Goal: Task Accomplishment & Management: Manage account settings

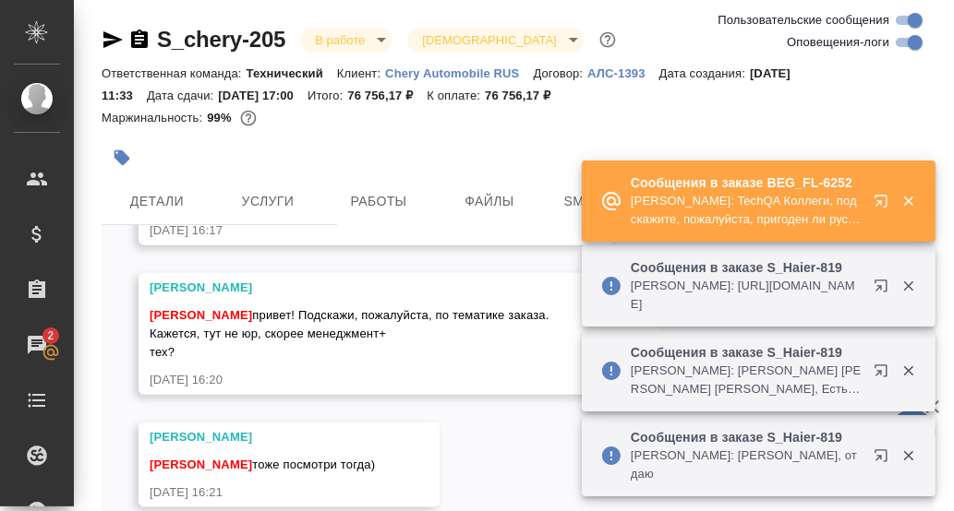
scroll to position [6881, 0]
drag, startPoint x: 528, startPoint y: 430, endPoint x: 552, endPoint y: 412, distance: 30.3
click at [541, 416] on div "25.08, понедельник [Усманова Ольга] Клиент оставил комментарий: "закрывающие на…" at bounding box center [518, 380] width 832 height 310
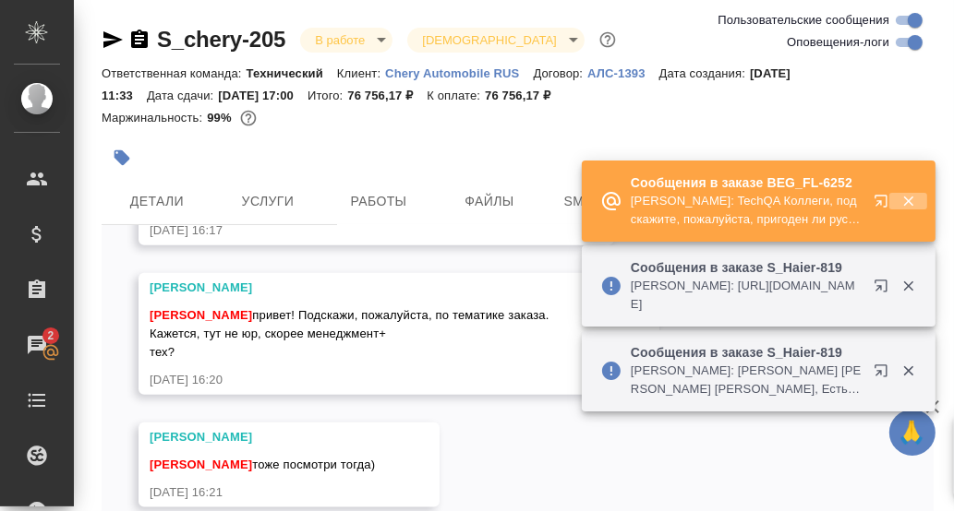
click at [904, 207] on icon "button" at bounding box center [908, 202] width 10 height 10
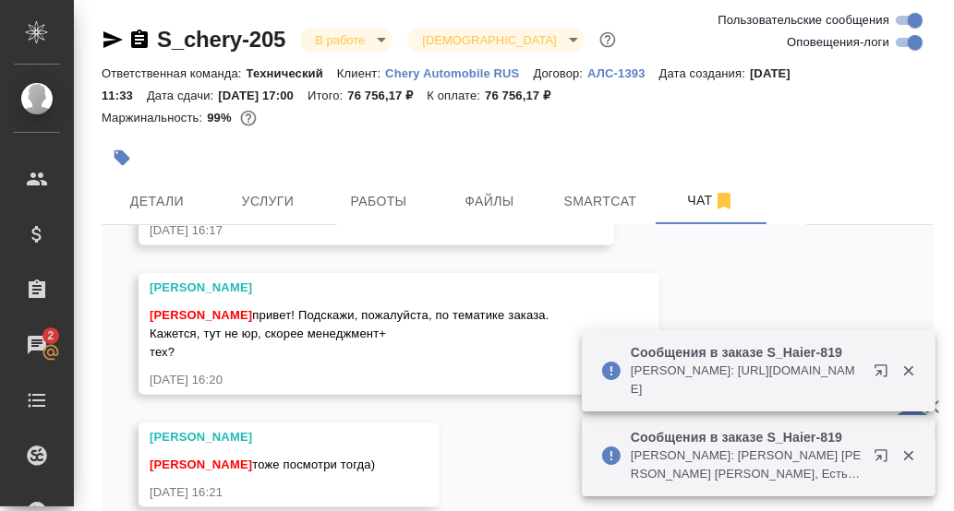
click at [904, 370] on icon "button" at bounding box center [908, 371] width 17 height 17
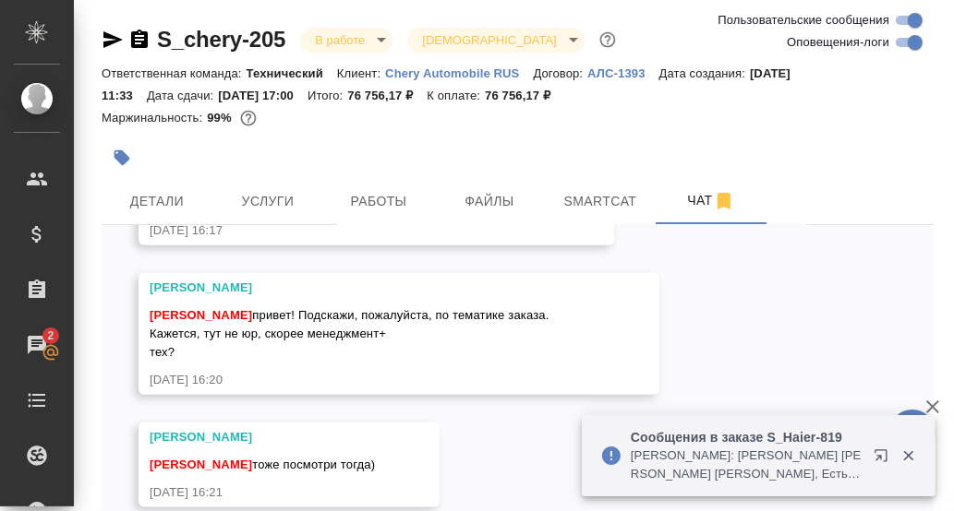
drag, startPoint x: 909, startPoint y: 459, endPoint x: 854, endPoint y: 430, distance: 62.3
click at [905, 456] on icon "button" at bounding box center [908, 456] width 17 height 17
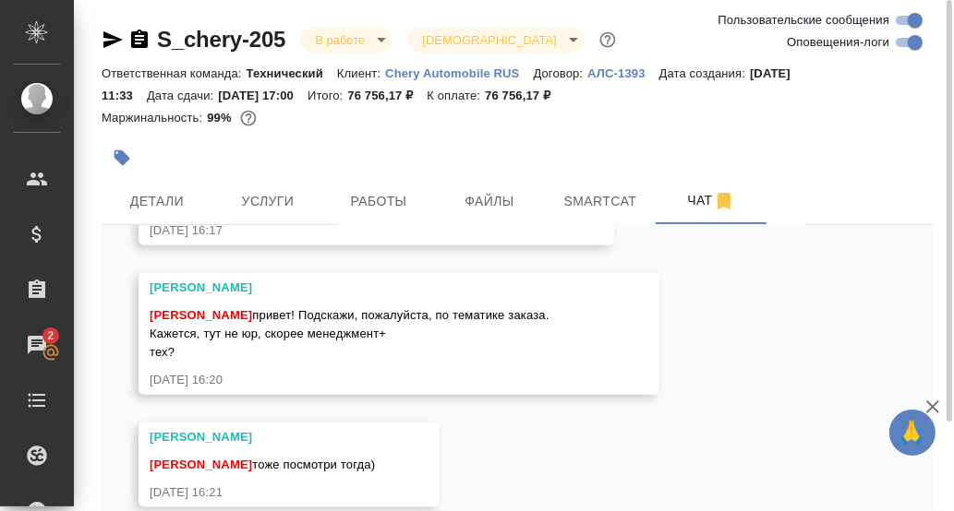
scroll to position [91, 0]
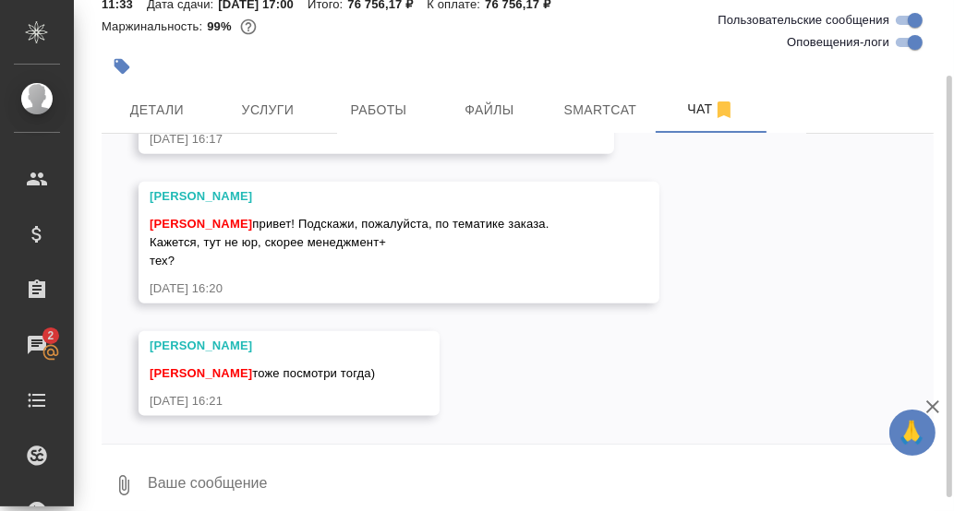
click at [199, 475] on textarea at bounding box center [539, 485] width 787 height 63
type textarea "Смотрю"
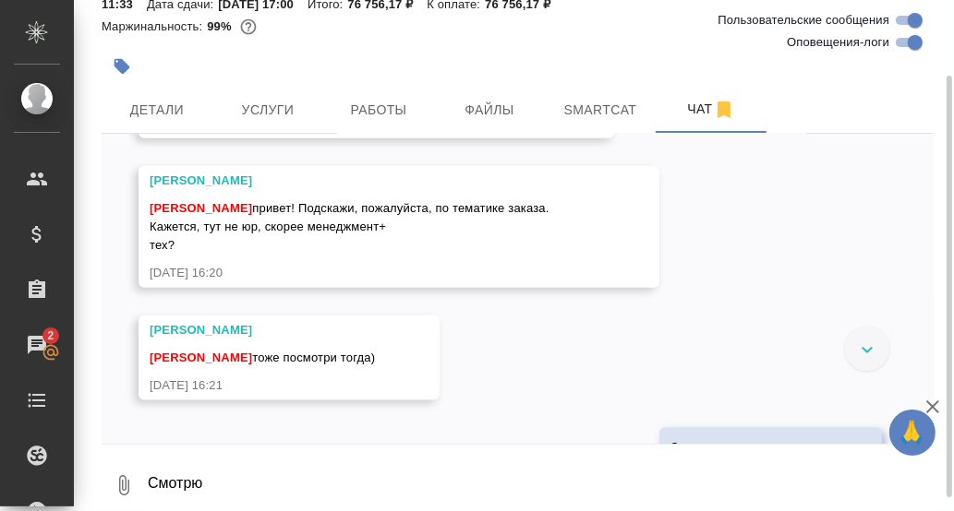
scroll to position [6602, 0]
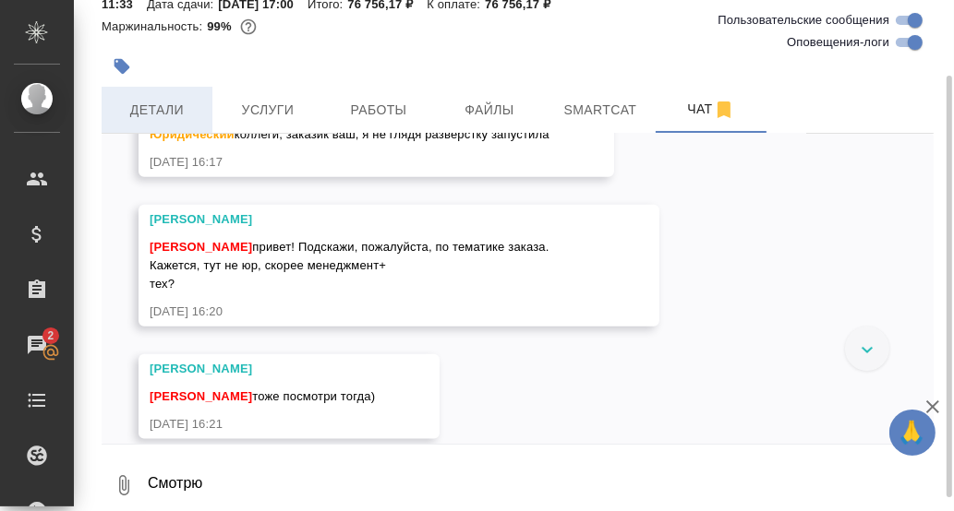
click at [155, 115] on span "Детали" at bounding box center [157, 110] width 89 height 23
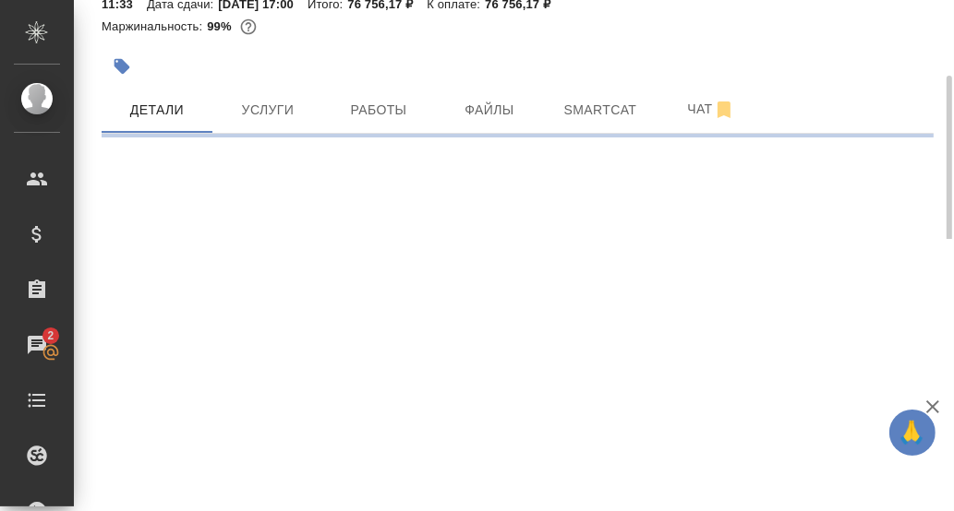
select select "RU"
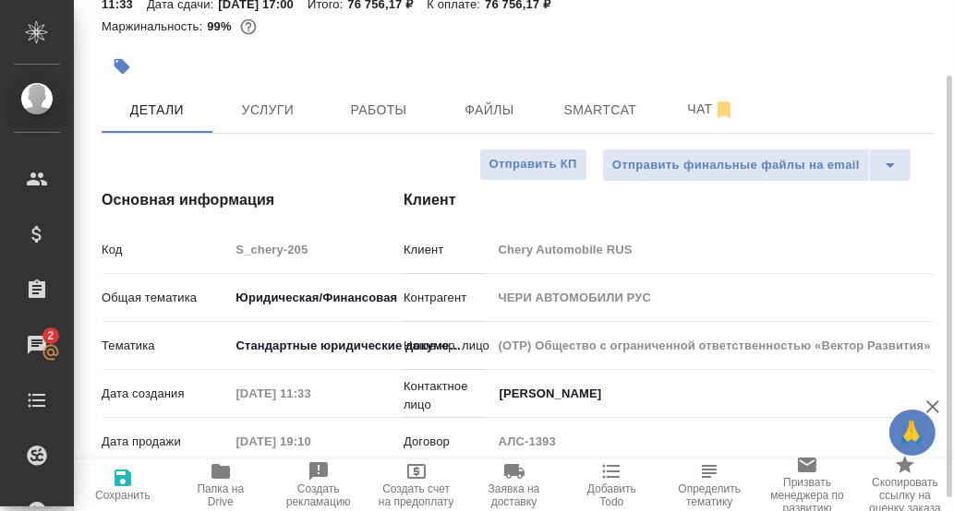
type textarea "x"
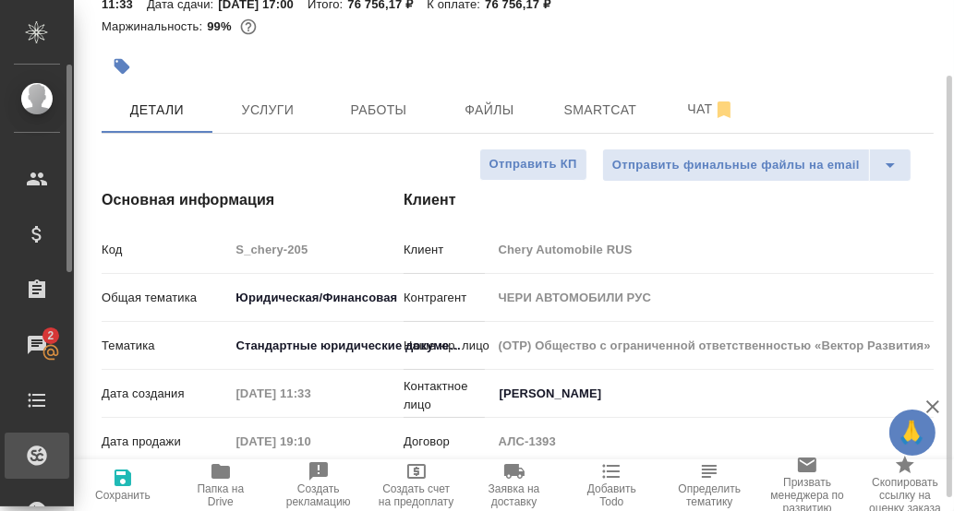
type textarea "x"
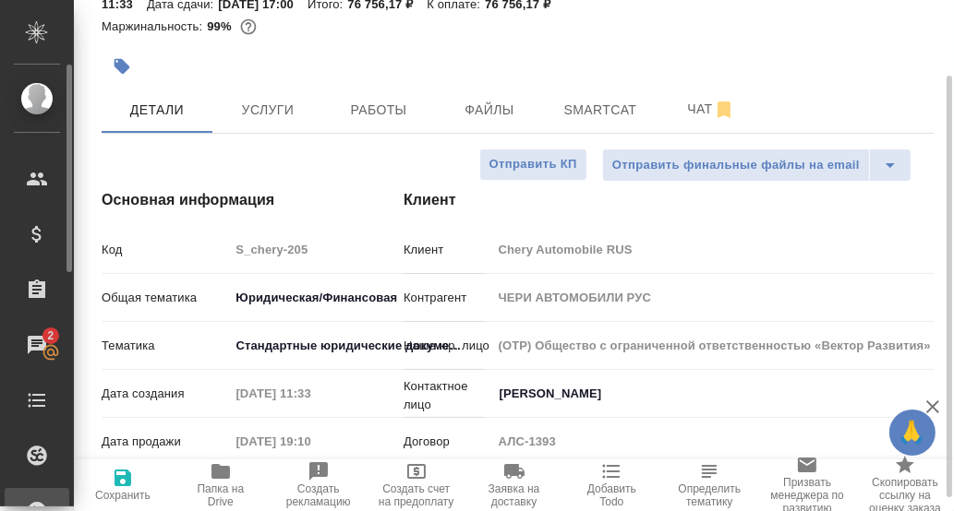
type textarea "x"
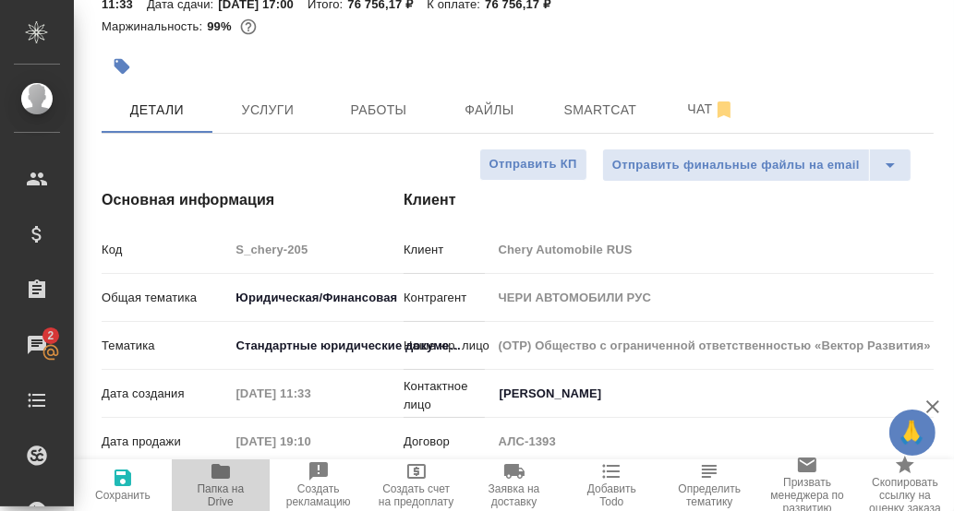
click at [216, 475] on icon "button" at bounding box center [220, 471] width 18 height 15
type textarea "x"
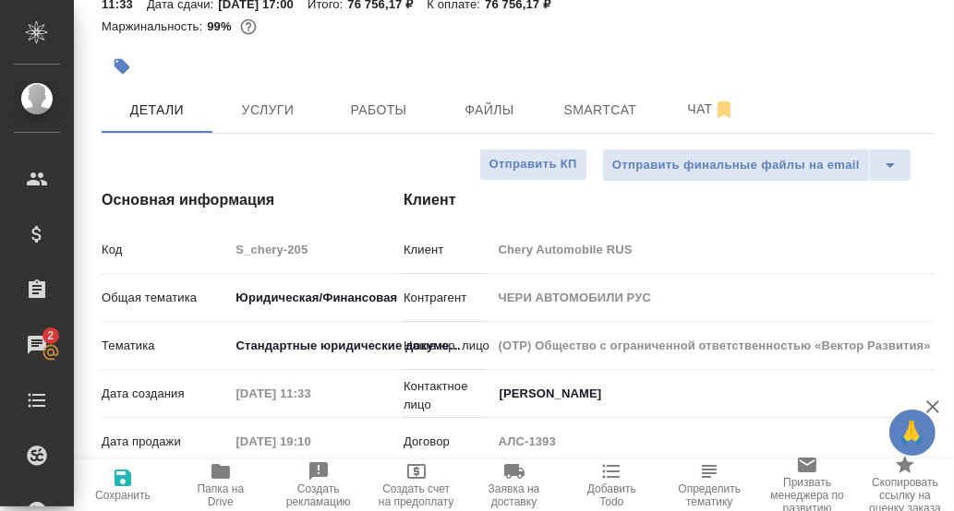
type textarea "x"
click at [256, 286] on body "🙏 .cls-1 fill:#fff; AWATERA Румянцева Дарья d.rumyantseva Клиенты Спецификации …" at bounding box center [477, 255] width 954 height 511
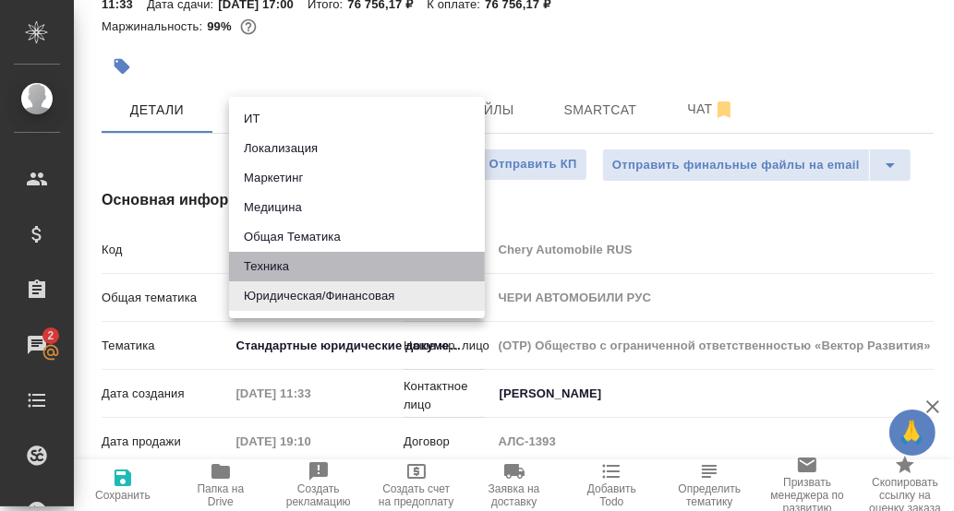
click at [281, 265] on li "Техника" at bounding box center [357, 267] width 256 height 30
type input "tech"
type textarea "x"
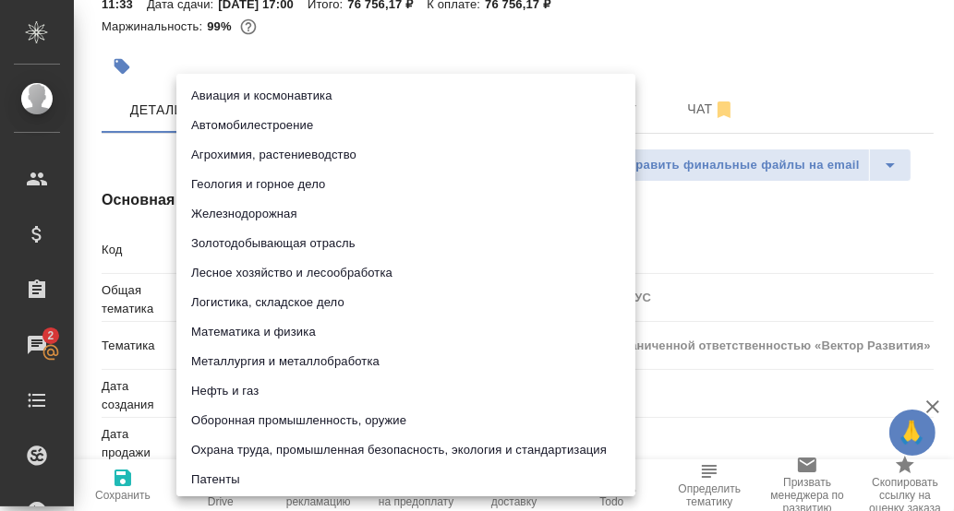
click at [249, 343] on body "🙏 .cls-1 fill:#fff; AWATERA Румянцева Дарья d.rumyantseva Клиенты Спецификации …" at bounding box center [477, 255] width 954 height 511
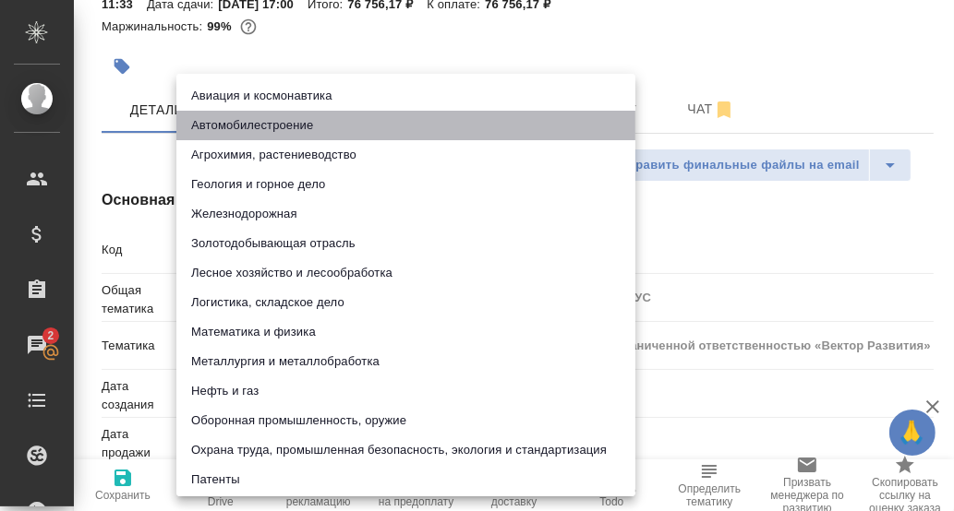
drag, startPoint x: 255, startPoint y: 122, endPoint x: 252, endPoint y: 175, distance: 53.6
click at [255, 122] on li "Автомобилестроение" at bounding box center [405, 126] width 459 height 30
type input "5f647204b73bc97568ca66a7"
type textarea "x"
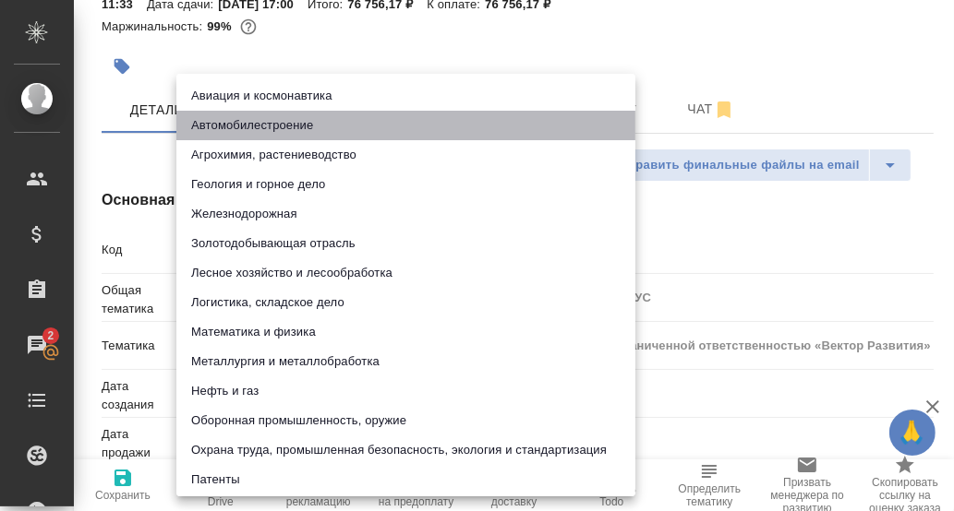
type textarea "x"
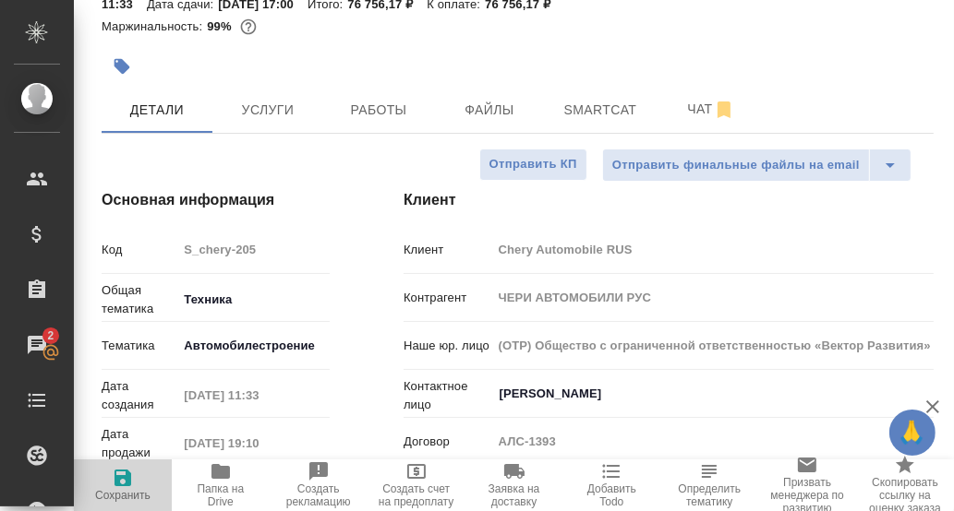
click at [116, 480] on icon "button" at bounding box center [122, 478] width 17 height 17
type textarea "x"
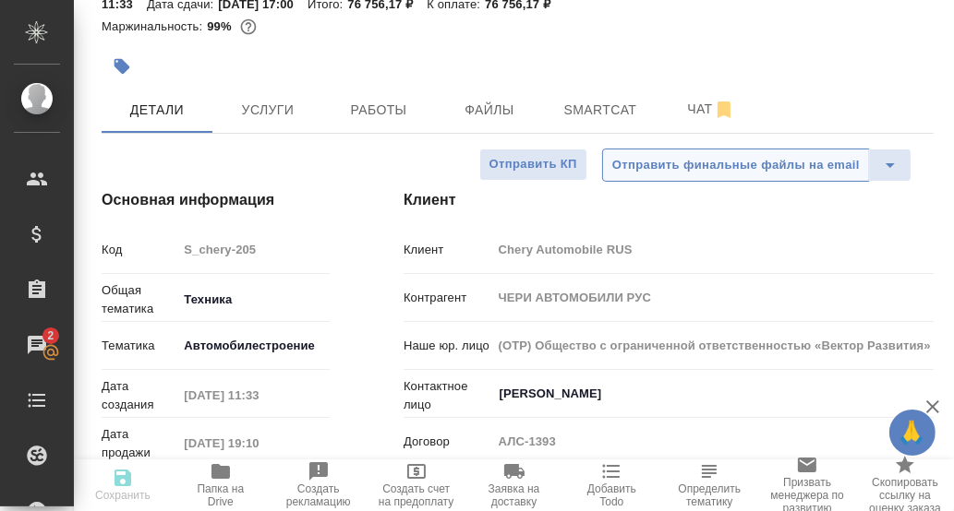
type textarea "x"
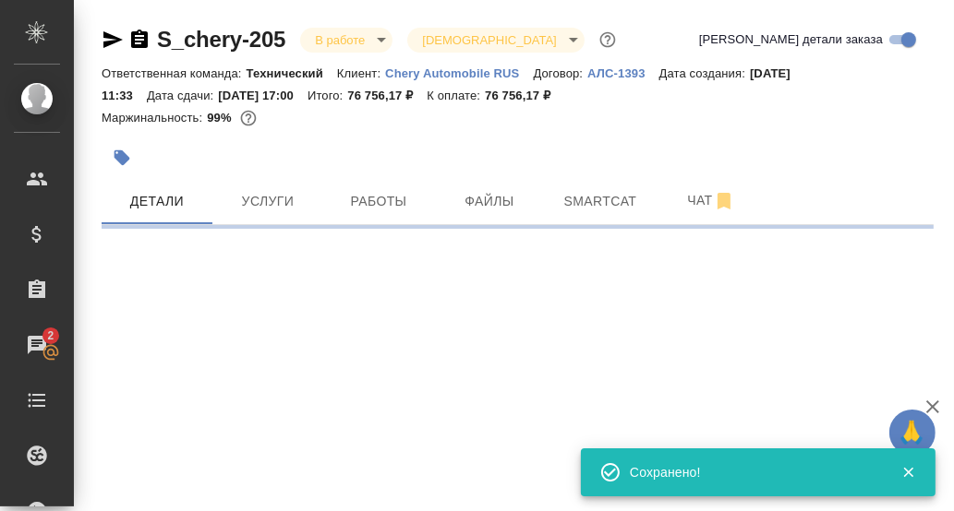
select select "RU"
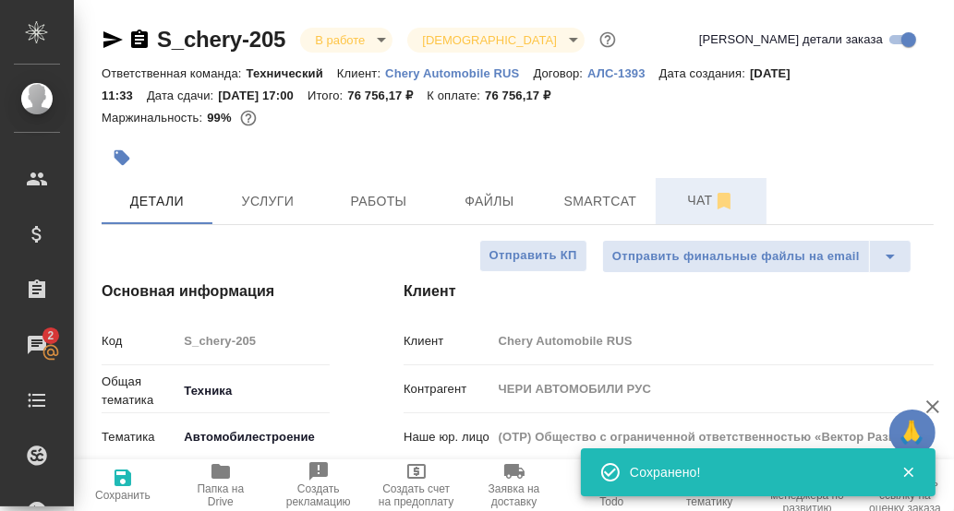
type textarea "x"
click at [697, 203] on span "Чат" at bounding box center [711, 200] width 89 height 23
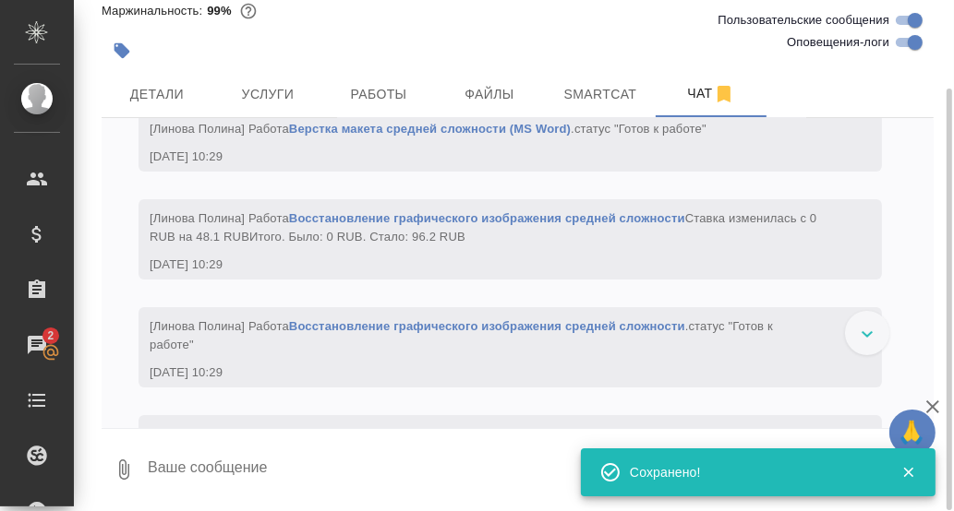
scroll to position [7205, 0]
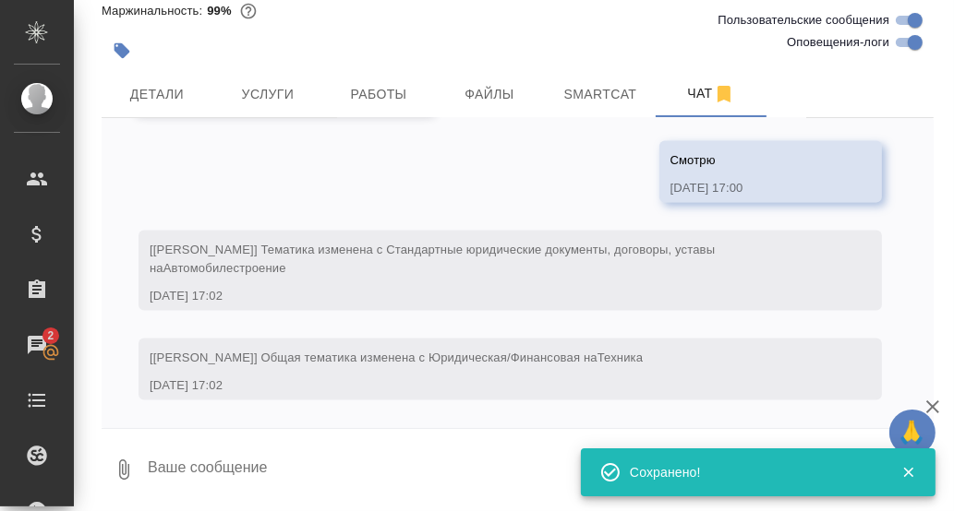
click at [198, 467] on textarea at bounding box center [539, 470] width 787 height 63
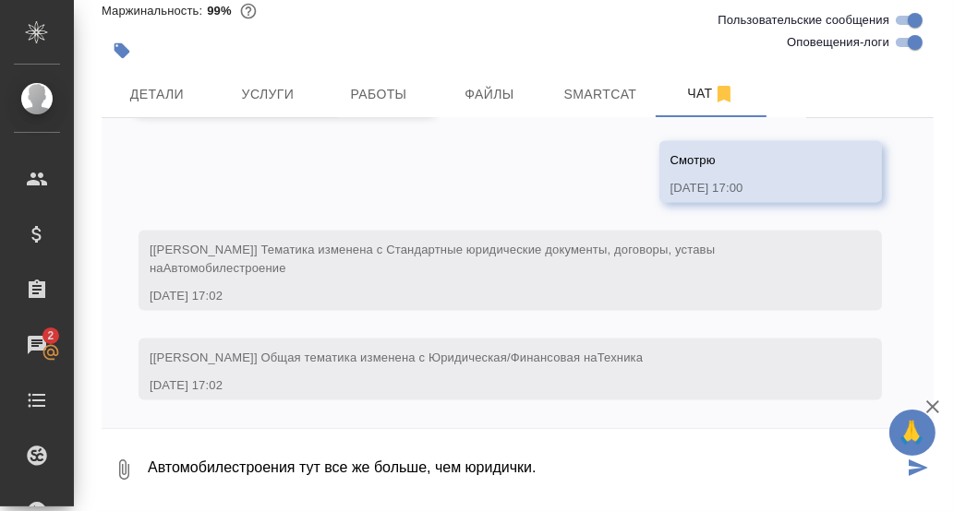
type textarea "Автомобилестроения тут все же больше, чем юридички."
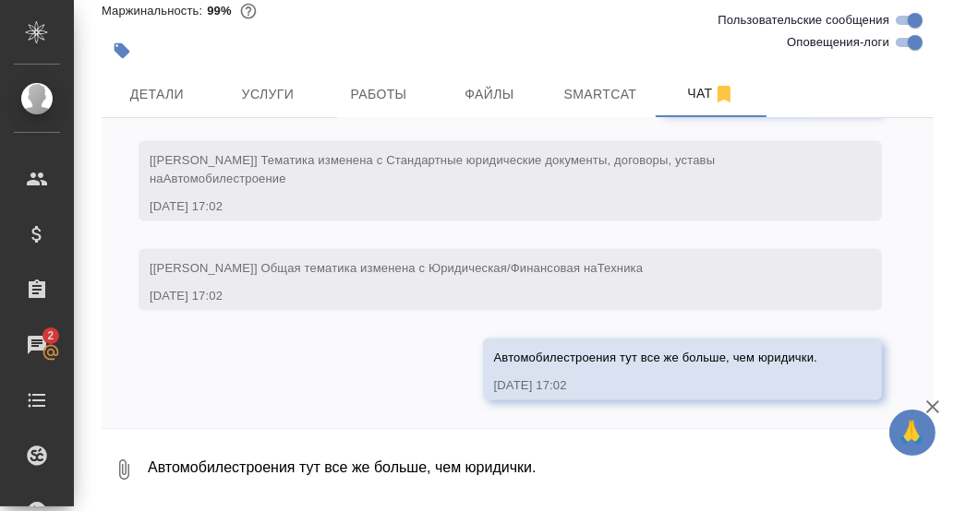
scroll to position [7295, 0]
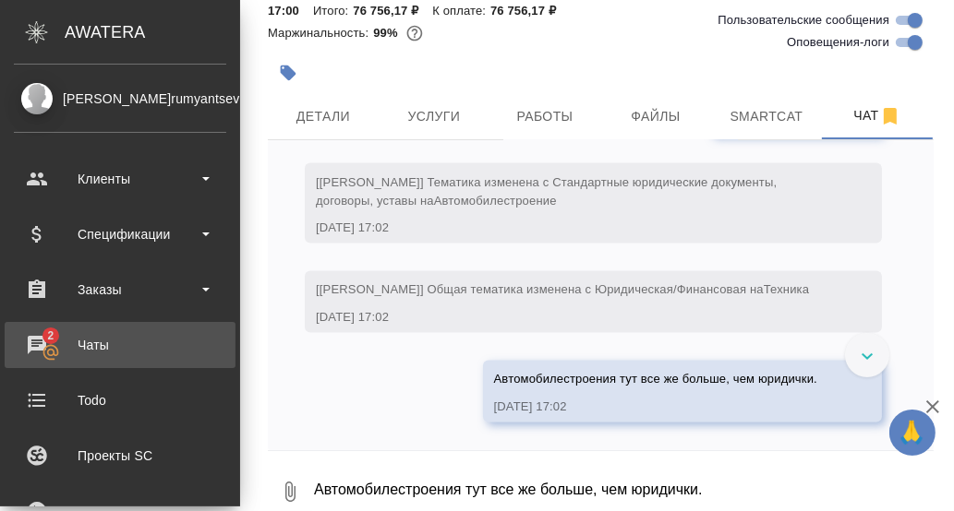
click at [36, 343] on div "Чаты" at bounding box center [120, 345] width 212 height 28
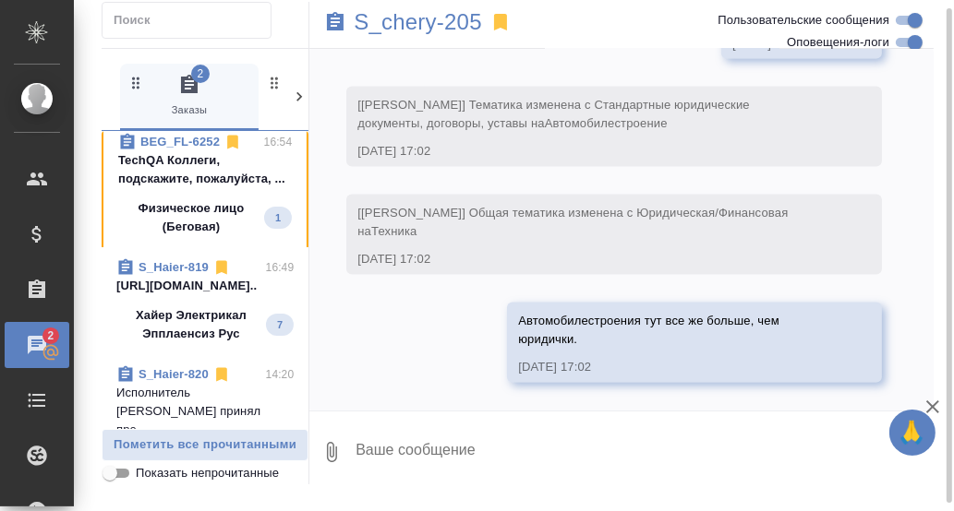
scroll to position [91, 0]
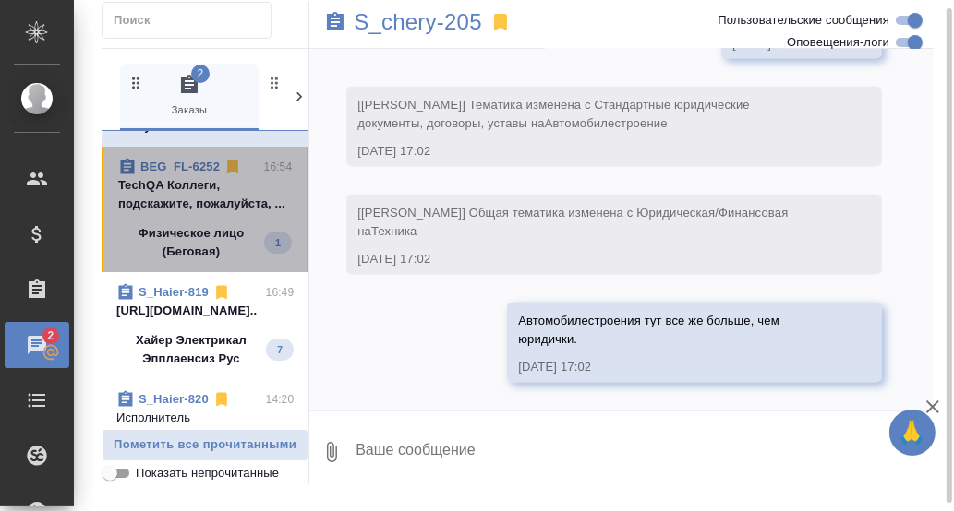
click at [211, 204] on p "TechQA Коллеги, подскажите, пожалуйста, ..." at bounding box center [205, 194] width 174 height 37
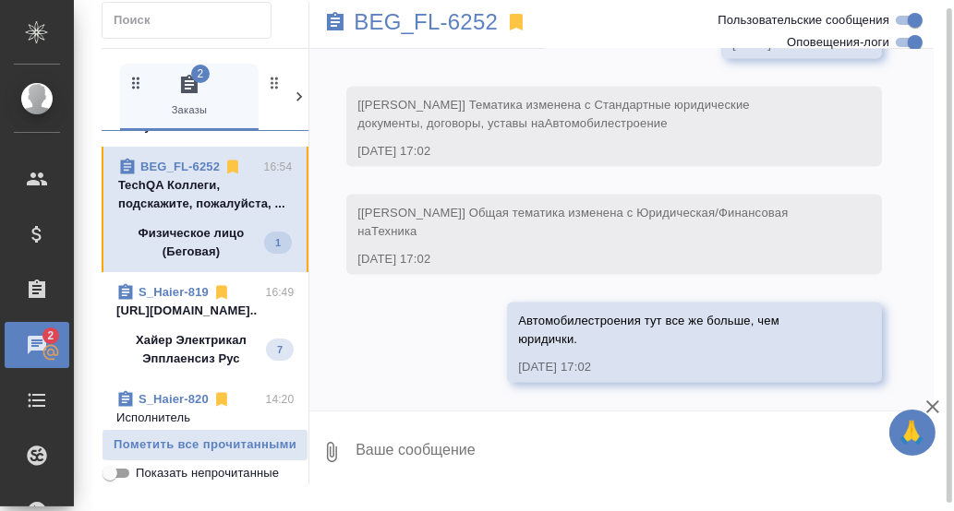
scroll to position [0, 0]
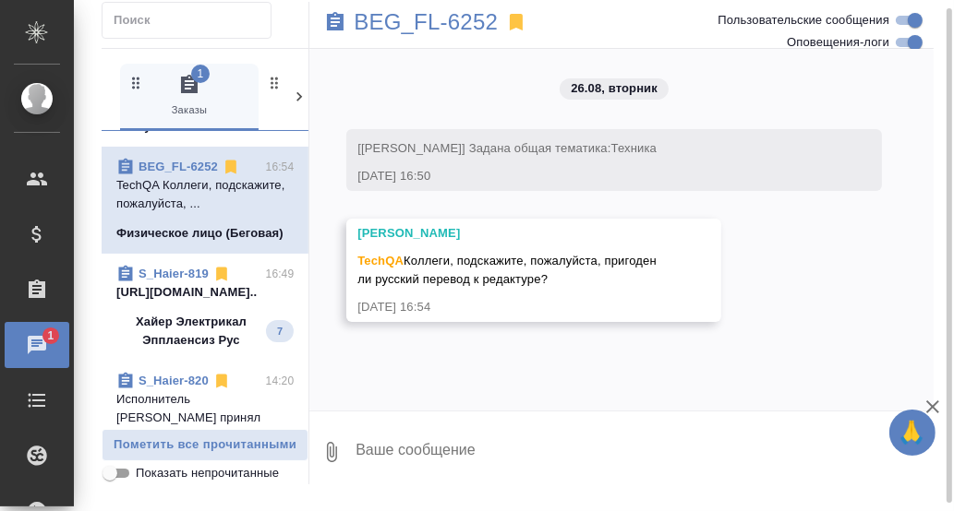
click at [424, 451] on textarea at bounding box center [644, 452] width 580 height 63
type textarea "Сейчас"
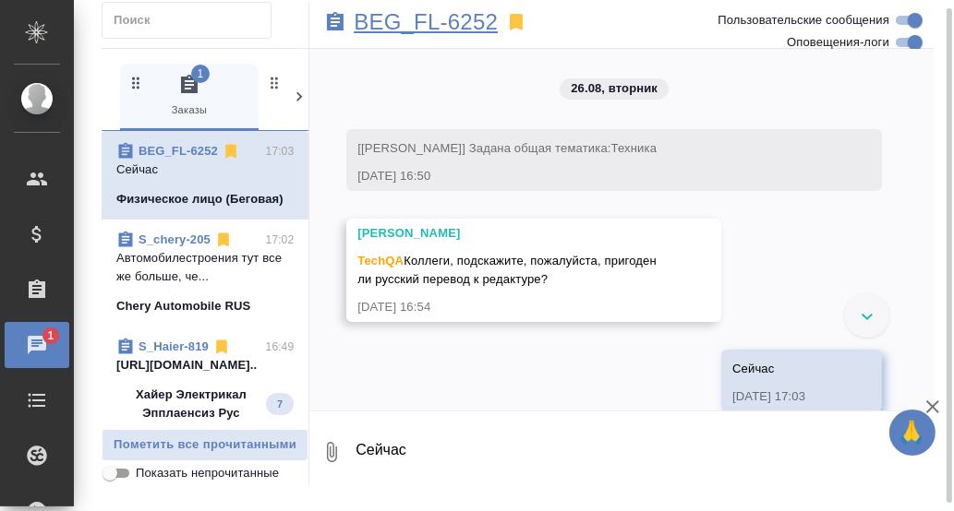
click at [439, 27] on p "BEG_FL-6252" at bounding box center [426, 22] width 144 height 18
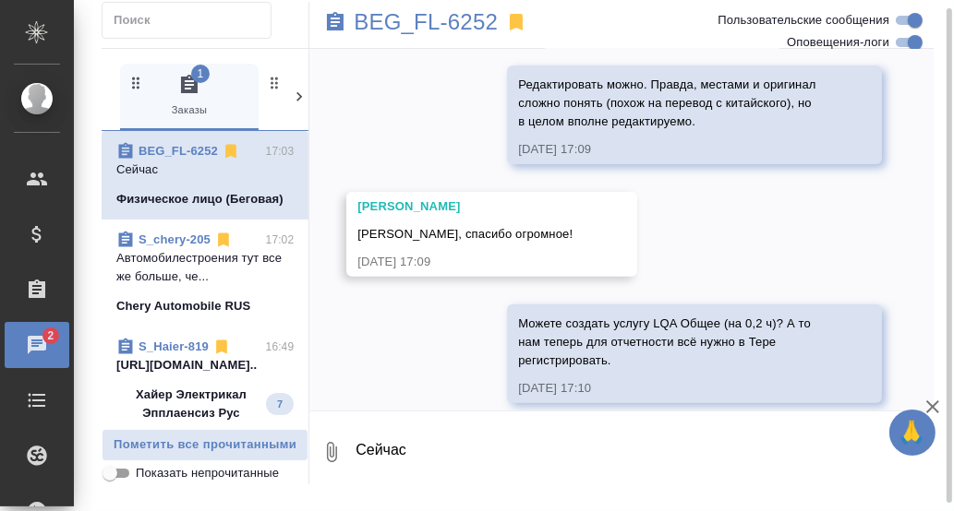
scroll to position [483, 0]
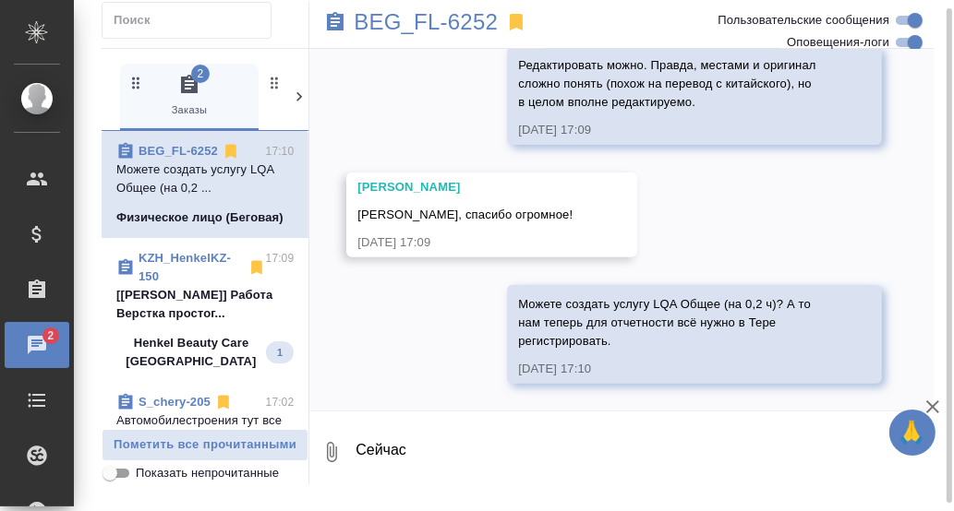
drag, startPoint x: 198, startPoint y: 320, endPoint x: 294, endPoint y: 333, distance: 96.0
click at [198, 319] on p "[Петрова Валерия] Работа Верстка простог..." at bounding box center [204, 304] width 177 height 37
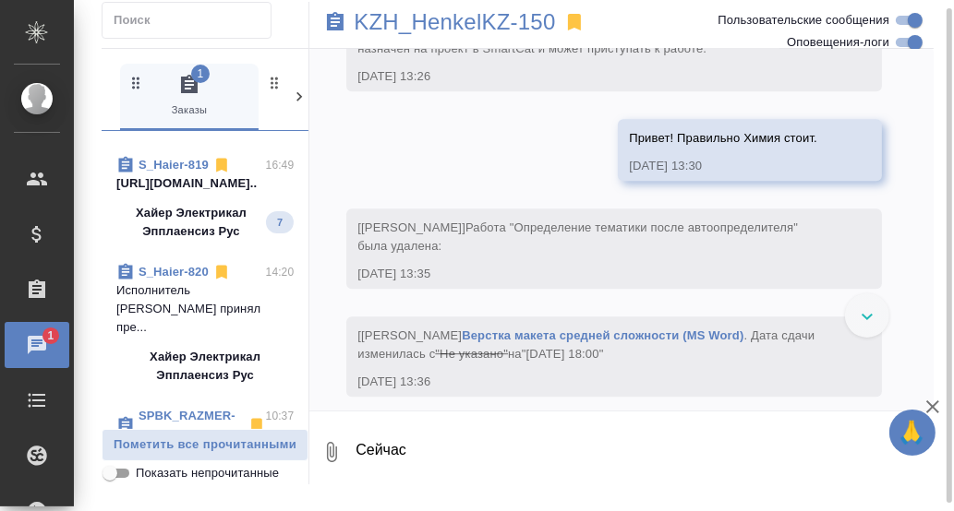
scroll to position [369, 0]
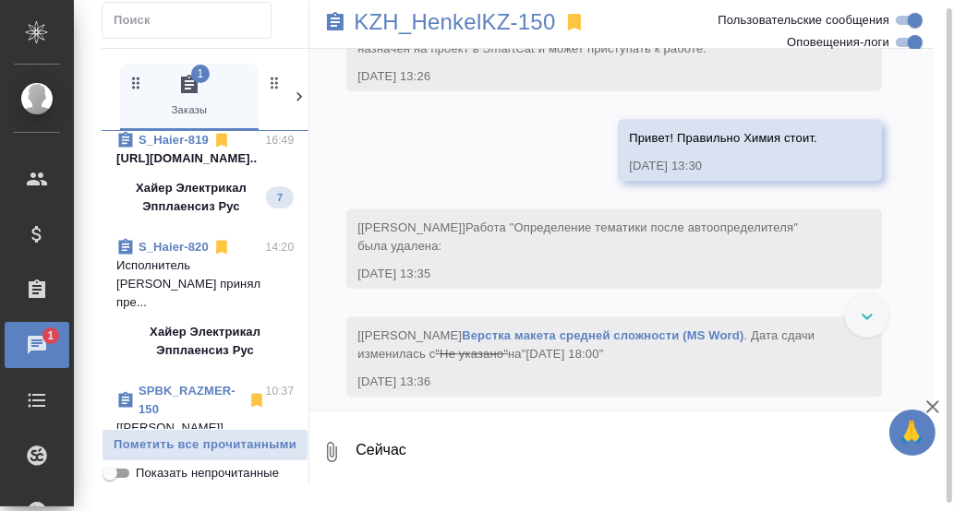
click at [208, 168] on p "https://drive.awatera.com/s/D399as5mTEoR..." at bounding box center [204, 159] width 177 height 18
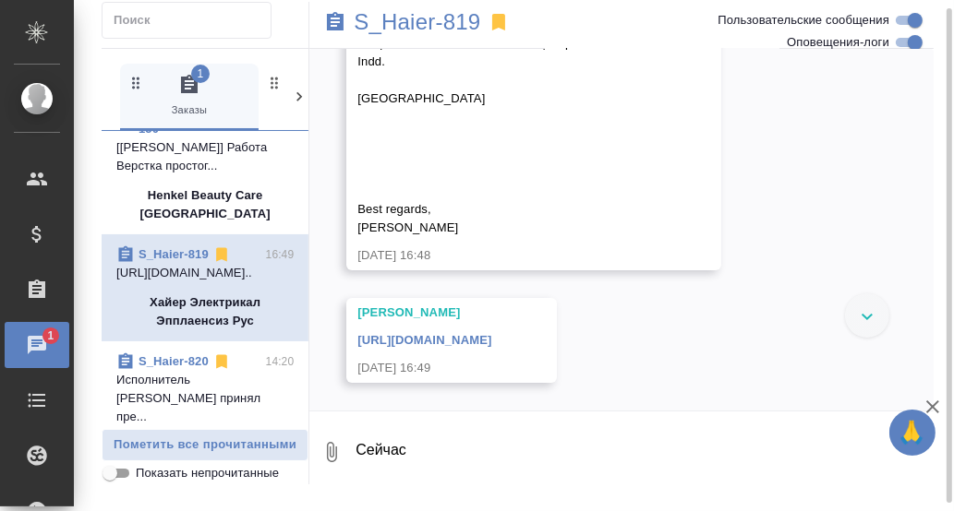
scroll to position [0, 0]
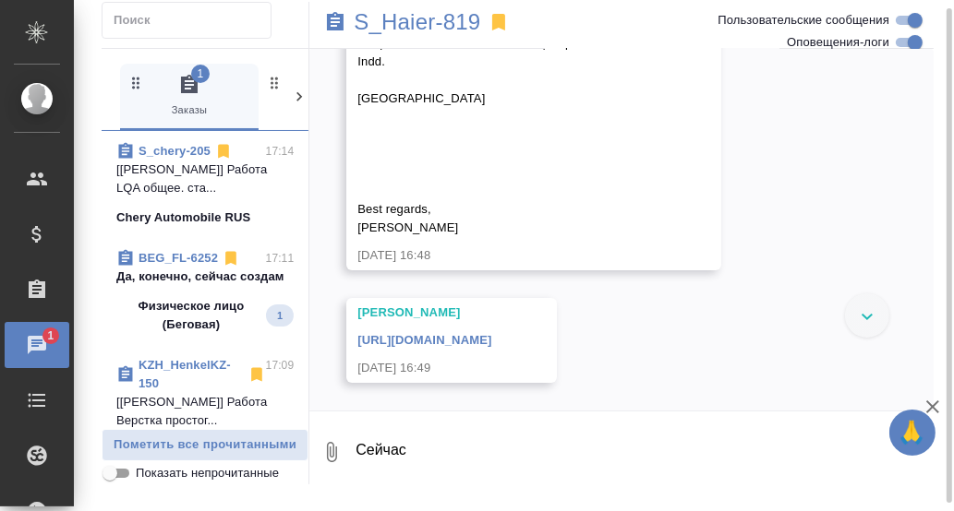
click at [189, 270] on p "Да, конечно, сейчас создам" at bounding box center [204, 277] width 177 height 18
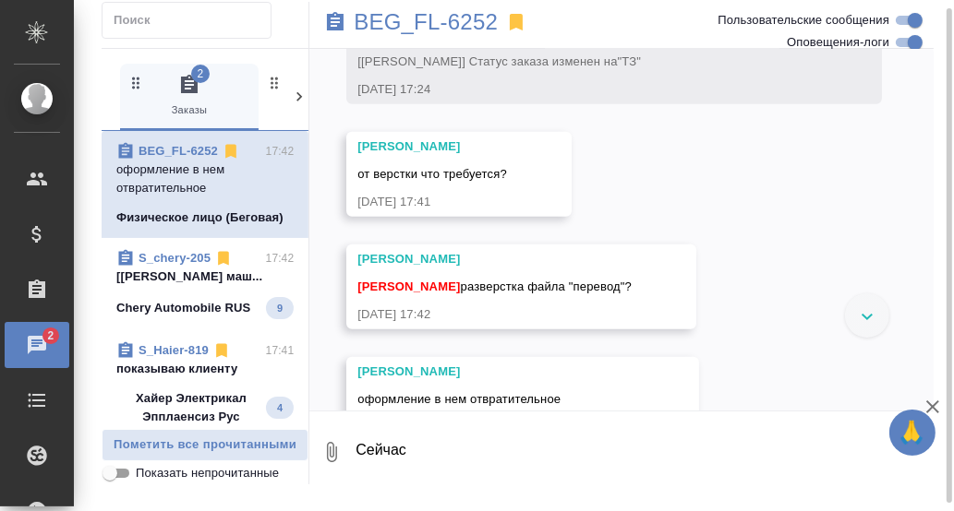
scroll to position [727, 0]
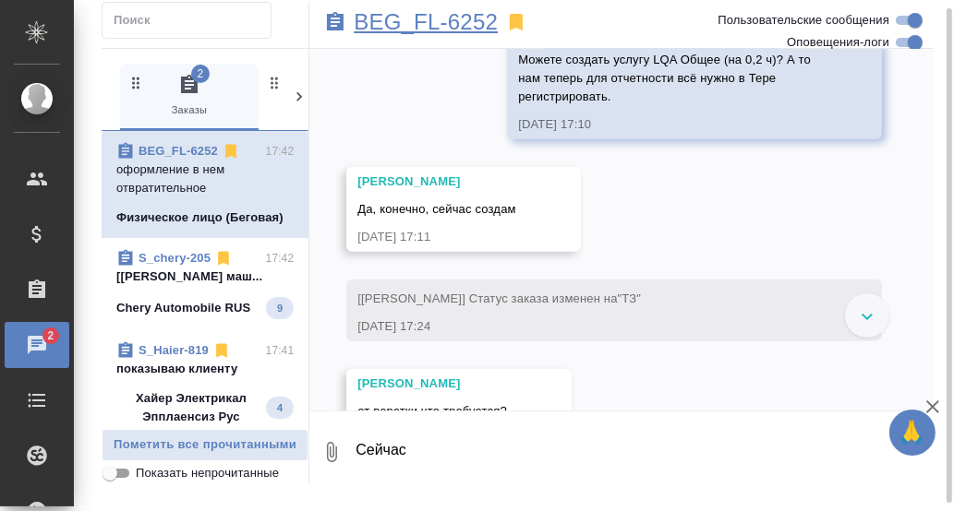
click at [436, 23] on p "BEG_FL-6252" at bounding box center [426, 22] width 144 height 18
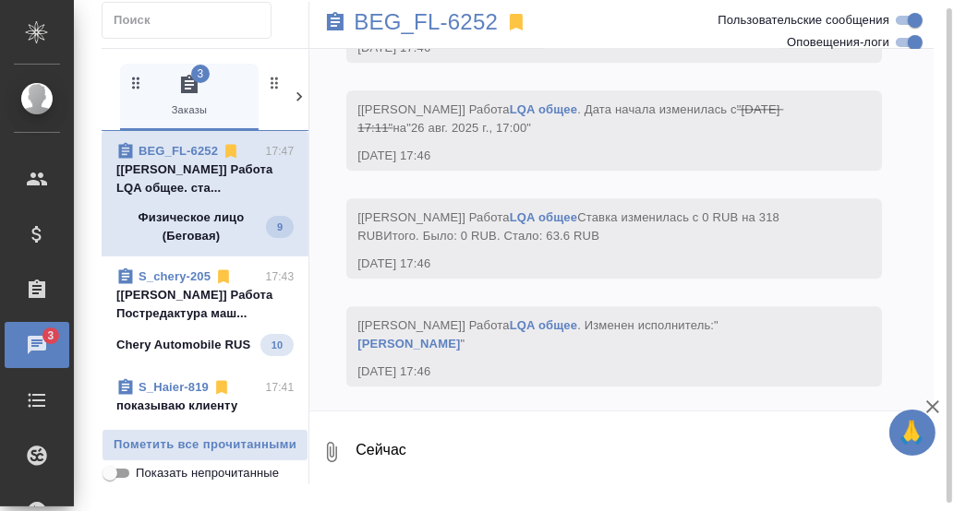
scroll to position [3588, 0]
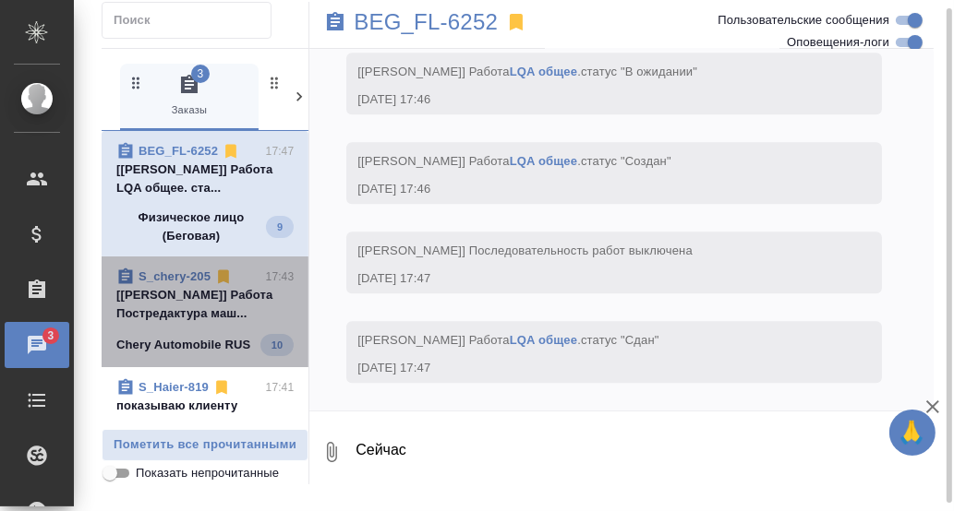
drag, startPoint x: 203, startPoint y: 300, endPoint x: 381, endPoint y: 301, distance: 178.2
click at [203, 301] on p "[Майоров Антон] Работа Постредактура маш..." at bounding box center [204, 304] width 177 height 37
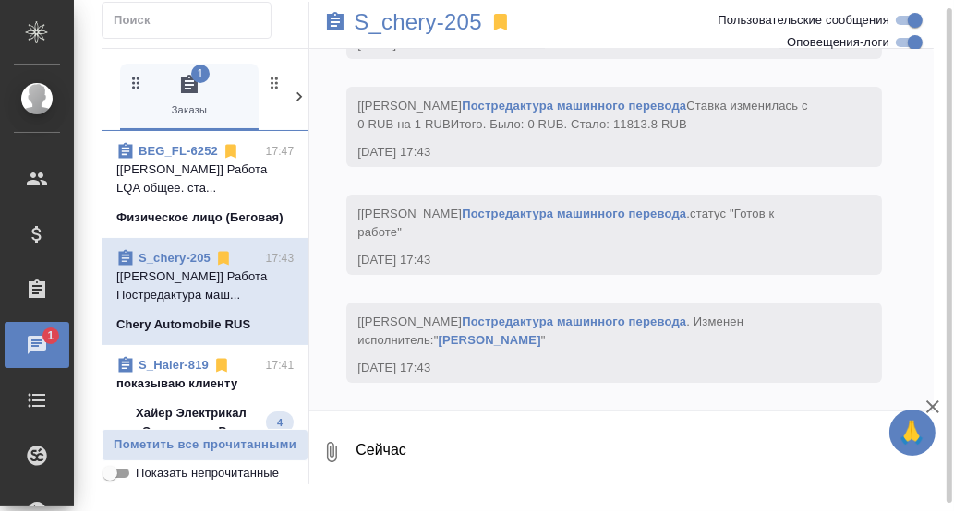
scroll to position [185, 0]
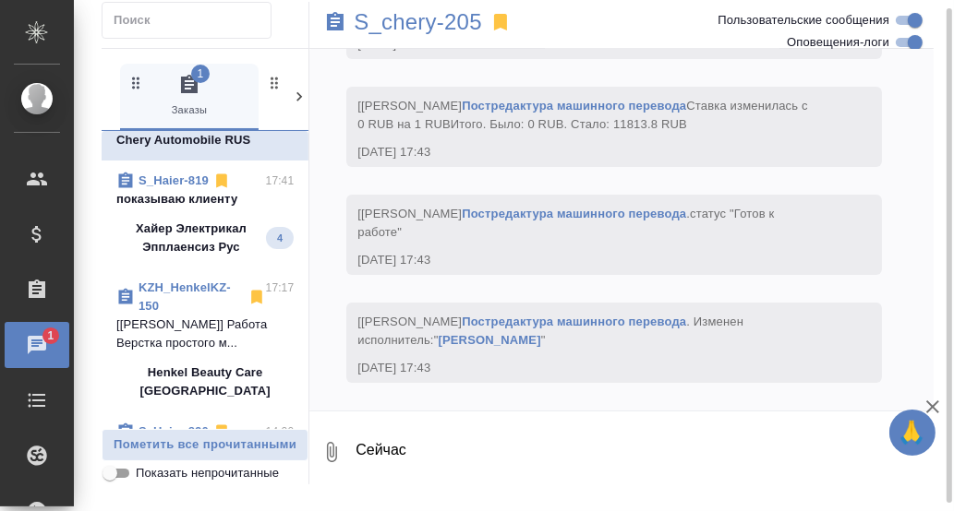
click at [187, 209] on p "показываю клиенту" at bounding box center [204, 199] width 177 height 18
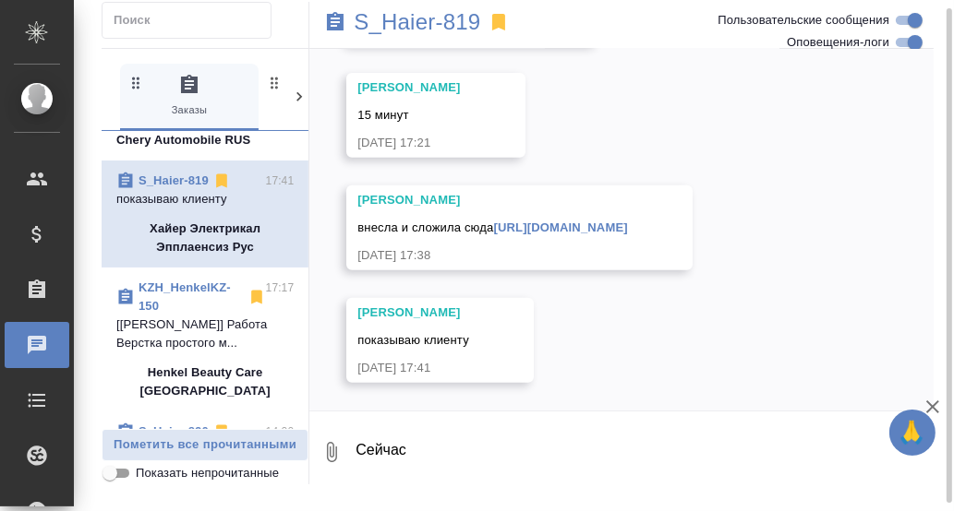
scroll to position [48217, 0]
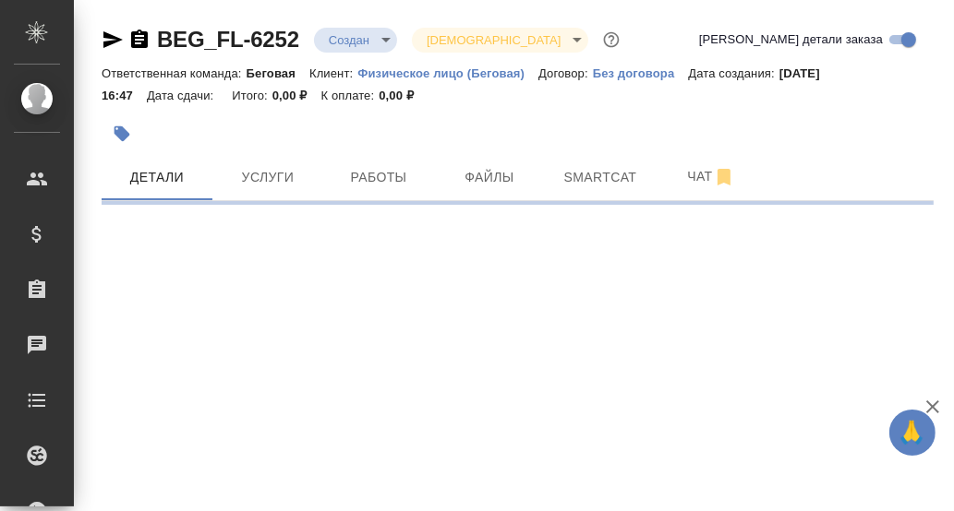
select select "RU"
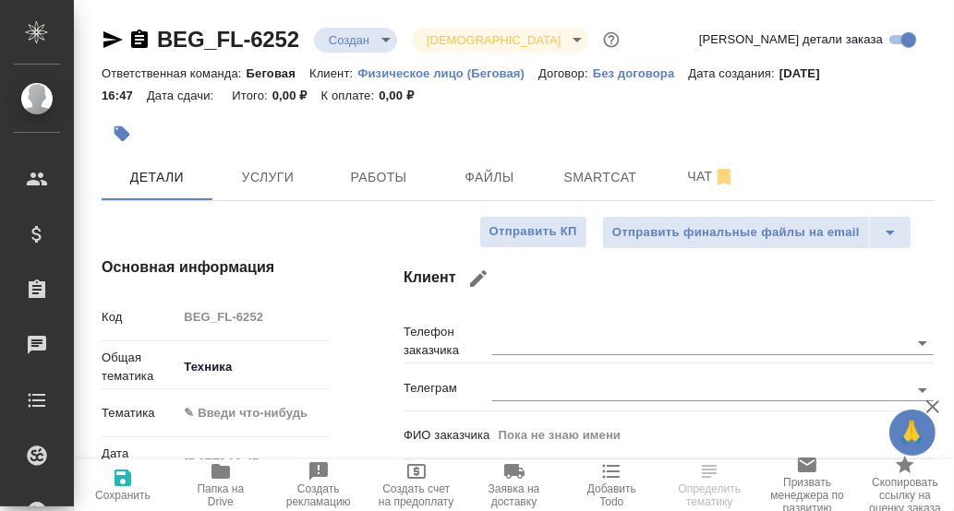
type textarea "x"
click at [222, 471] on icon "button" at bounding box center [220, 471] width 18 height 15
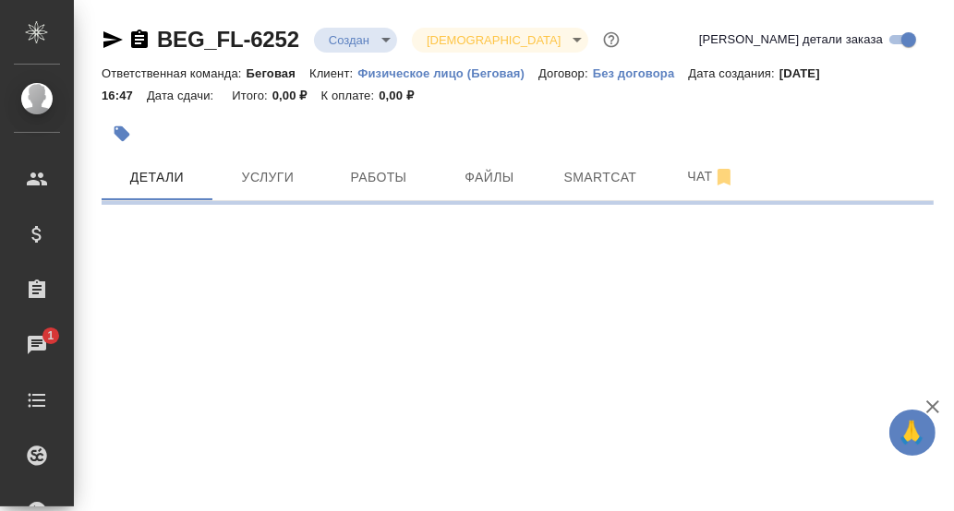
select select "RU"
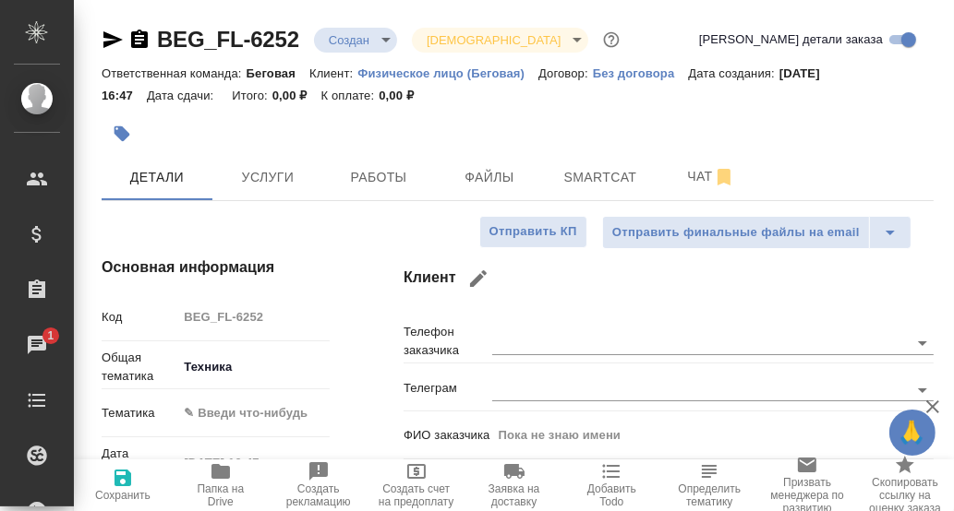
type textarea "x"
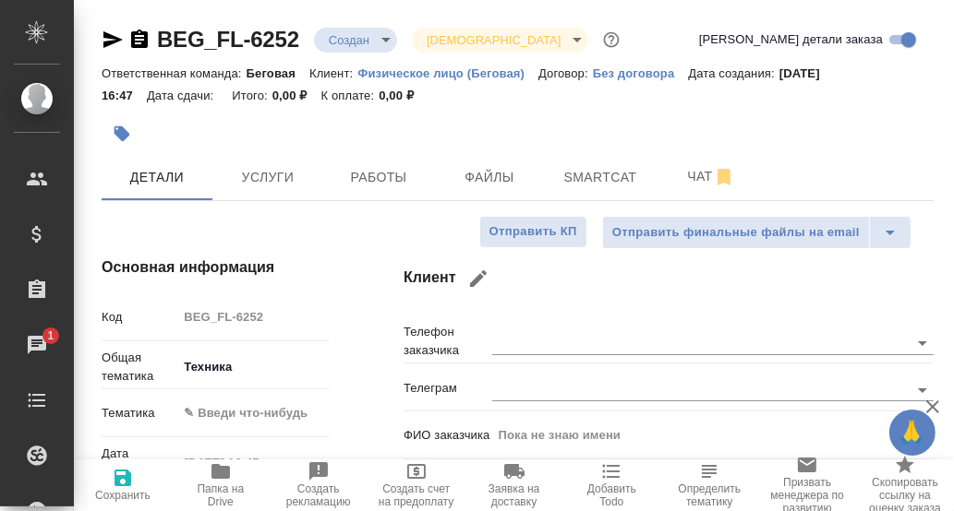
type textarea "x"
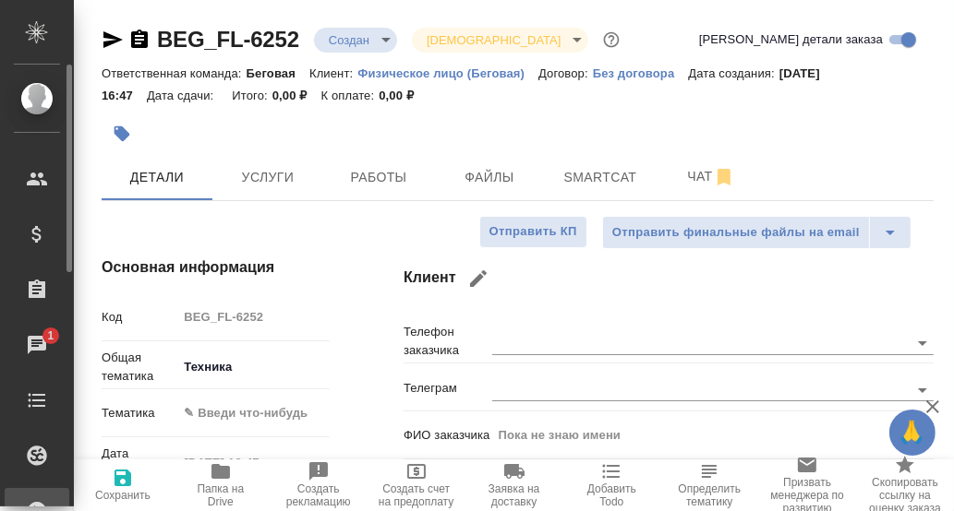
type textarea "x"
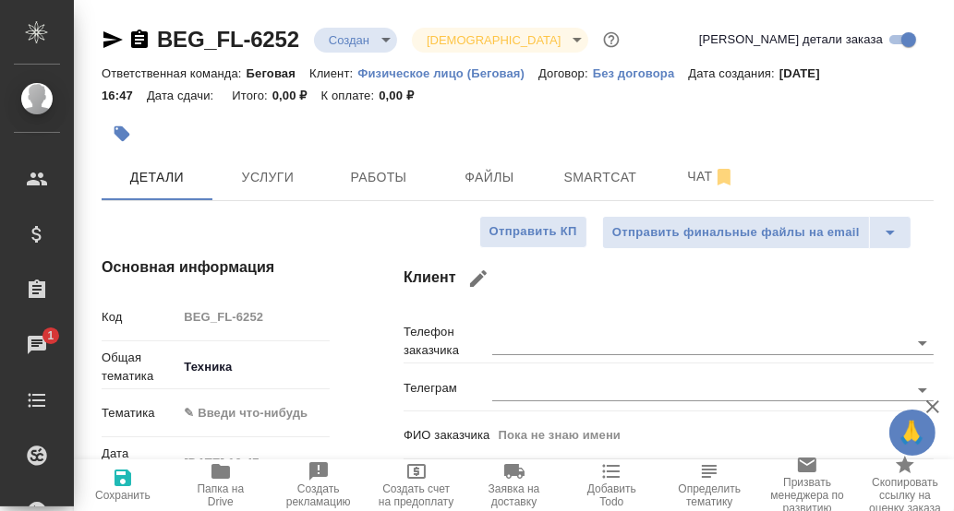
type textarea "x"
click at [218, 468] on icon "button" at bounding box center [220, 471] width 18 height 15
type textarea "x"
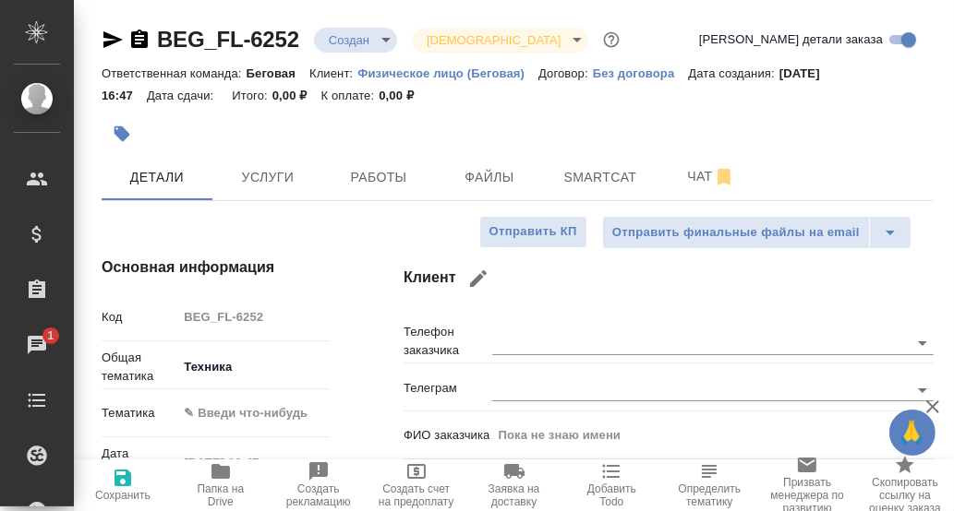
type textarea "x"
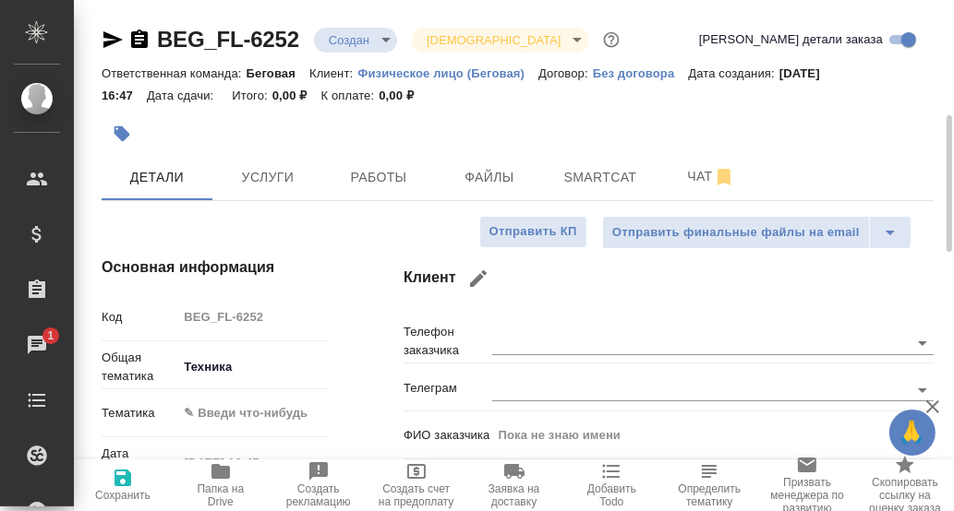
scroll to position [184, 0]
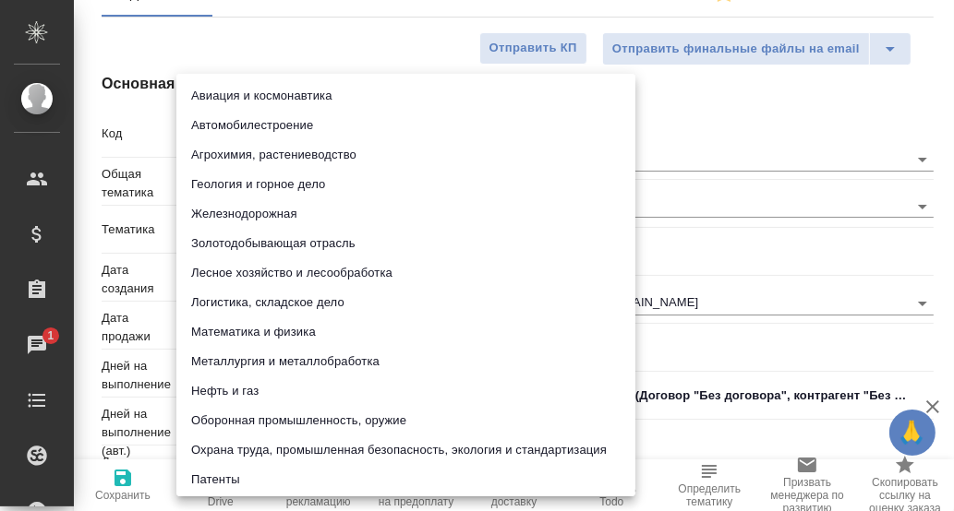
click at [266, 222] on body "🙏 .cls-1 fill:#fff; AWATERA [PERSON_NAME] d.rumyantseva Клиенты Спецификации За…" at bounding box center [477, 255] width 954 height 511
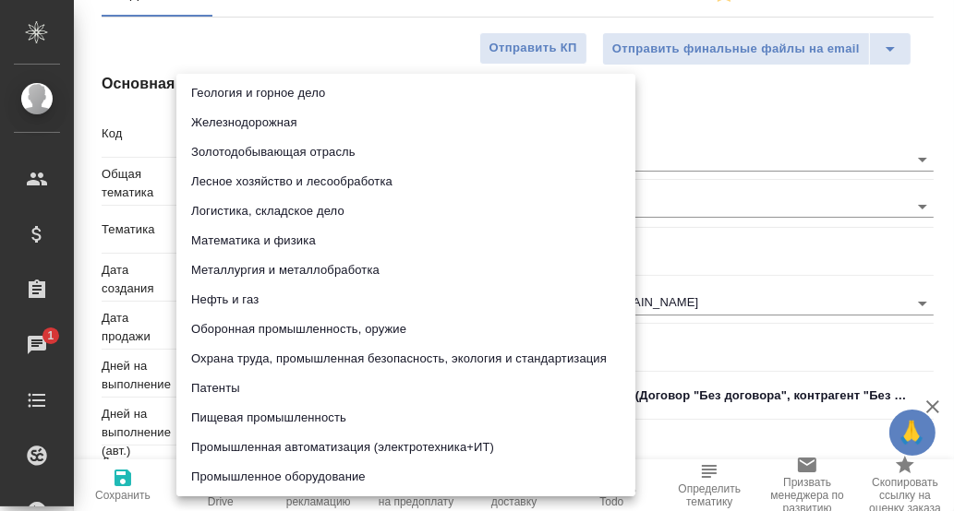
scroll to position [185, 0]
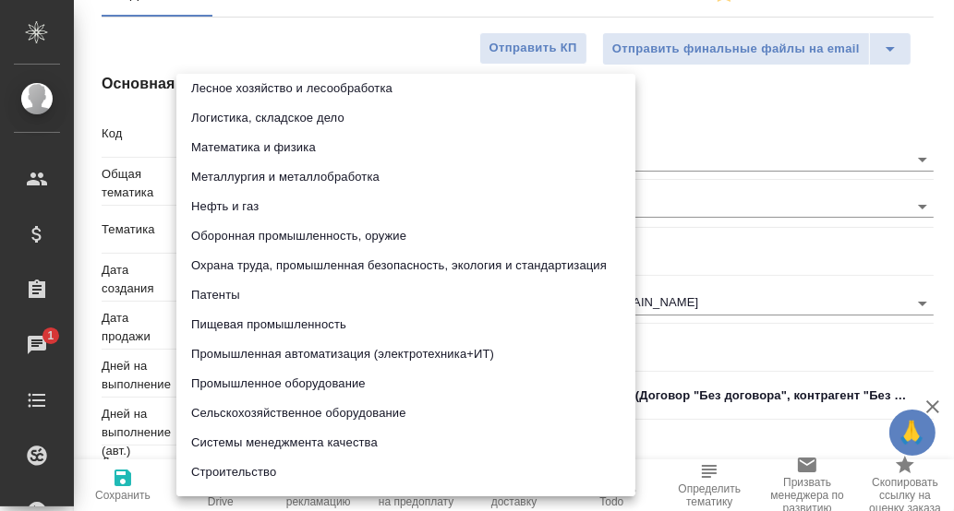
click at [271, 379] on li "Промышленное оборудование" at bounding box center [405, 384] width 459 height 30
type input "5f647205b73bc97568ca66bc"
type textarea "x"
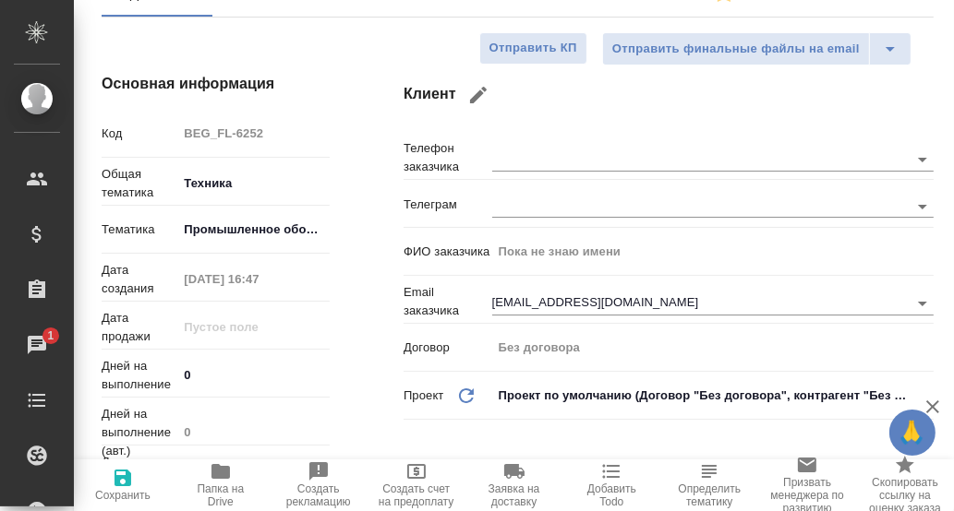
drag, startPoint x: 123, startPoint y: 483, endPoint x: 177, endPoint y: 455, distance: 61.1
click at [126, 479] on icon "button" at bounding box center [123, 478] width 22 height 22
type textarea "x"
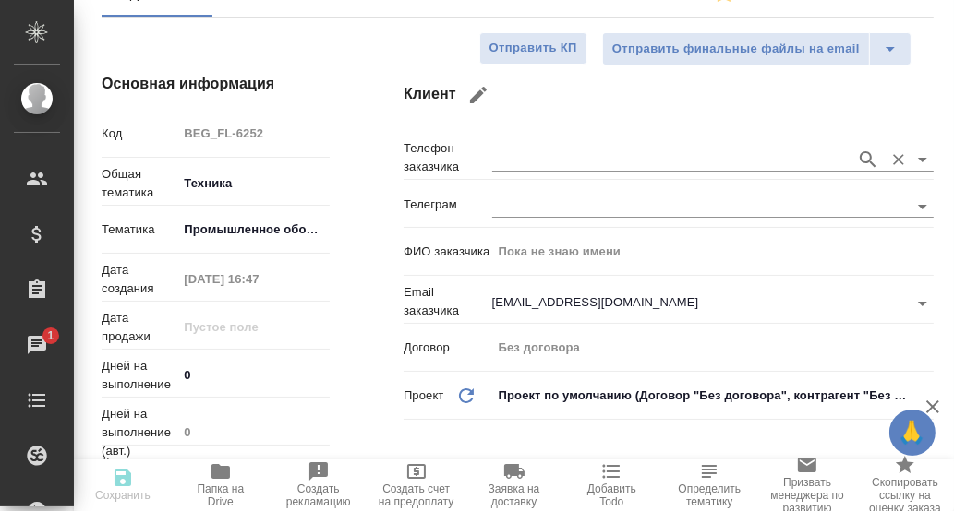
type textarea "x"
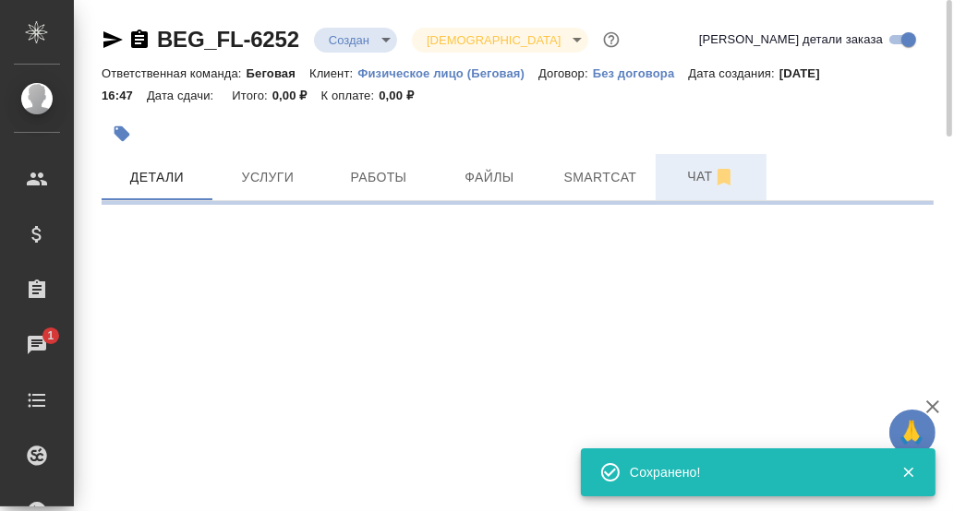
click at [703, 169] on span "Чат" at bounding box center [711, 176] width 89 height 23
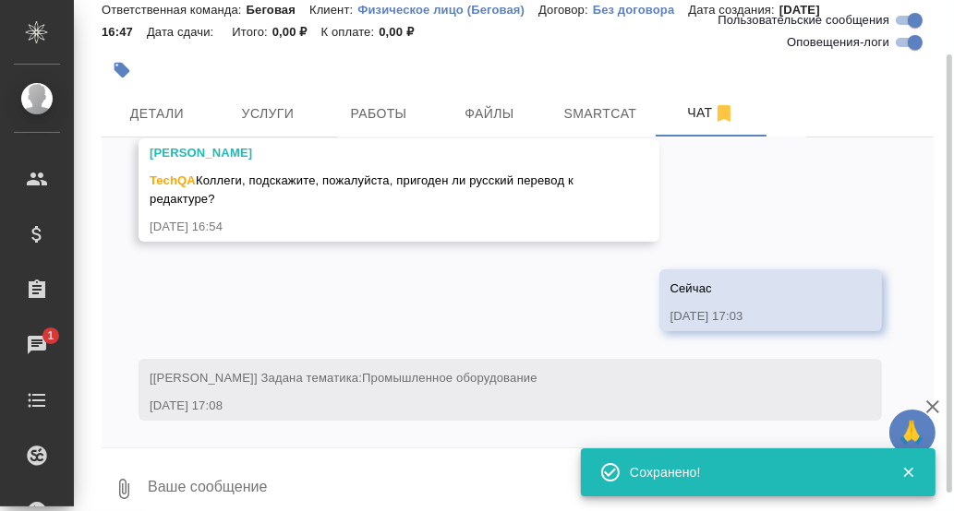
scroll to position [83, 0]
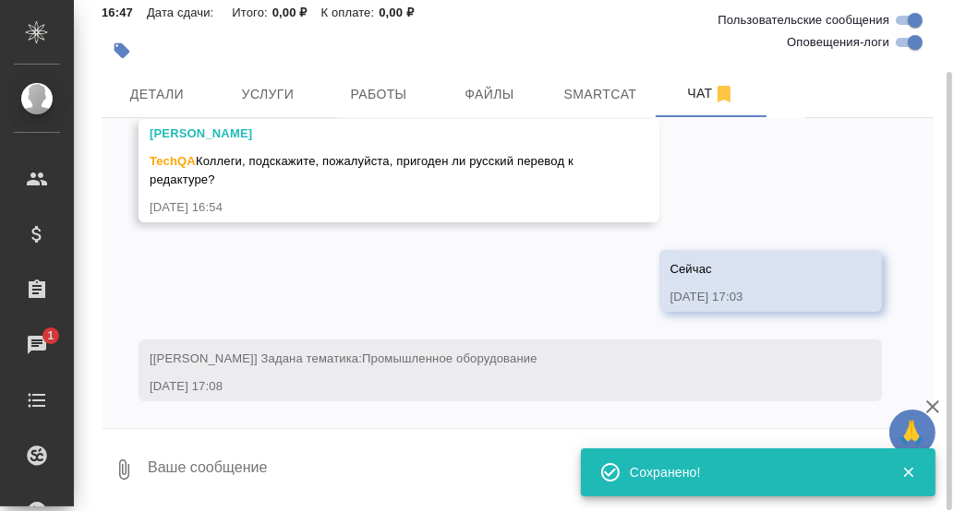
click at [191, 454] on textarea at bounding box center [539, 470] width 787 height 63
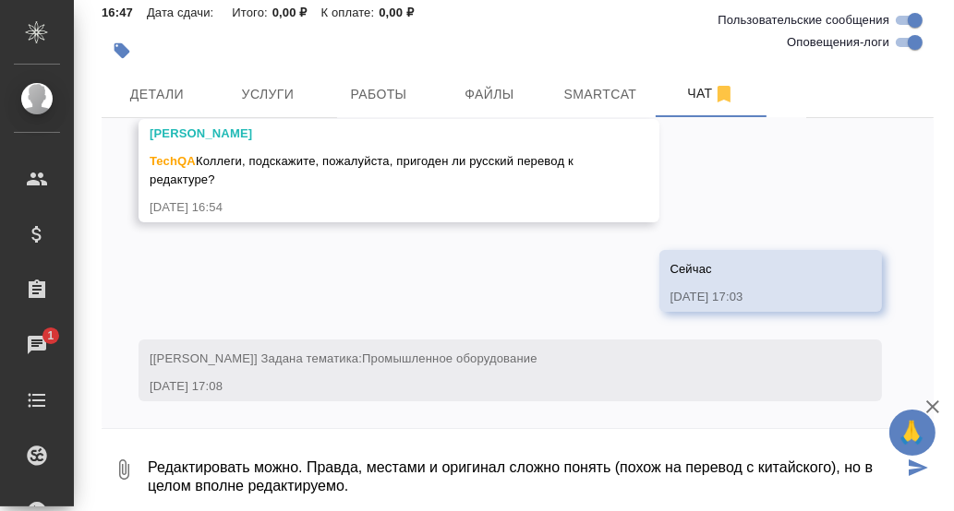
type textarea "Редактировать можно. Правда, местами и оригинал сложно понять (похож на перевод…"
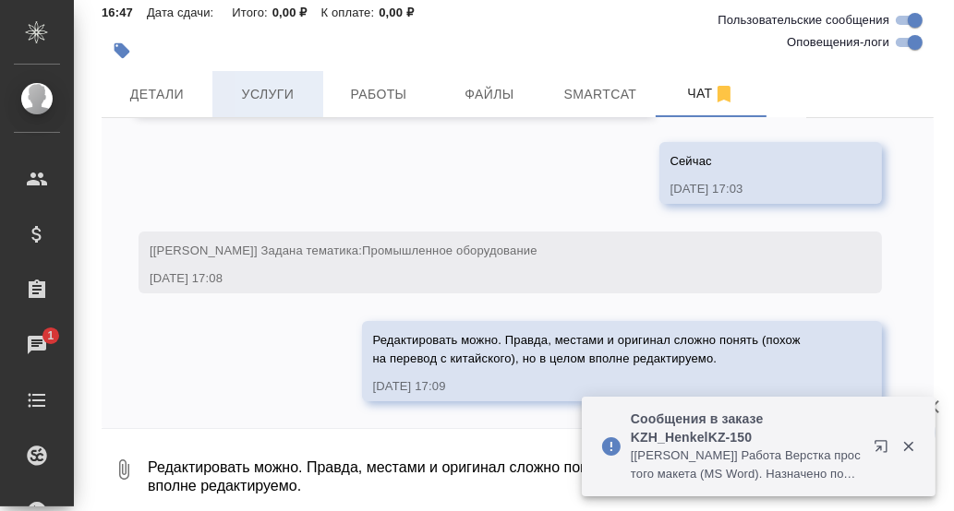
click at [279, 97] on span "Услуги" at bounding box center [267, 94] width 89 height 23
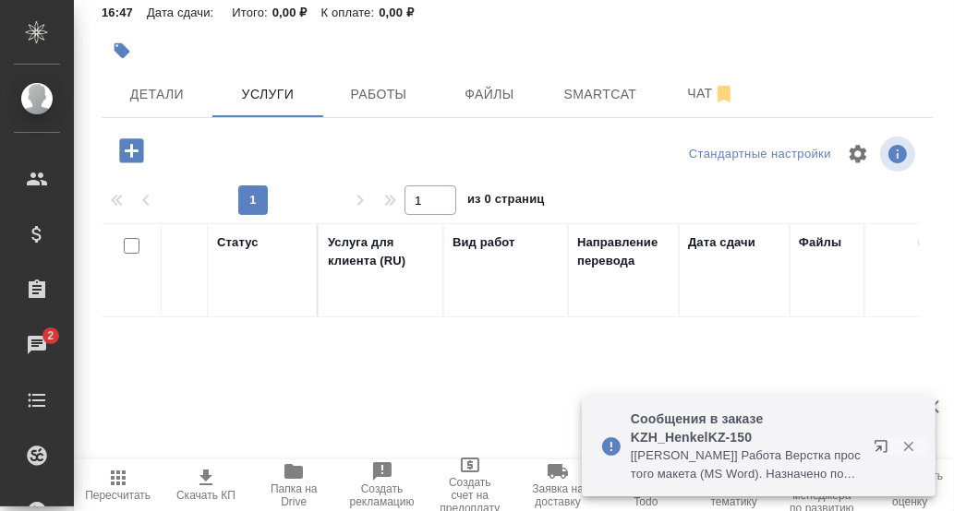
click at [910, 447] on icon "button" at bounding box center [908, 447] width 17 height 17
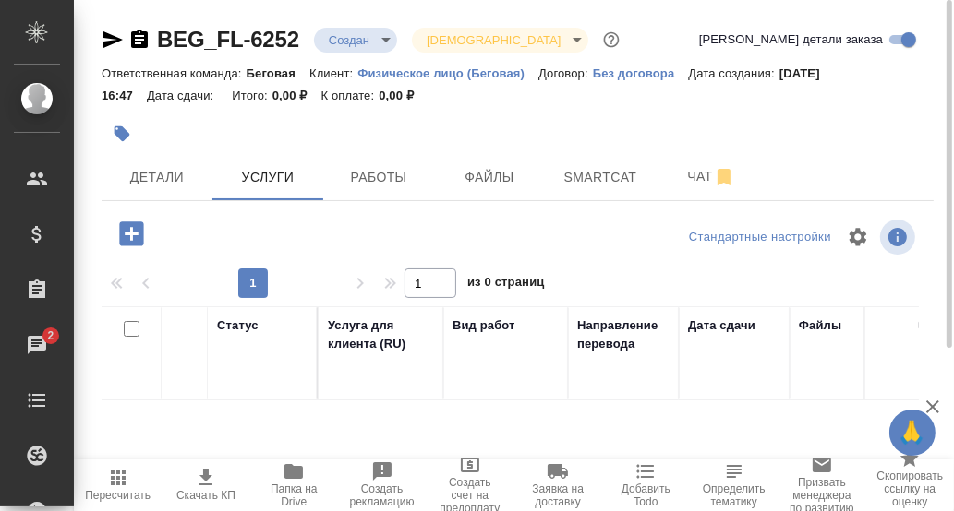
scroll to position [91, 0]
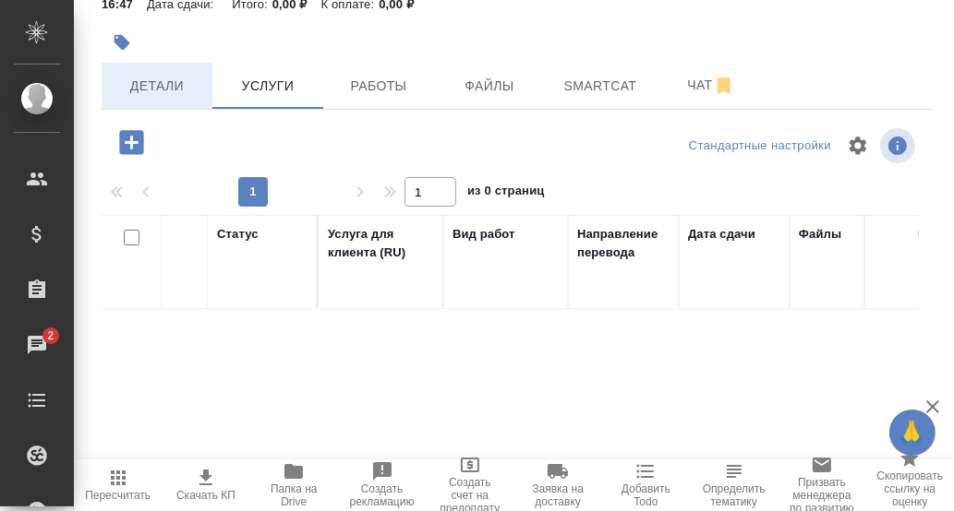
click at [155, 89] on span "Детали" at bounding box center [157, 86] width 89 height 23
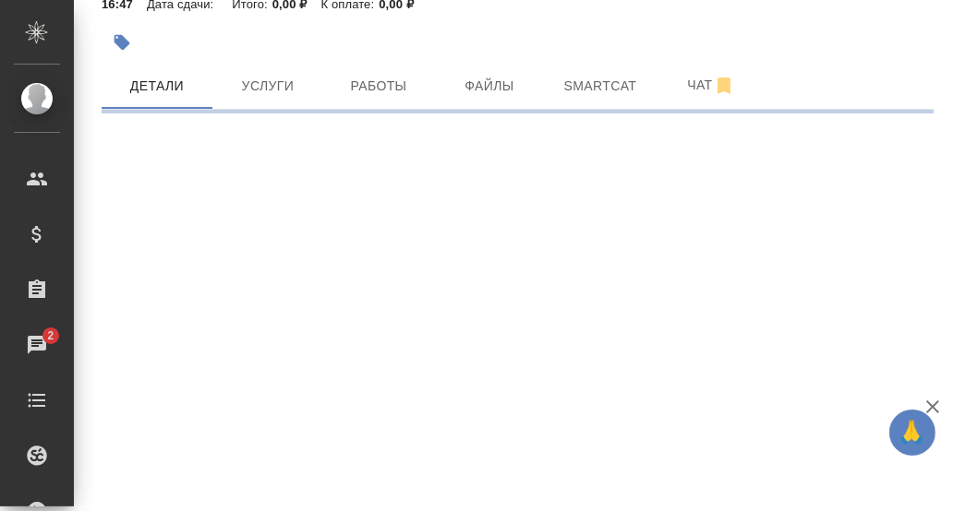
select select "RU"
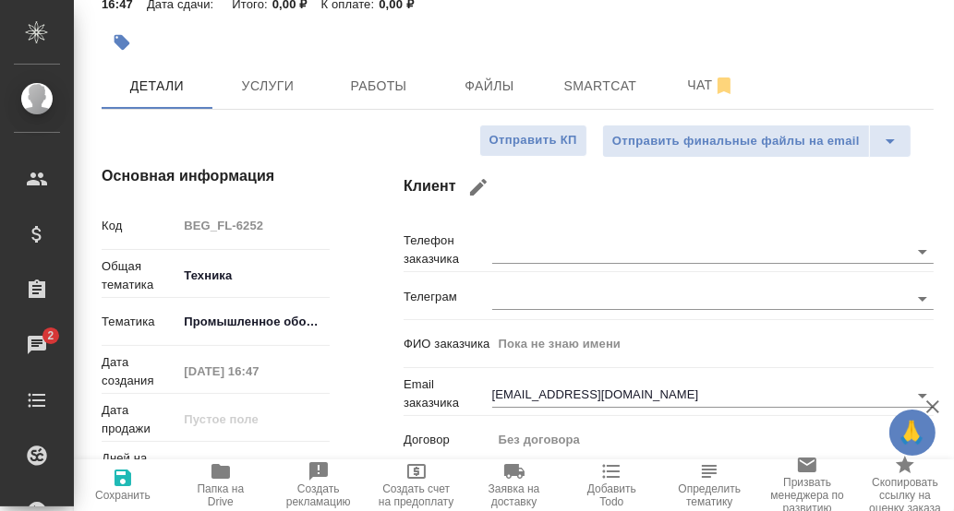
type textarea "x"
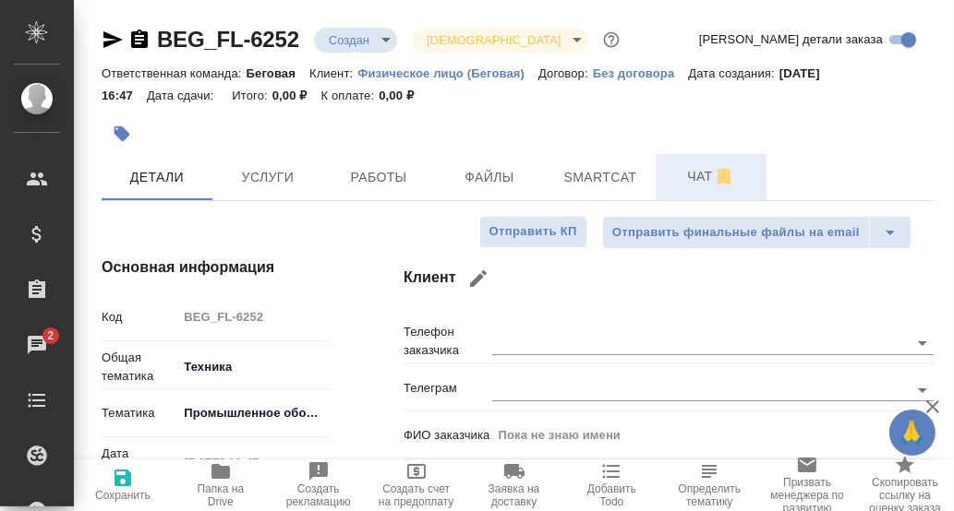
click at [702, 178] on span "Чат" at bounding box center [711, 176] width 89 height 23
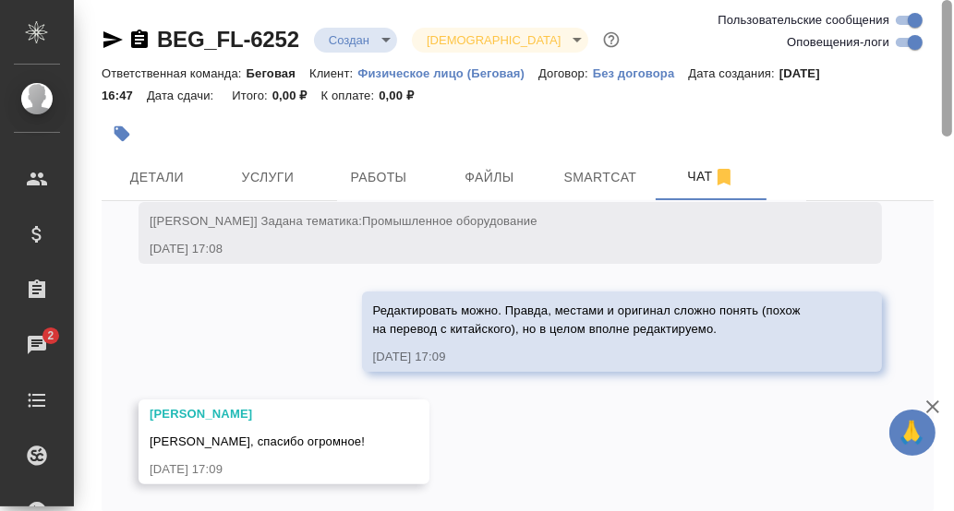
scroll to position [83, 0]
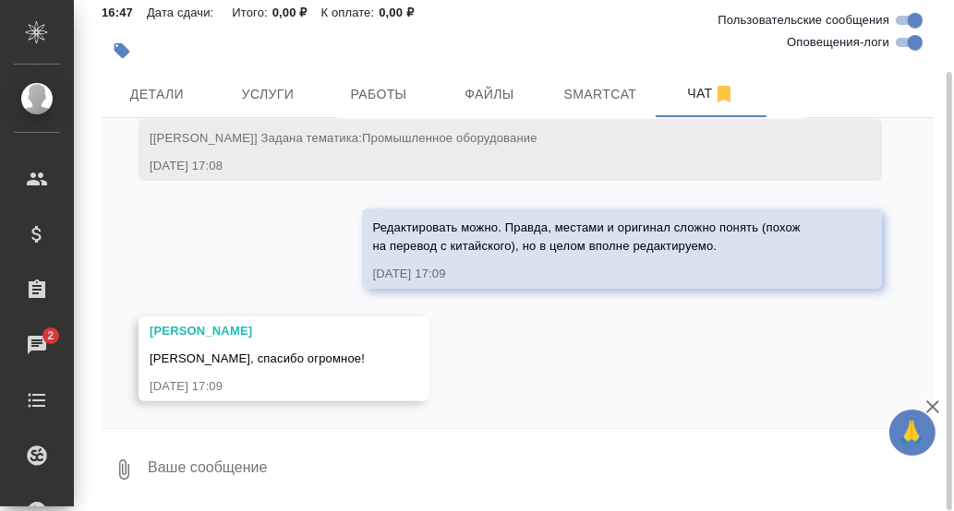
click at [313, 449] on textarea at bounding box center [539, 470] width 787 height 63
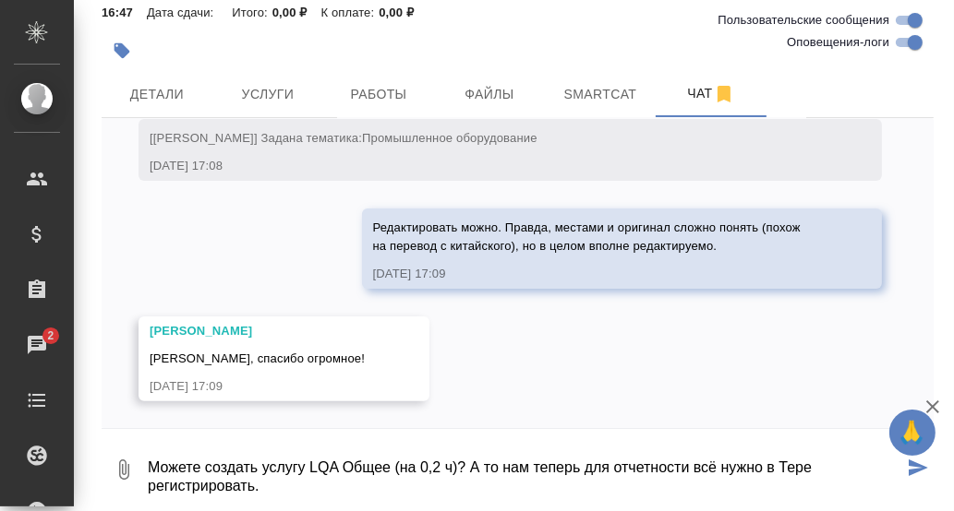
type textarea "Можете создать услугу LQA Общее (на 0,2 ч)? А то нам теперь для отчетности всё …"
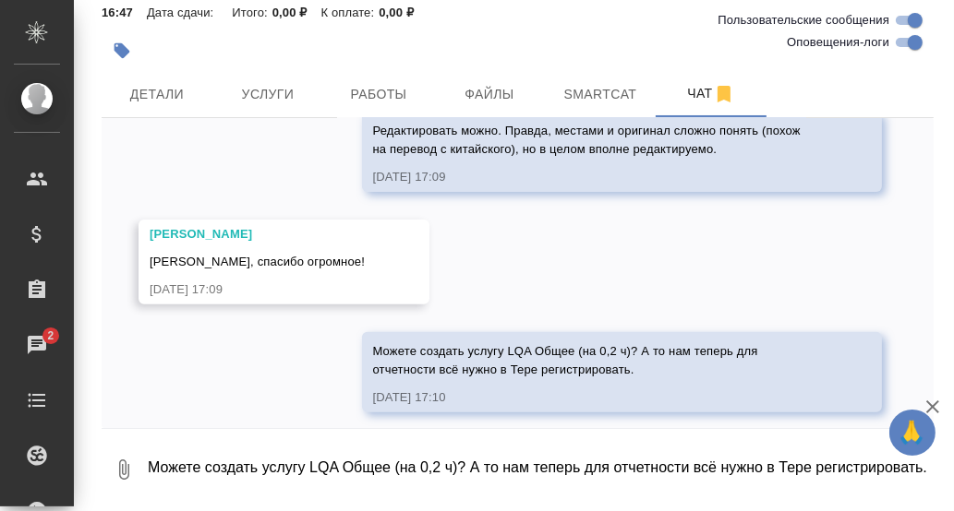
scroll to position [499, 0]
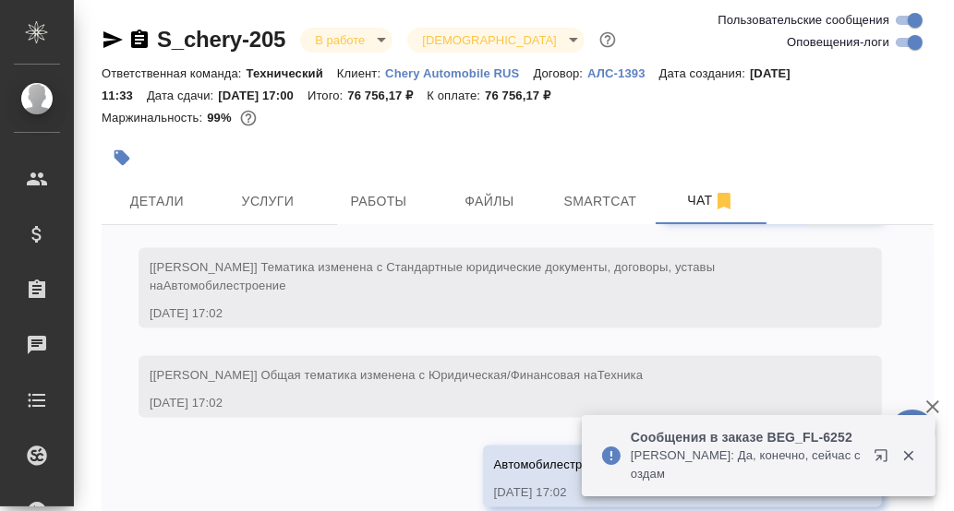
scroll to position [7258, 0]
click at [260, 210] on span "Услуги" at bounding box center [267, 201] width 89 height 23
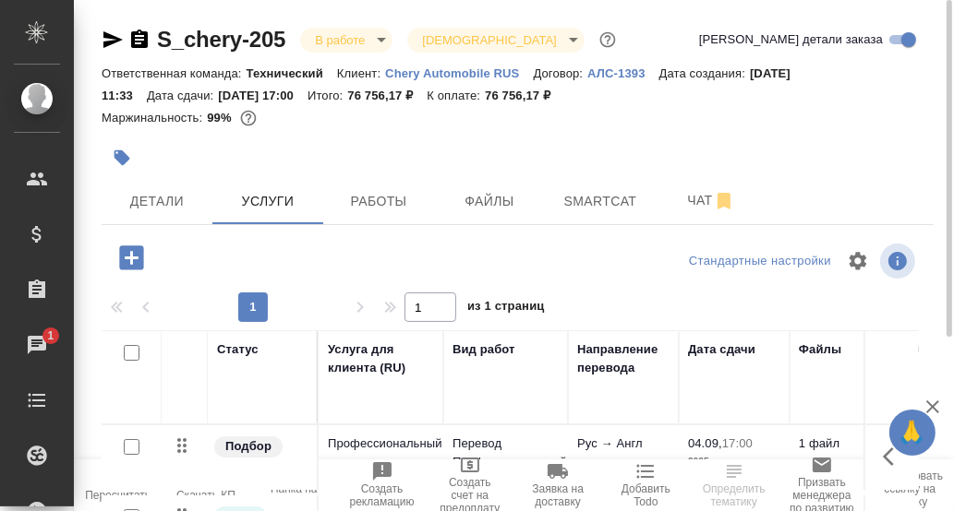
click at [122, 258] on icon "button" at bounding box center [131, 258] width 24 height 24
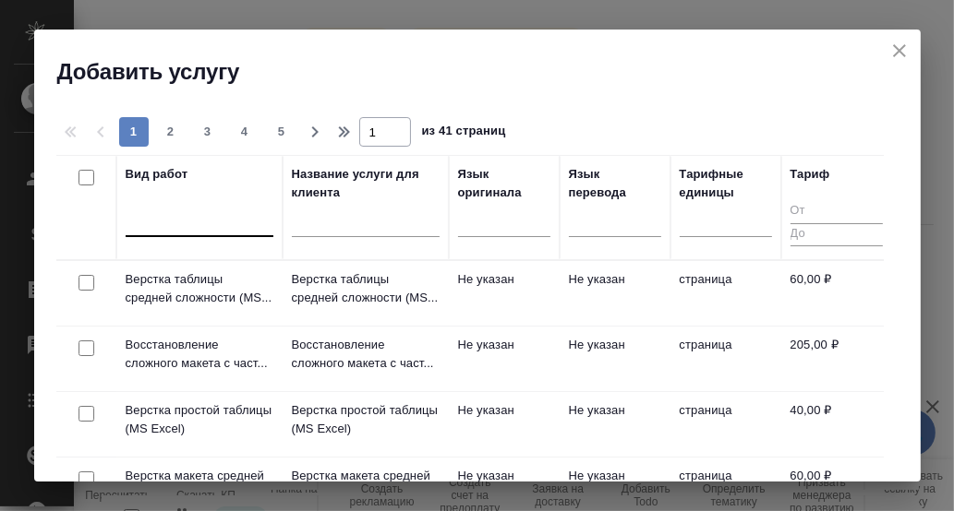
click at [195, 223] on div at bounding box center [200, 218] width 148 height 27
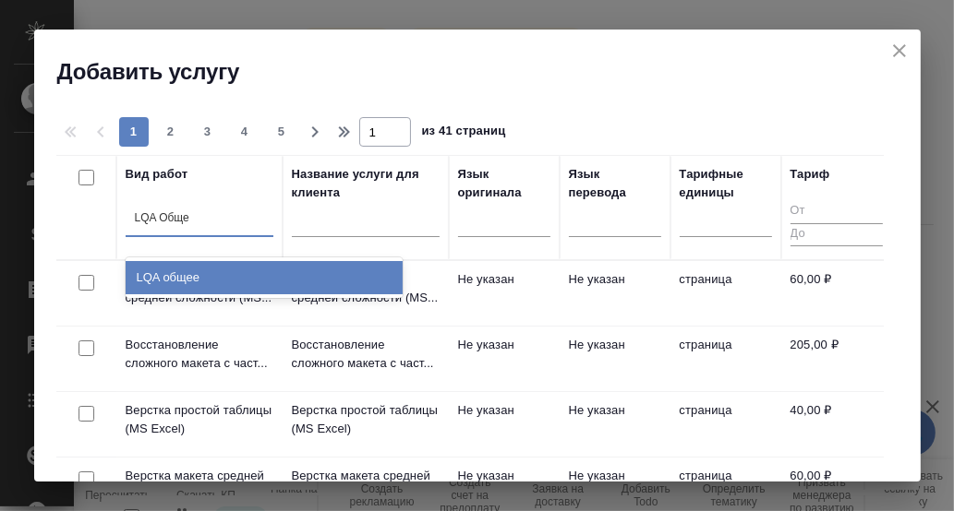
type input "LQA Общее"
click at [189, 275] on div "LQA общее" at bounding box center [264, 277] width 277 height 33
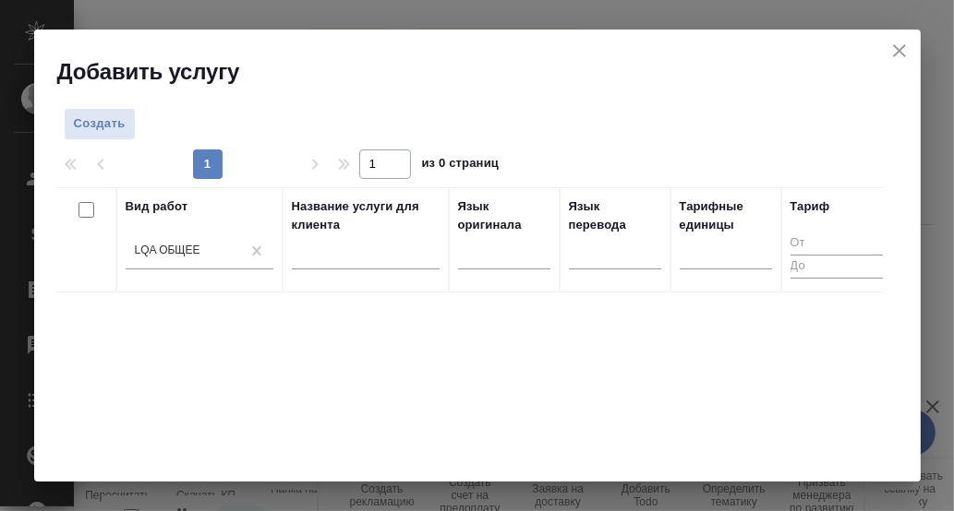
click at [521, 340] on div "Вид работ LQA общее Название услуги для клиента Язык оригинала Язык перевода Та…" at bounding box center [469, 464] width 827 height 554
click at [110, 122] on span "Создать" at bounding box center [100, 124] width 52 height 21
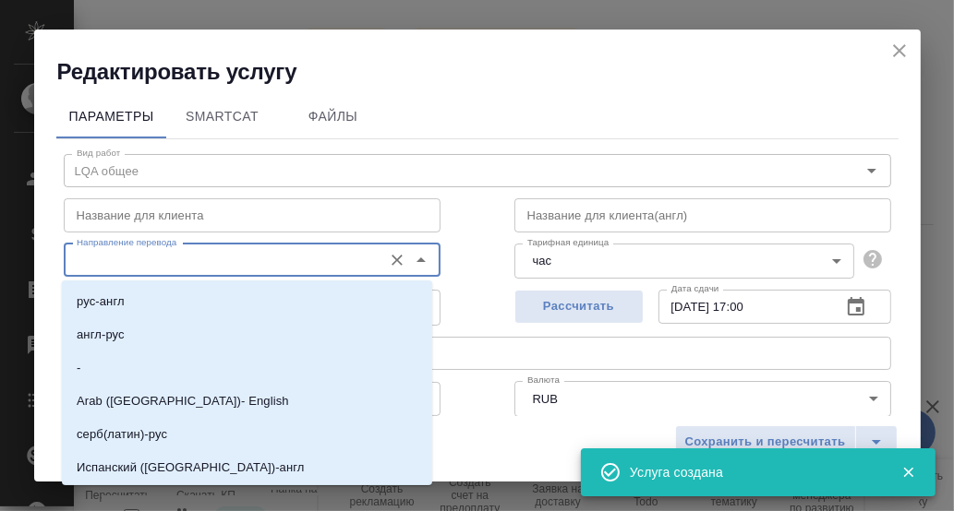
click at [140, 258] on input "Направление перевода" at bounding box center [221, 260] width 304 height 22
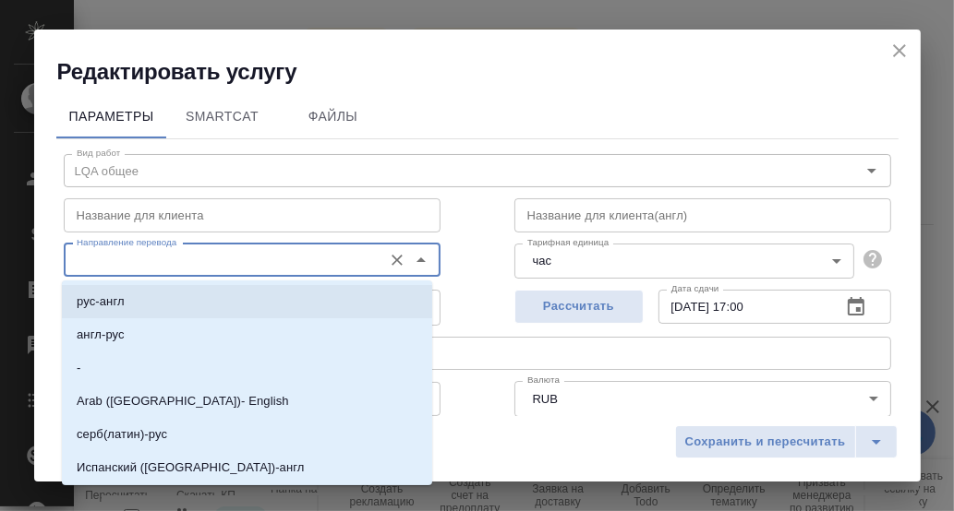
click at [125, 300] on li "рус-англ" at bounding box center [247, 301] width 370 height 33
type input "рус-англ"
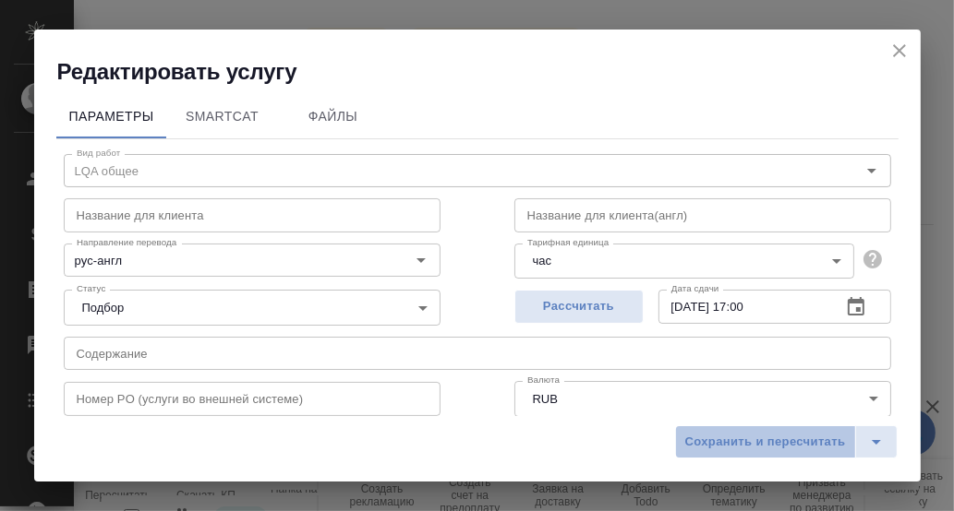
drag, startPoint x: 757, startPoint y: 442, endPoint x: 713, endPoint y: 417, distance: 50.8
click at [756, 442] on span "Сохранить и пересчитать" at bounding box center [765, 442] width 161 height 21
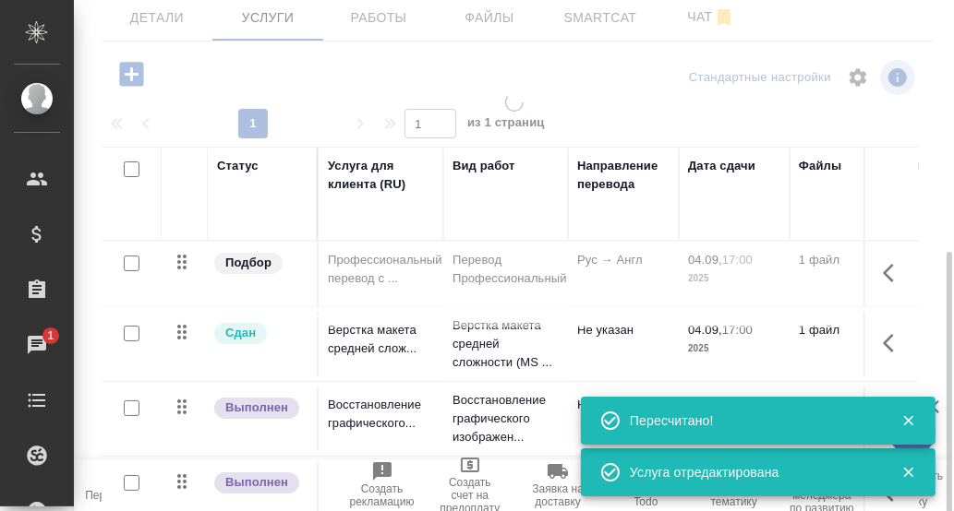
scroll to position [262, 0]
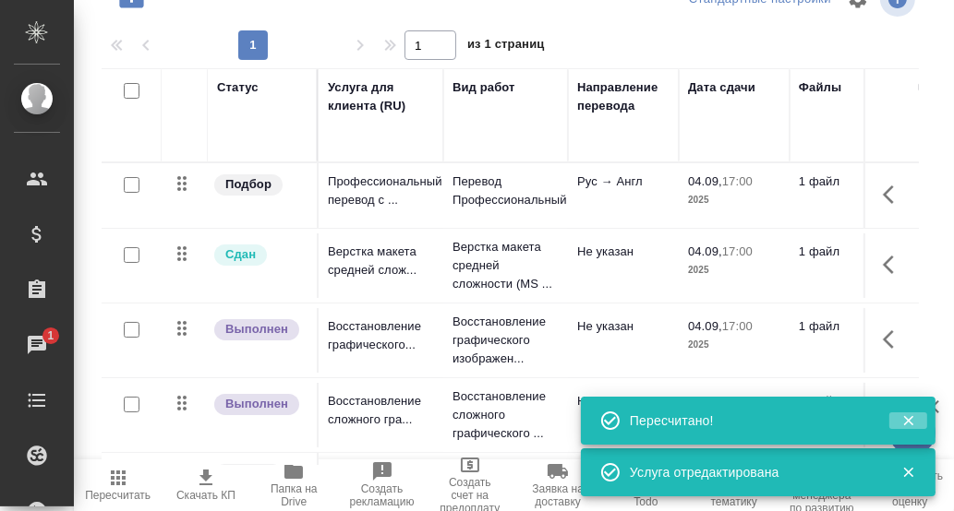
click at [908, 418] on icon "button" at bounding box center [908, 421] width 17 height 17
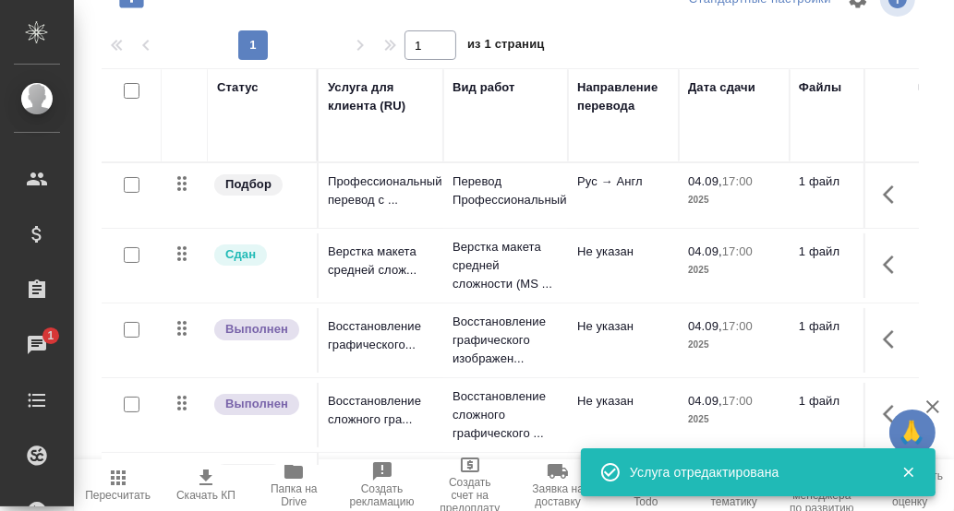
click at [907, 475] on icon "button" at bounding box center [908, 473] width 10 height 10
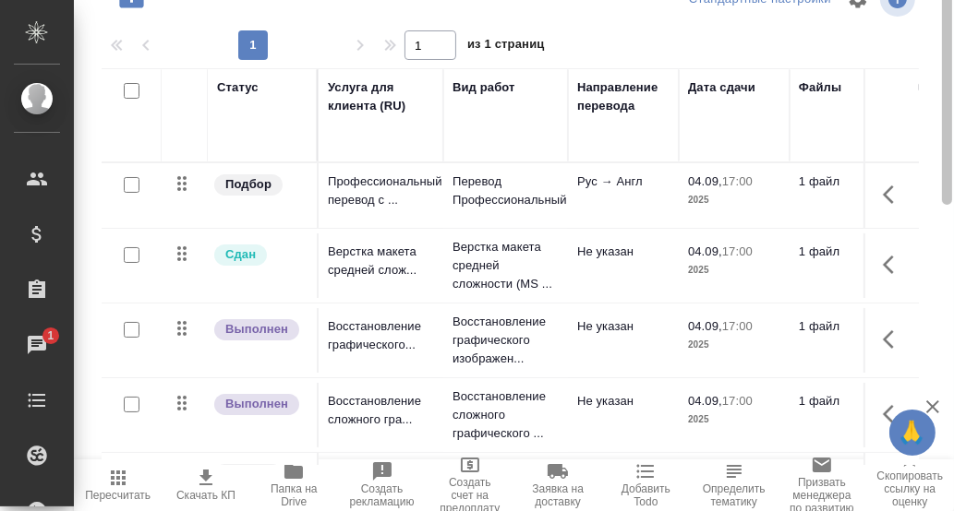
scroll to position [78, 0]
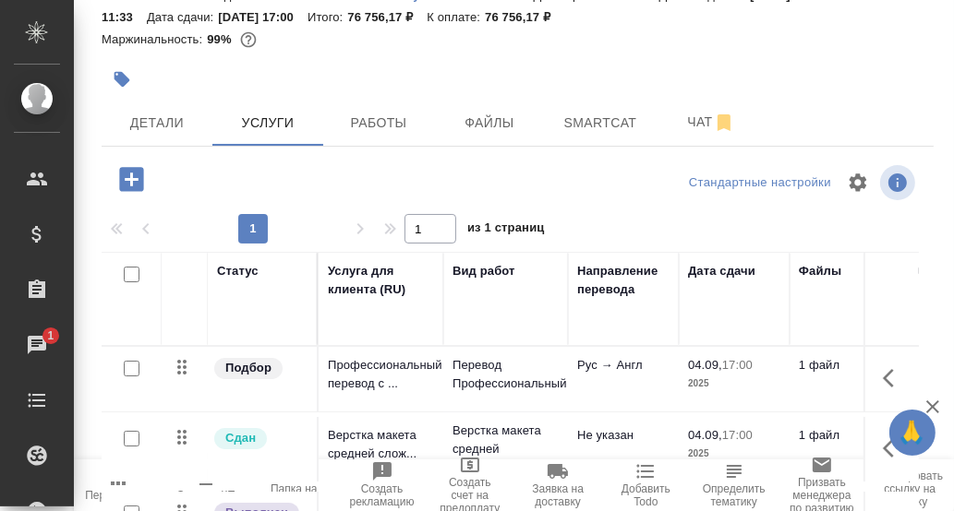
drag, startPoint x: 382, startPoint y: 133, endPoint x: 415, endPoint y: 180, distance: 57.6
click at [382, 133] on span "Работы" at bounding box center [378, 123] width 89 height 23
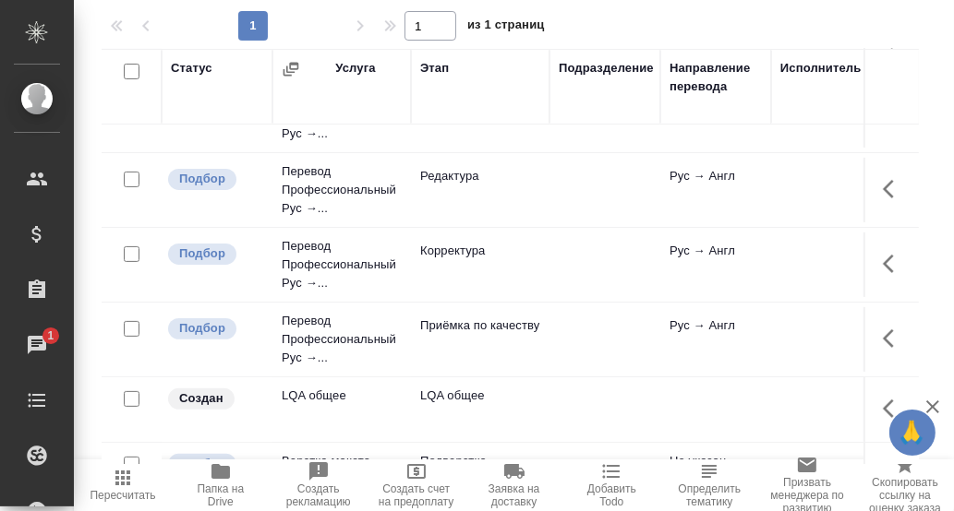
scroll to position [463, 0]
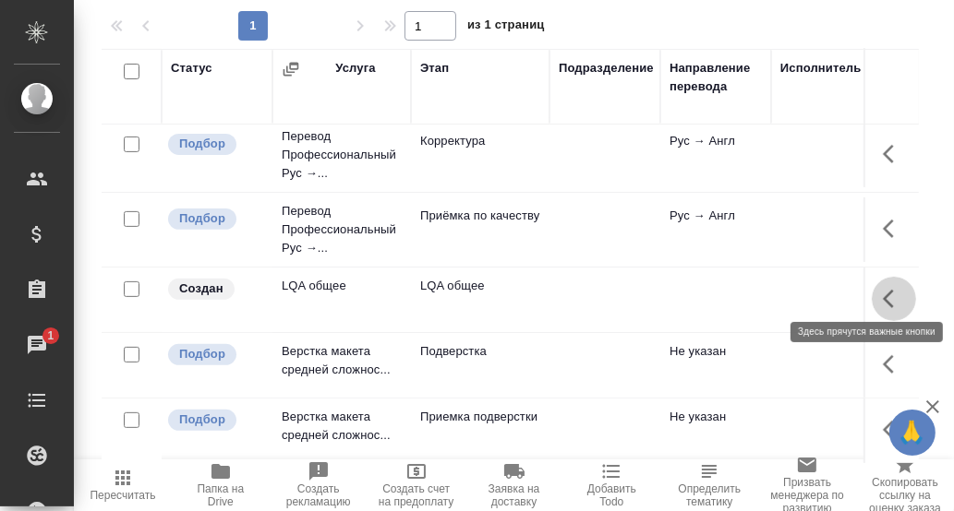
click at [883, 290] on icon "button" at bounding box center [888, 299] width 11 height 18
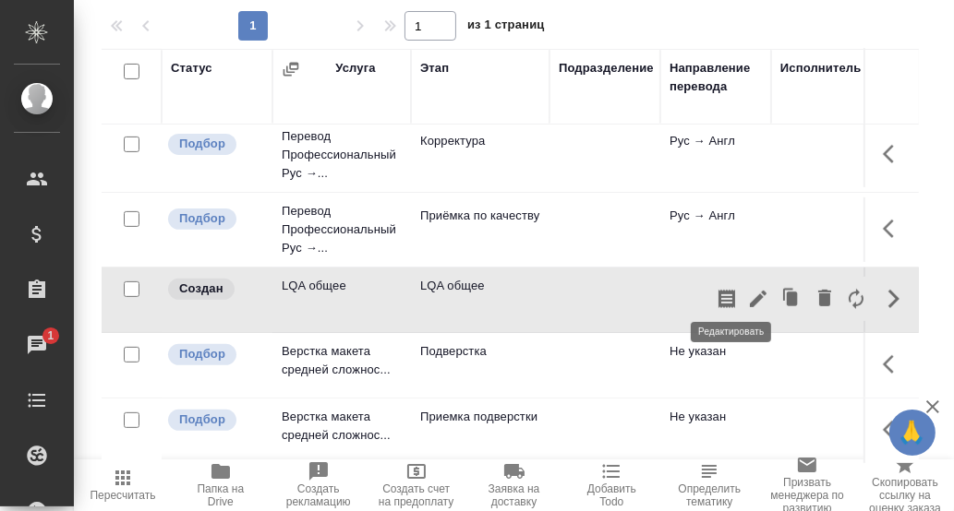
click at [747, 291] on icon "button" at bounding box center [758, 299] width 22 height 22
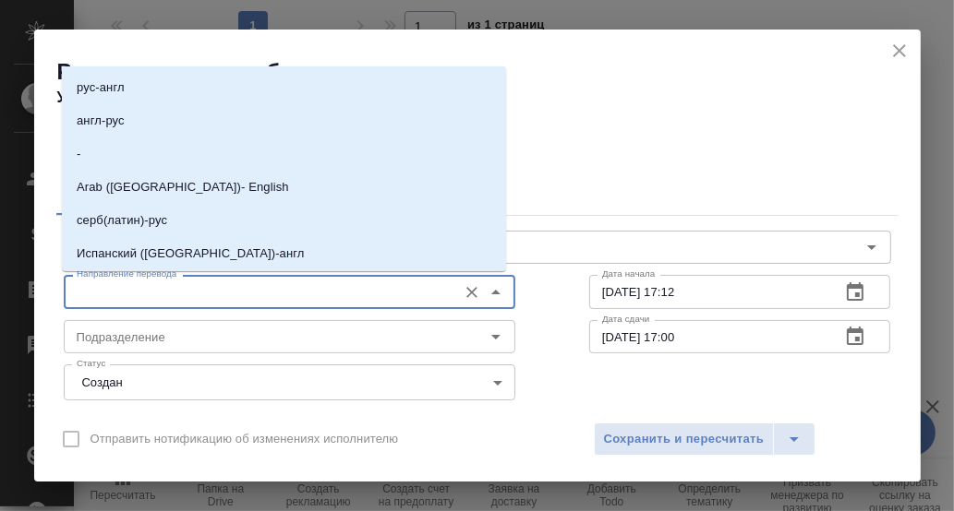
click at [196, 295] on input "Направление перевода" at bounding box center [258, 292] width 379 height 22
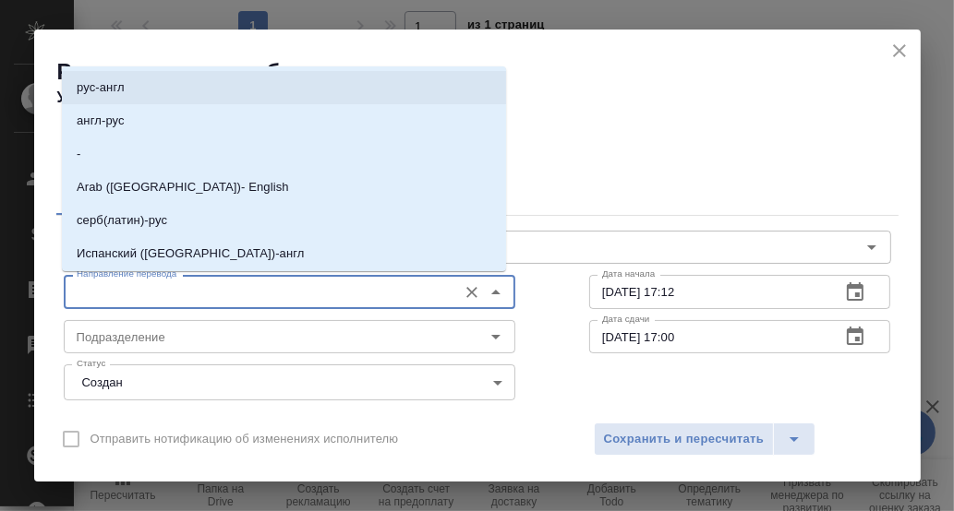
click at [133, 90] on li "рус-англ" at bounding box center [284, 87] width 444 height 33
type input "рус-англ"
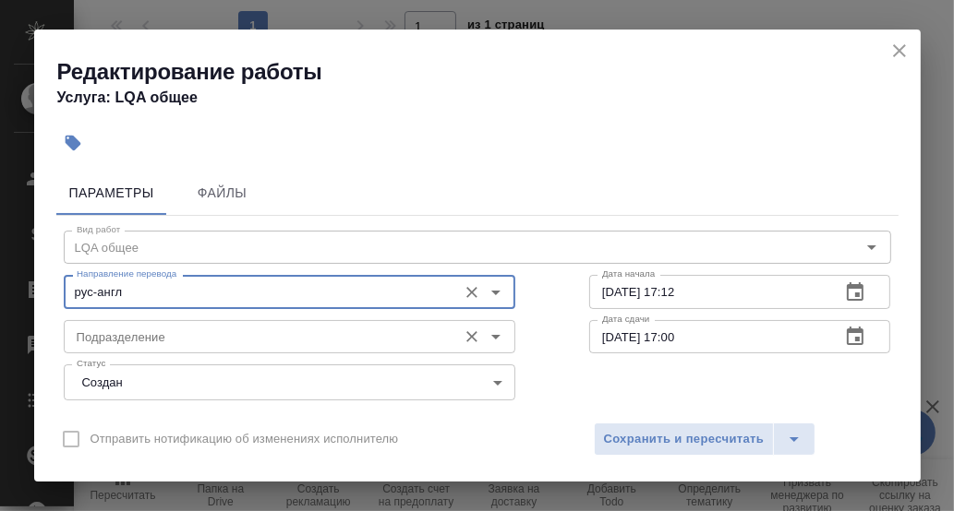
click at [122, 334] on input "Подразделение" at bounding box center [258, 337] width 379 height 22
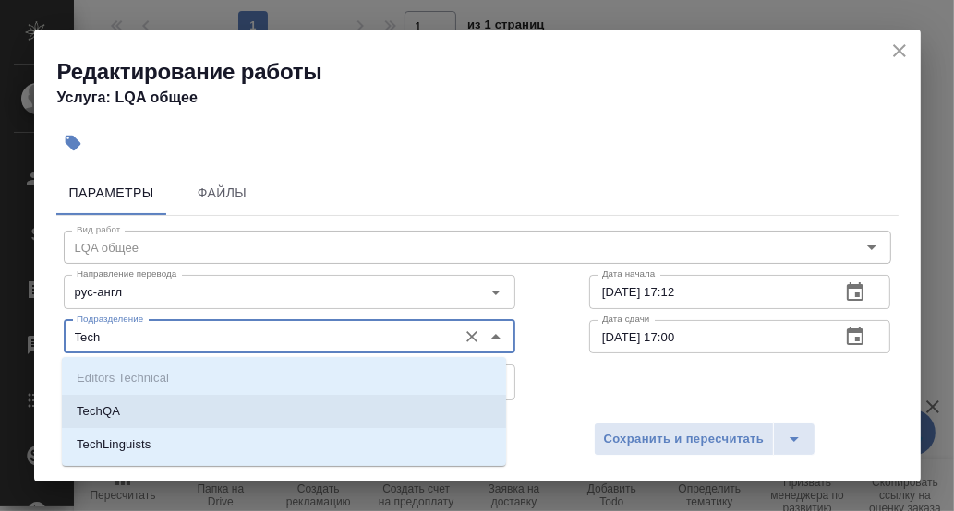
click at [121, 416] on li "TechQA" at bounding box center [284, 411] width 444 height 33
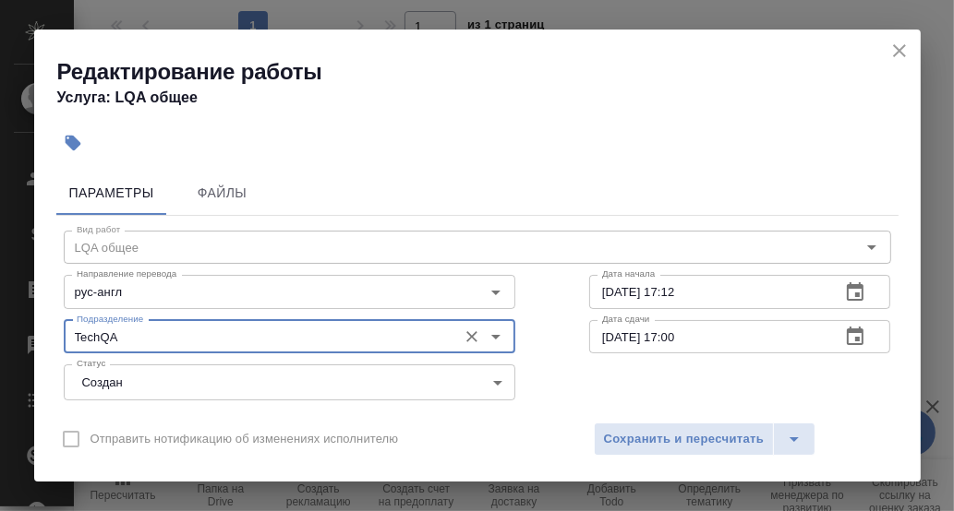
type input "TechQA"
click at [844, 290] on icon "button" at bounding box center [855, 293] width 22 height 22
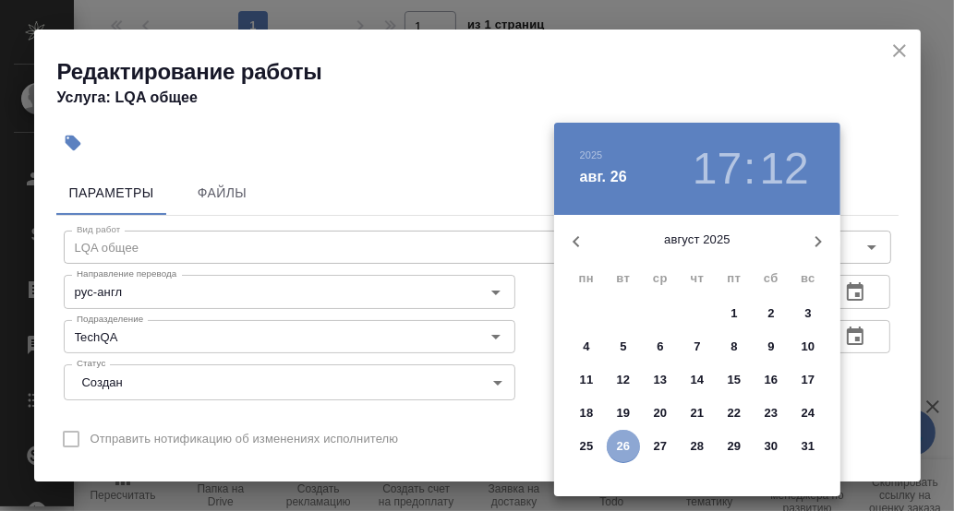
click at [619, 441] on p "26" at bounding box center [624, 447] width 14 height 18
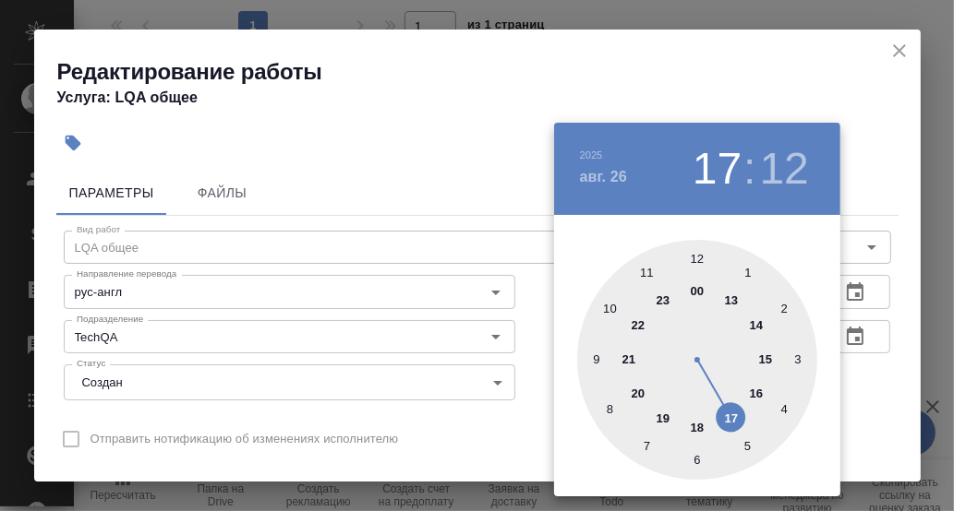
click at [757, 394] on div at bounding box center [697, 360] width 240 height 240
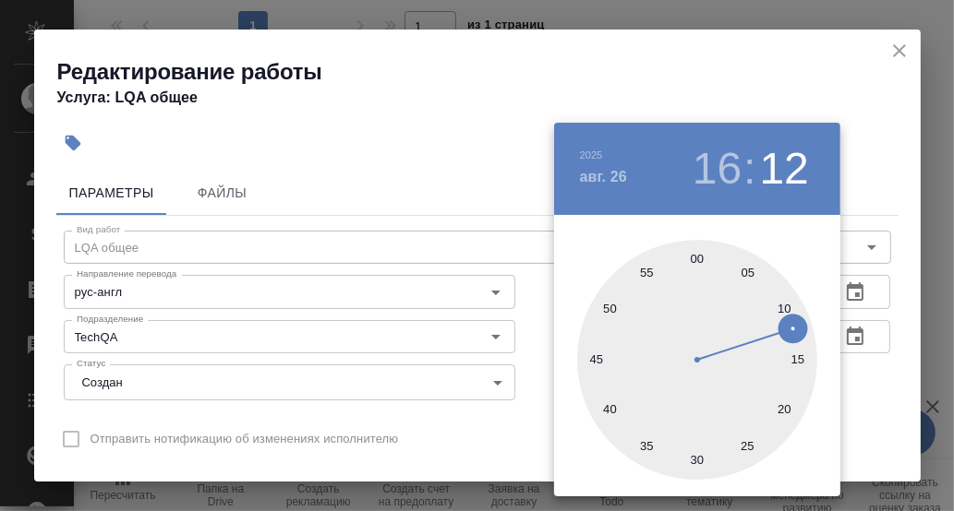
click at [697, 462] on div at bounding box center [697, 360] width 240 height 240
type input "26.08.2025 16:30"
click at [871, 377] on div at bounding box center [477, 255] width 954 height 511
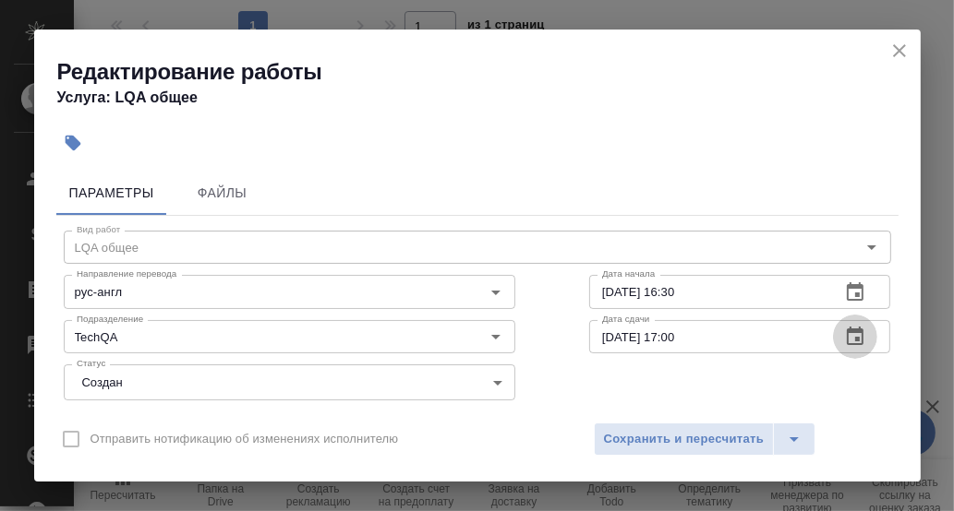
click at [844, 335] on icon "button" at bounding box center [855, 337] width 22 height 22
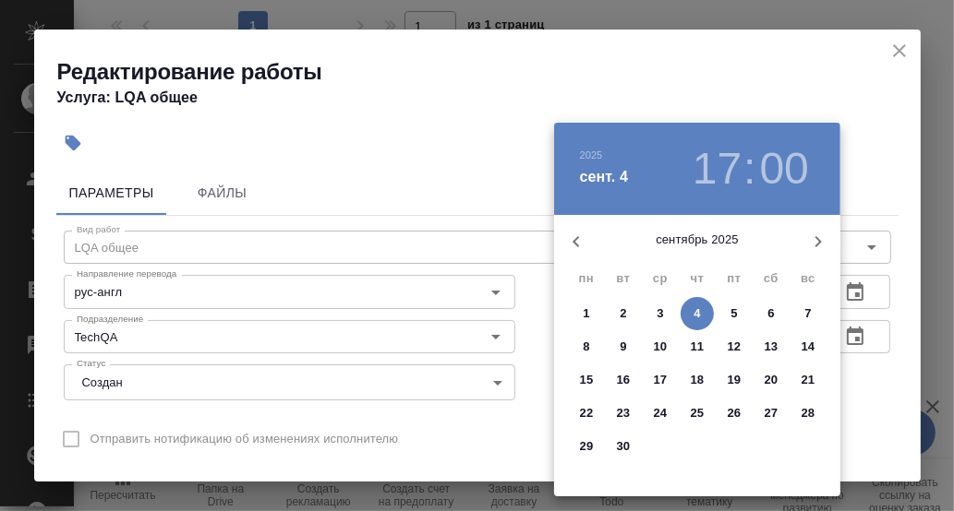
click at [859, 391] on div at bounding box center [477, 255] width 954 height 511
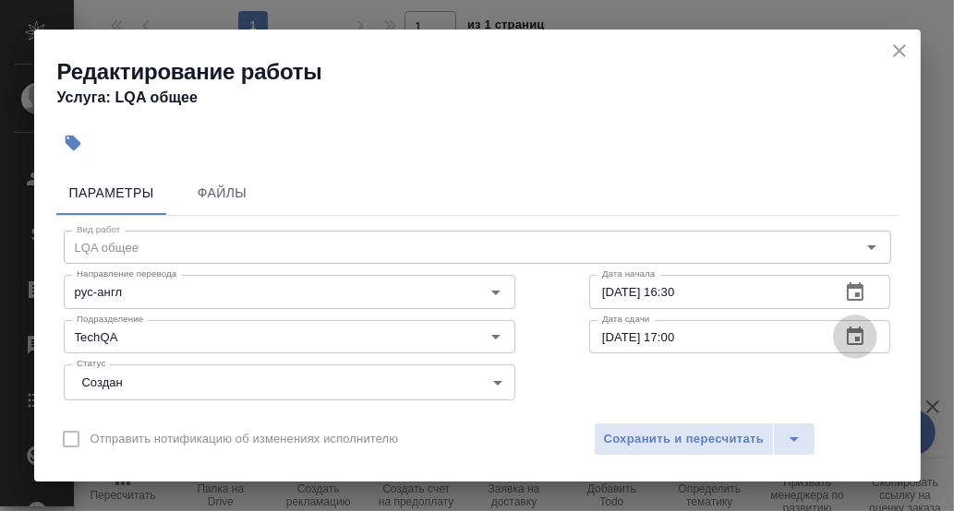
click at [847, 329] on icon "button" at bounding box center [855, 336] width 17 height 18
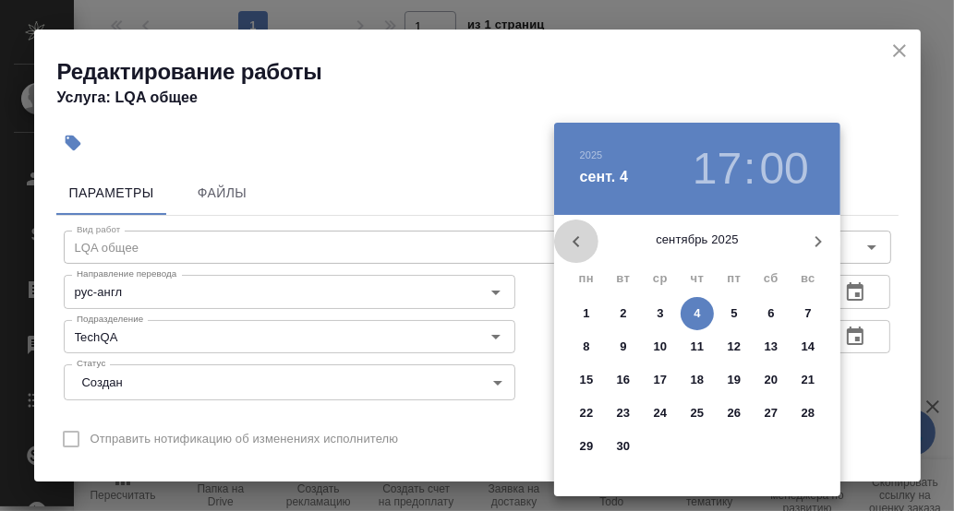
drag, startPoint x: 572, startPoint y: 234, endPoint x: 583, endPoint y: 256, distance: 24.8
click at [571, 234] on icon "button" at bounding box center [576, 242] width 22 height 22
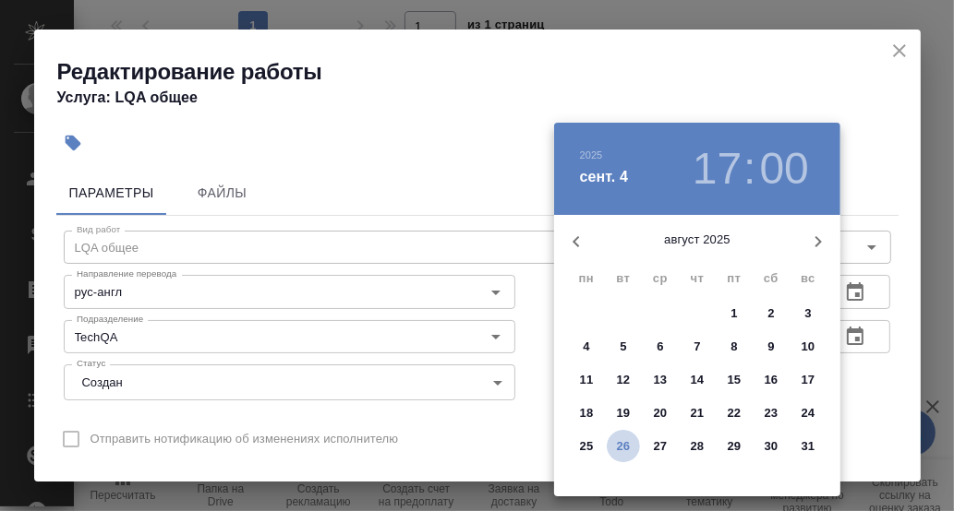
click at [625, 445] on p "26" at bounding box center [624, 447] width 14 height 18
type input "26.08.2025 17:00"
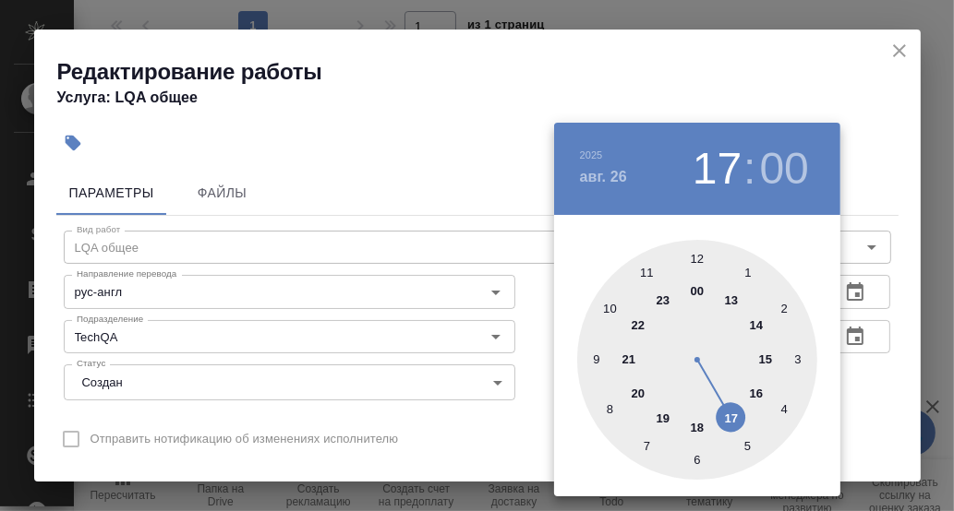
click at [853, 367] on div at bounding box center [477, 255] width 954 height 511
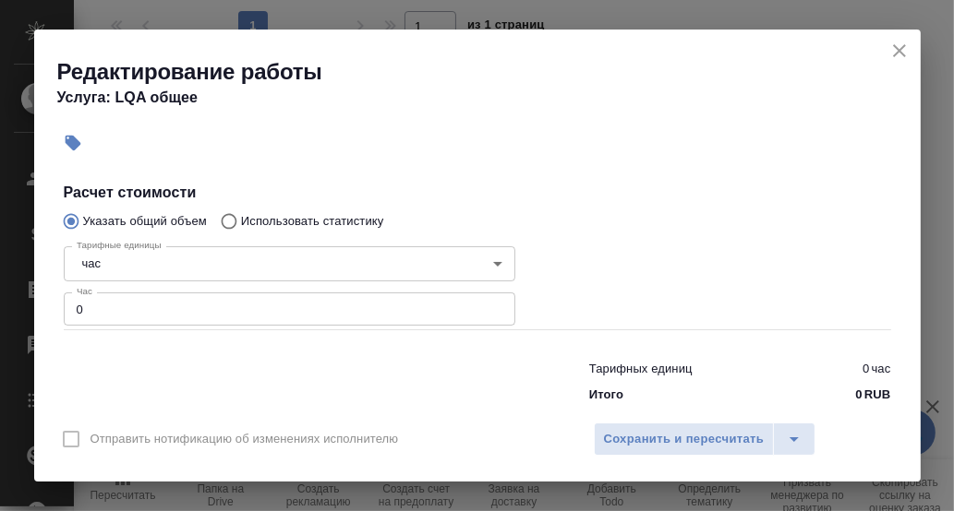
scroll to position [356, 0]
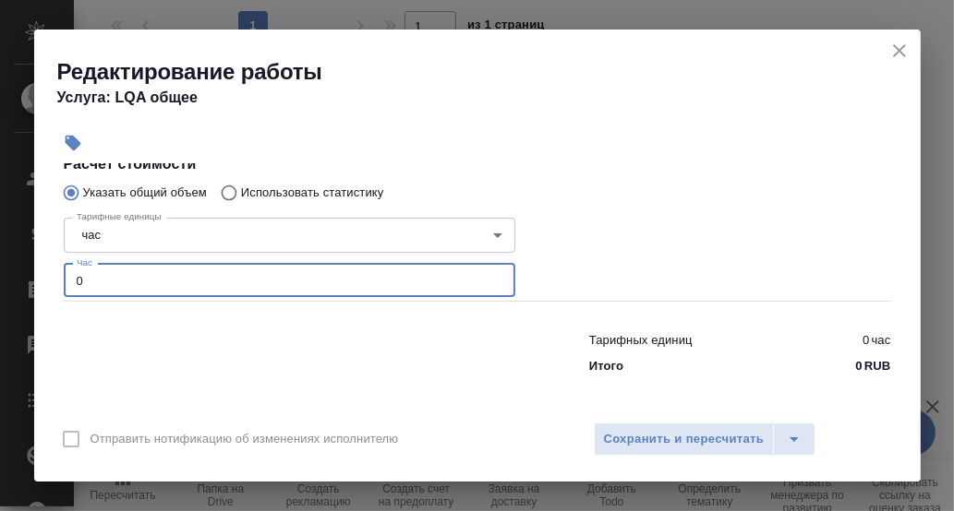
click at [112, 283] on input "0" at bounding box center [289, 280] width 451 height 33
type input "0.2"
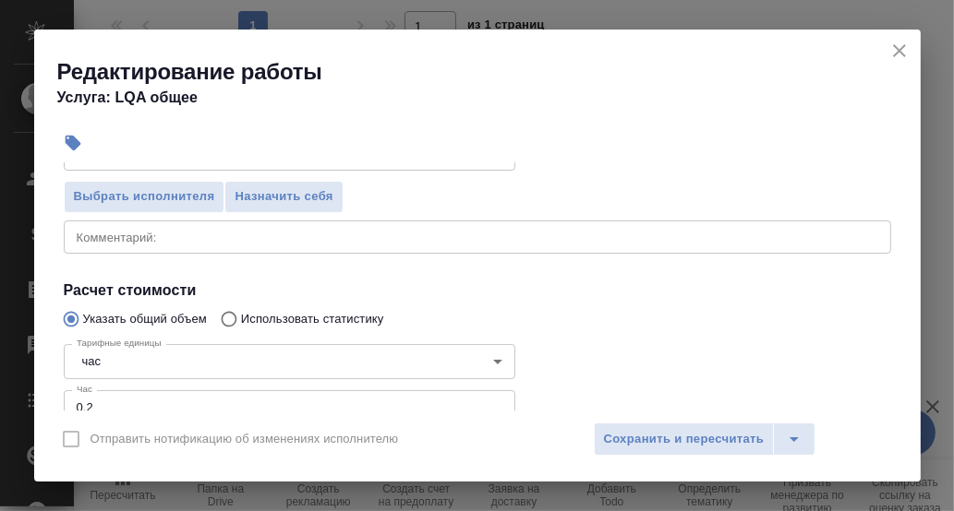
scroll to position [173, 0]
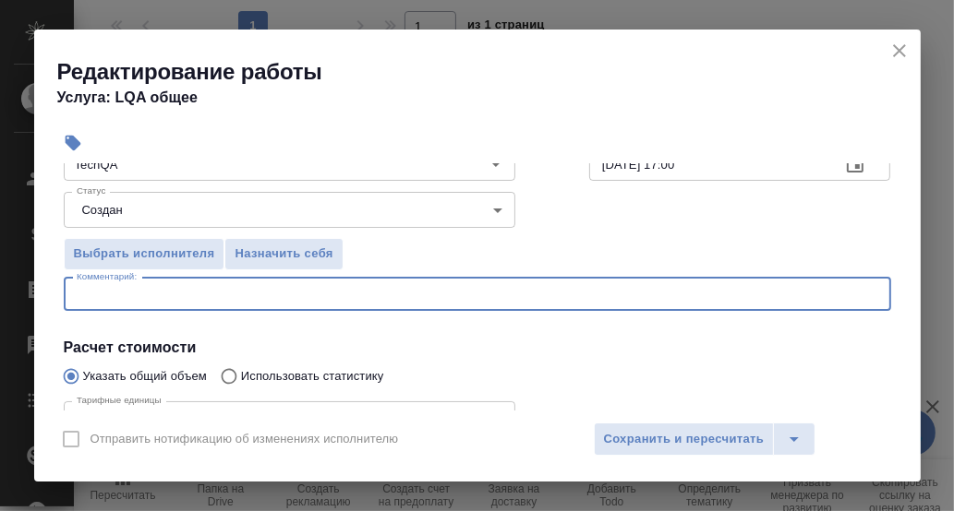
click at [166, 294] on textarea at bounding box center [477, 294] width 801 height 14
type textarea "Определение тематики"
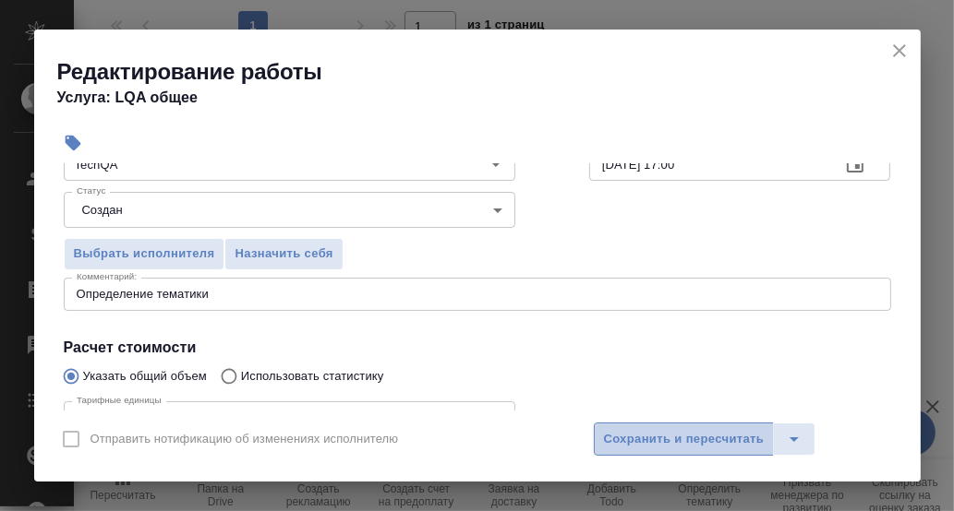
click at [668, 434] on span "Сохранить и пересчитать" at bounding box center [684, 439] width 161 height 21
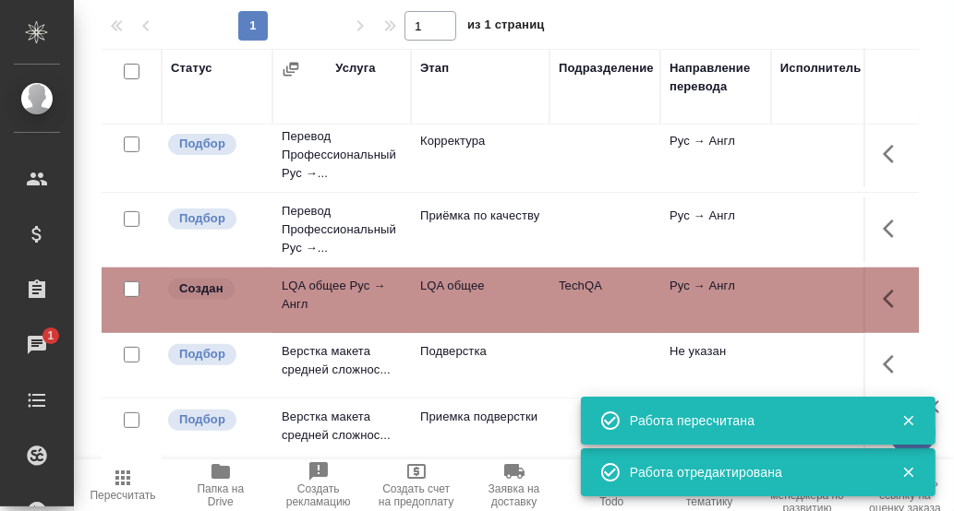
click at [883, 288] on icon "button" at bounding box center [894, 299] width 22 height 22
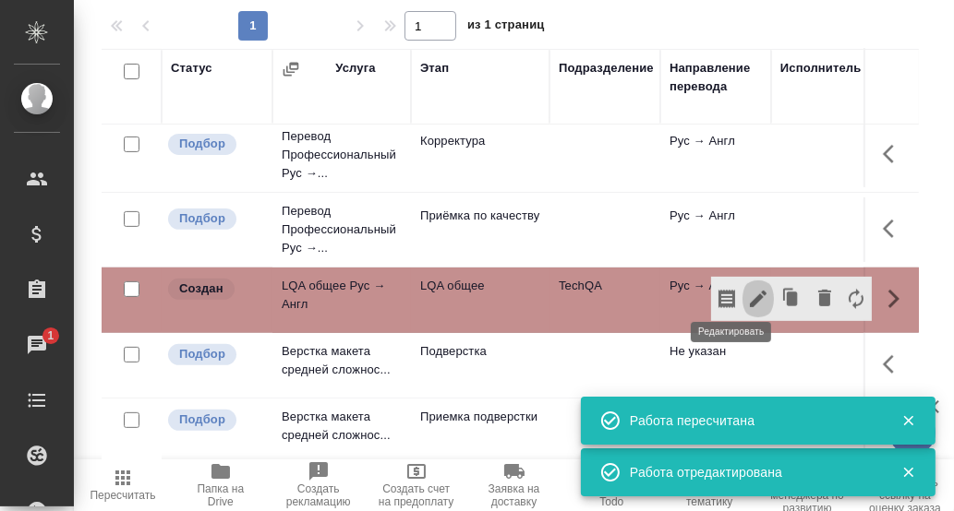
click at [750, 291] on icon "button" at bounding box center [758, 299] width 17 height 17
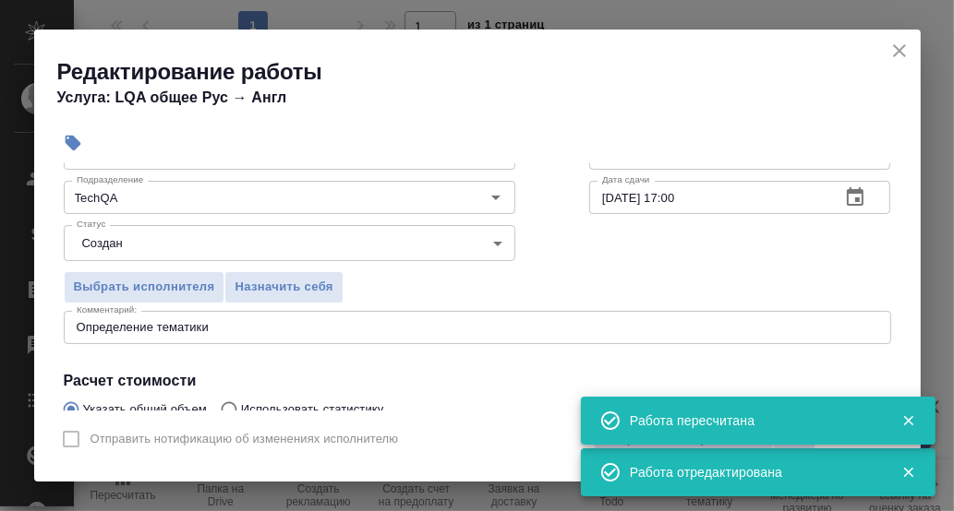
scroll to position [185, 0]
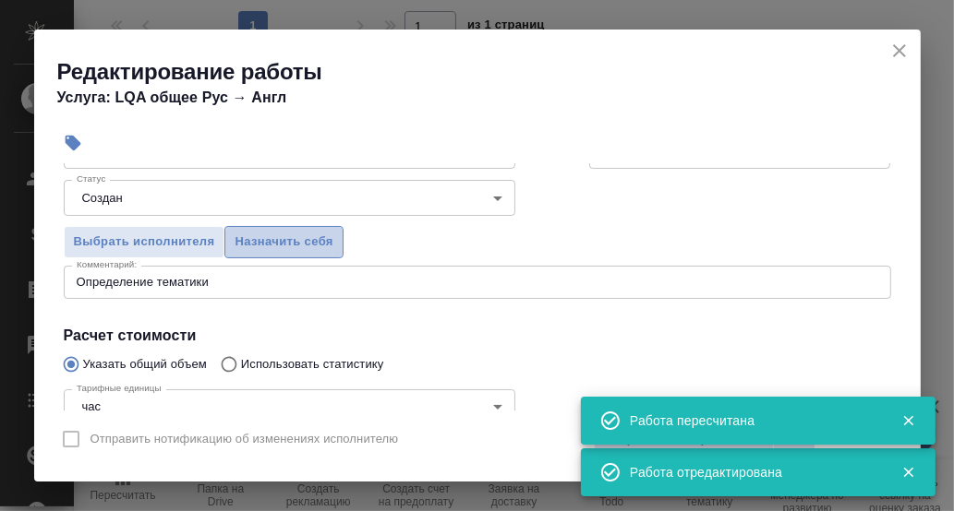
click at [299, 240] on span "Назначить себя" at bounding box center [283, 242] width 98 height 21
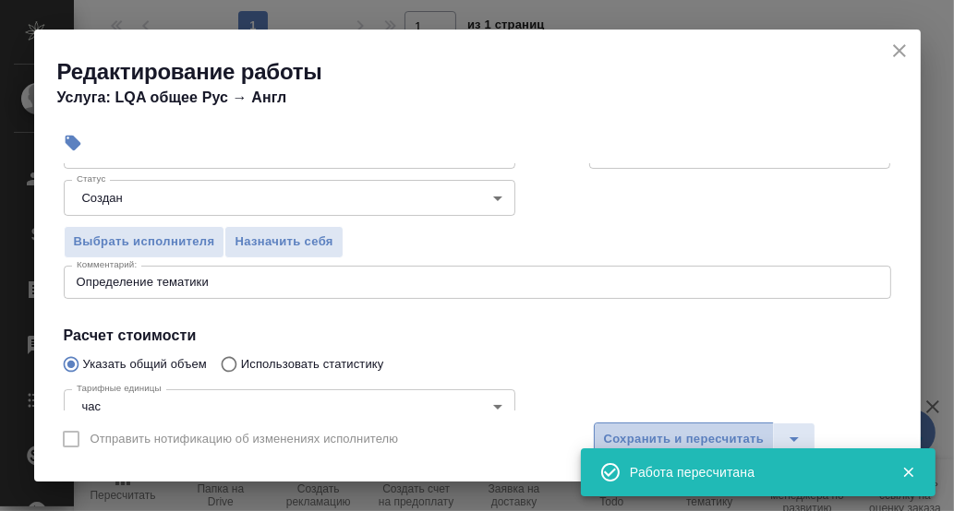
click at [723, 431] on span "Сохранить и пересчитать" at bounding box center [684, 439] width 161 height 21
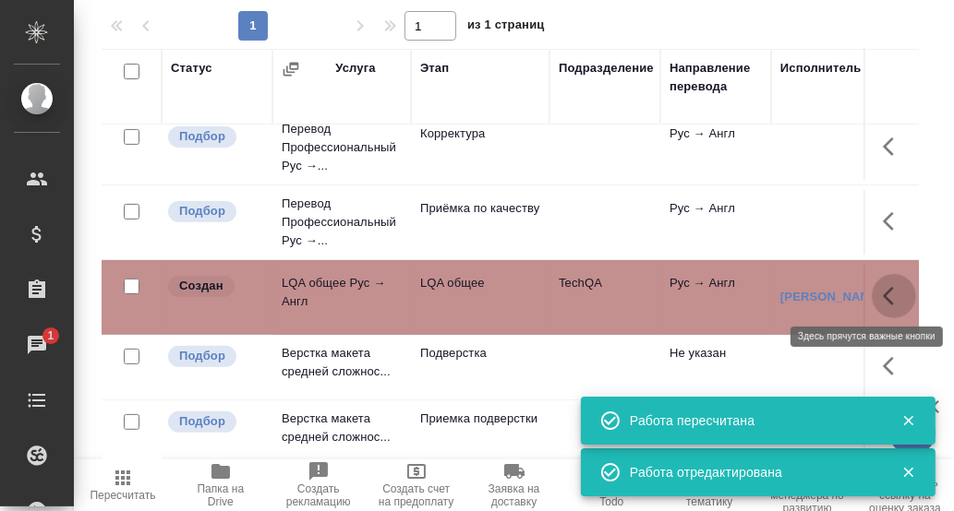
click at [883, 290] on icon "button" at bounding box center [888, 296] width 11 height 18
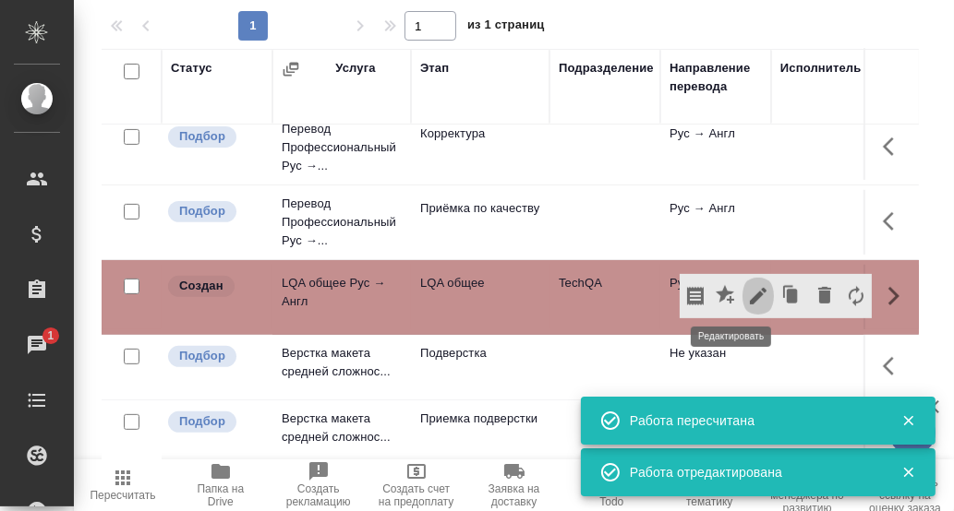
click at [747, 295] on icon "button" at bounding box center [758, 296] width 22 height 22
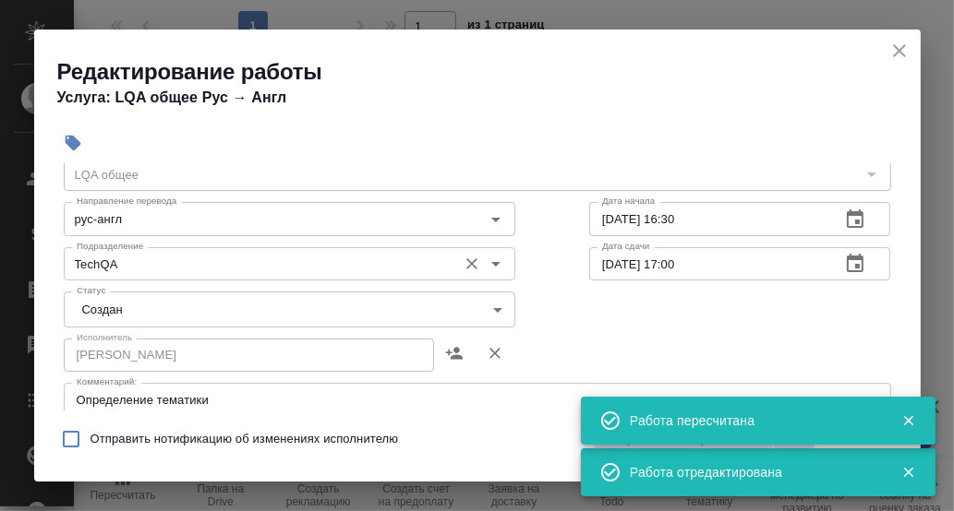
scroll to position [91, 0]
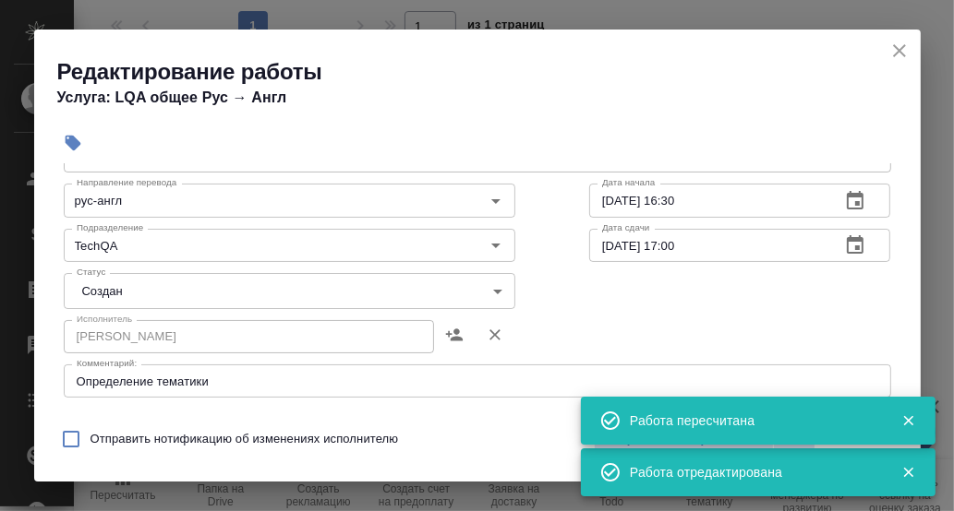
click at [490, 290] on body "🙏 .cls-1 fill:#fff; AWATERA Румянцева Дарья d.rumyantseva Клиенты Спецификации …" at bounding box center [477, 255] width 954 height 511
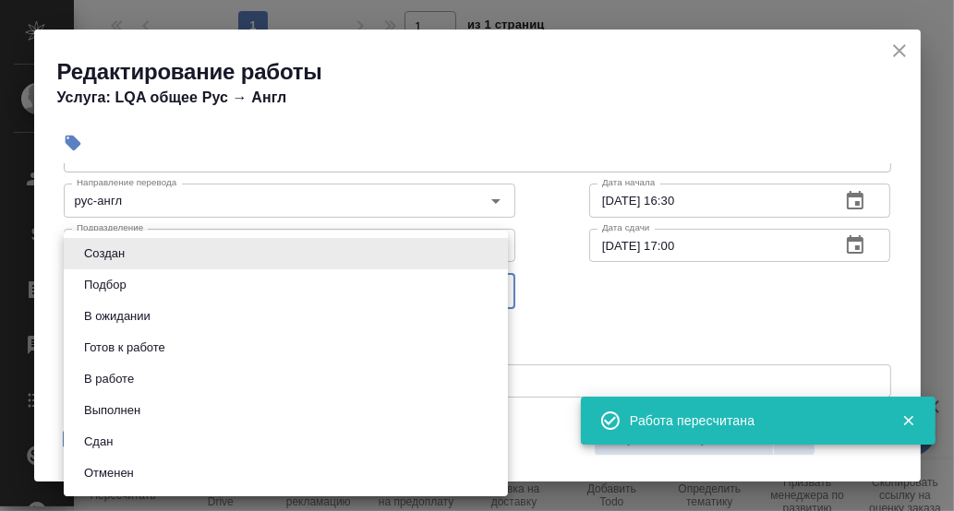
click at [180, 433] on li "Сдан" at bounding box center [286, 442] width 444 height 31
type input "closed"
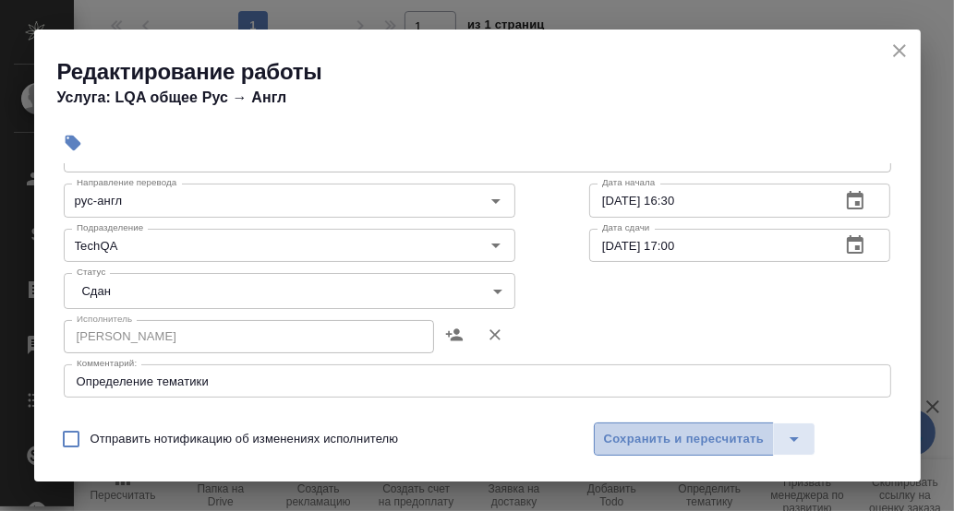
click at [606, 437] on span "Сохранить и пересчитать" at bounding box center [684, 439] width 161 height 21
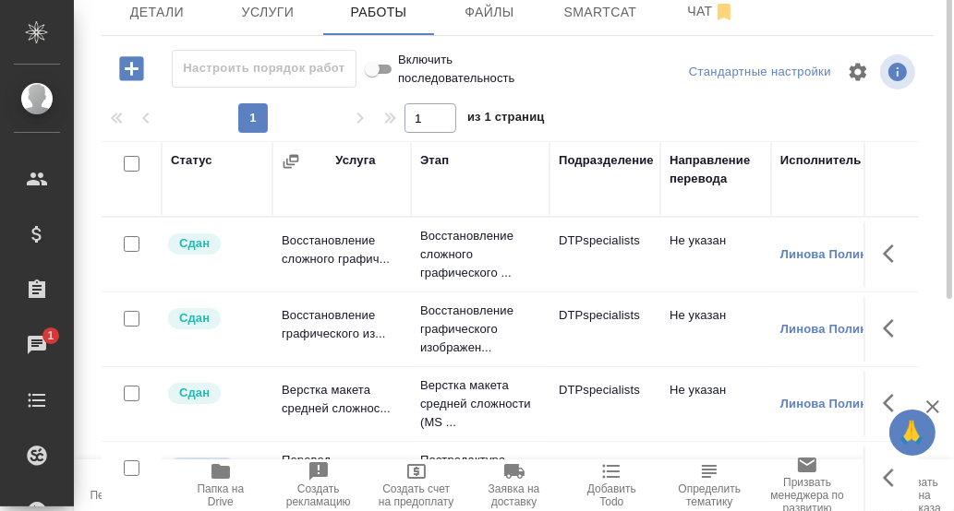
scroll to position [97, 0]
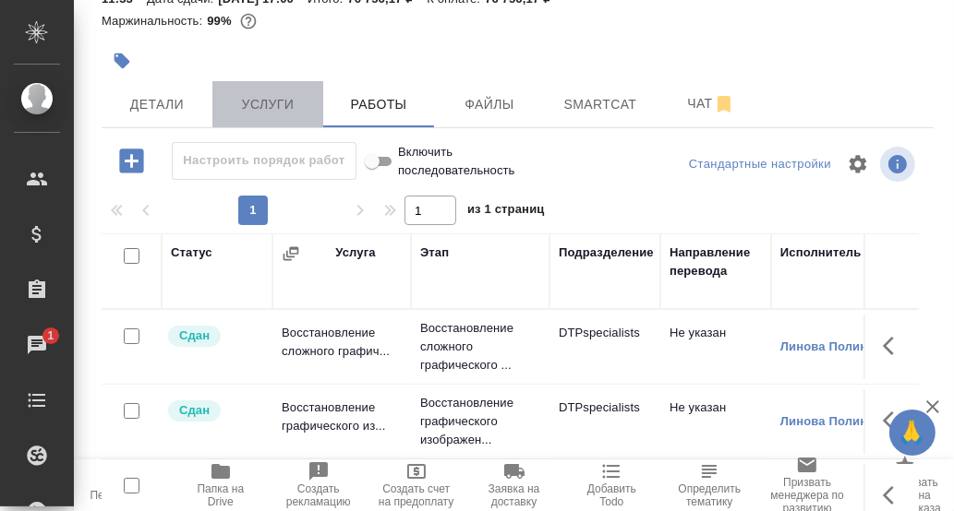
click at [264, 105] on span "Услуги" at bounding box center [267, 104] width 89 height 23
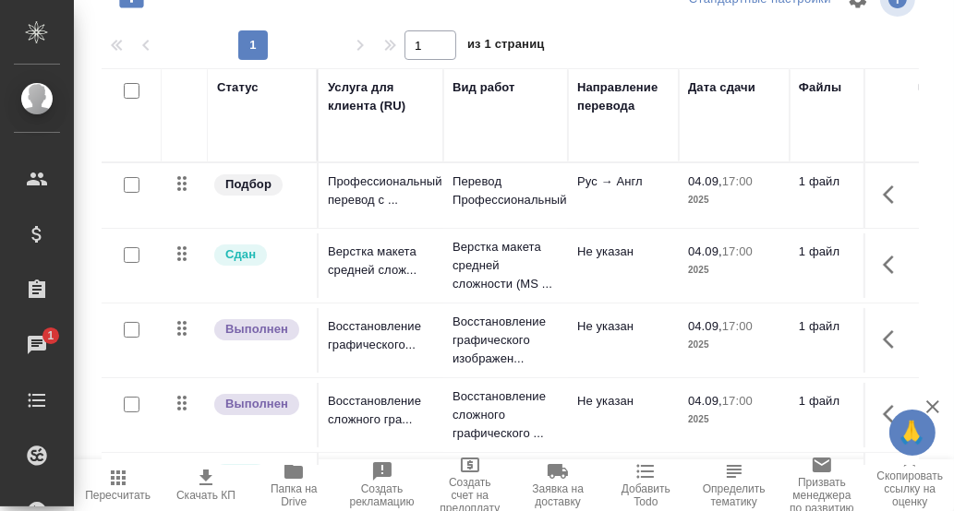
scroll to position [64, 0]
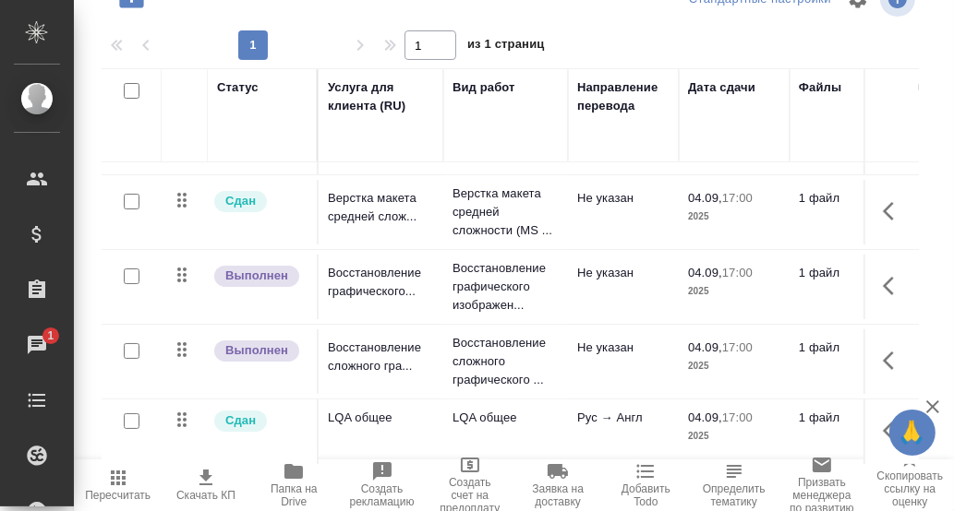
click at [883, 422] on icon "button" at bounding box center [888, 431] width 11 height 18
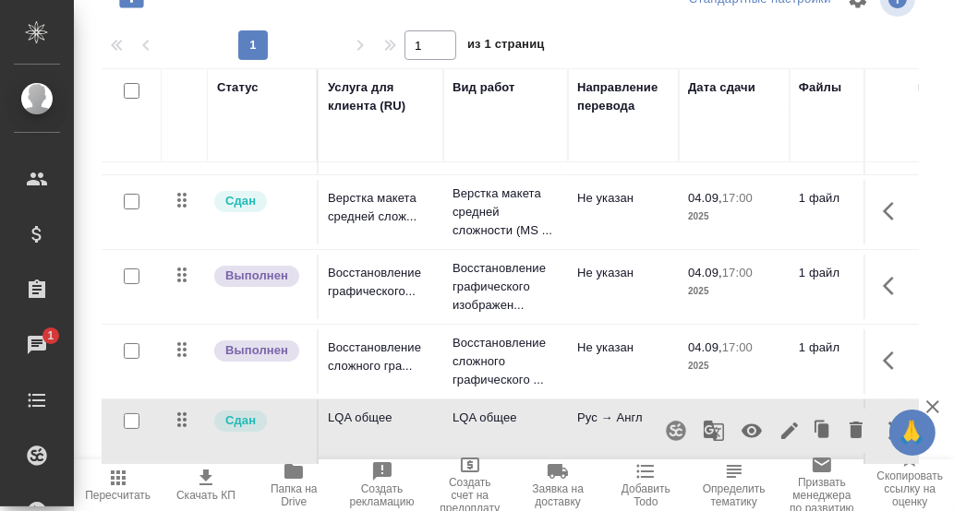
click at [741, 425] on icon "button" at bounding box center [751, 432] width 20 height 14
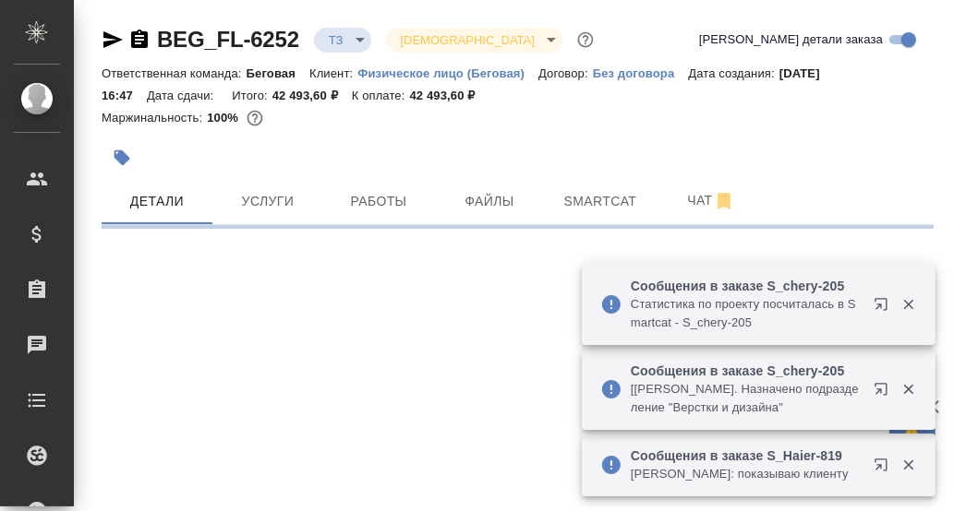
select select "RU"
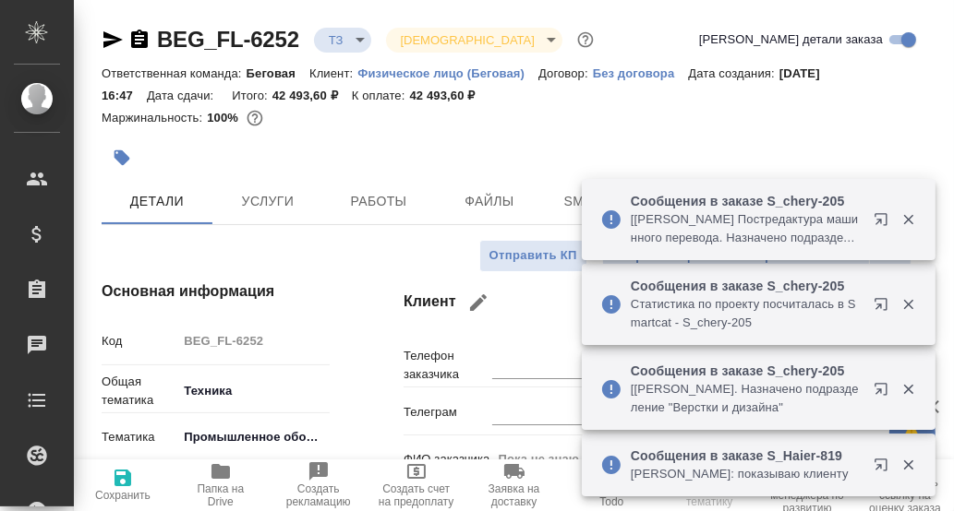
type textarea "x"
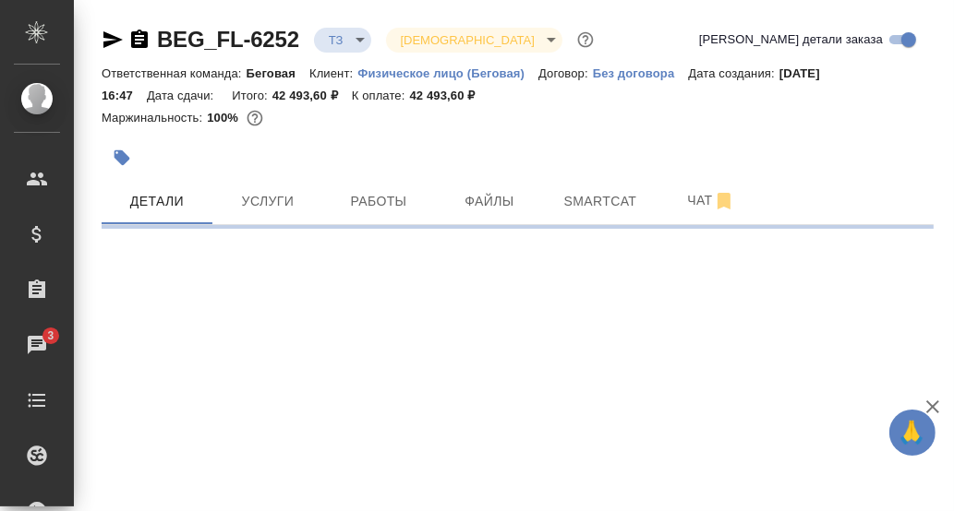
select select "RU"
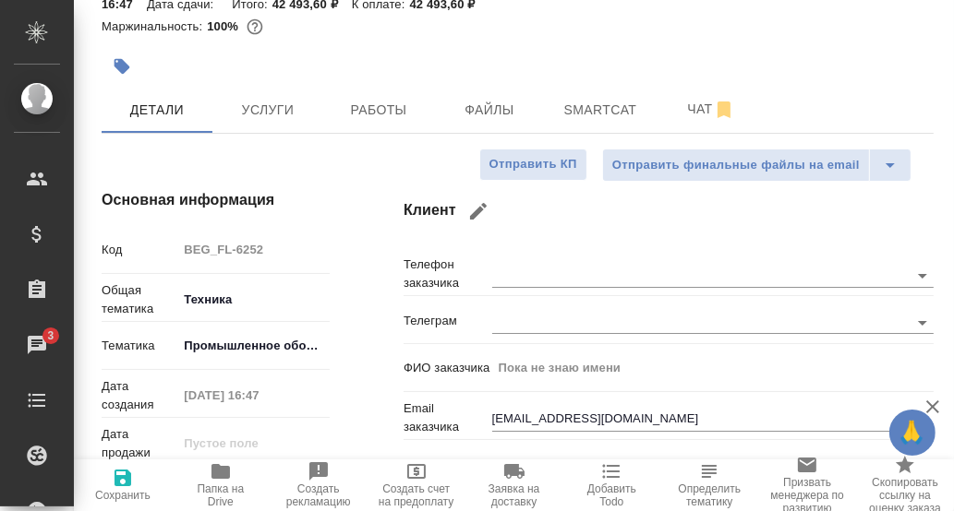
type textarea "x"
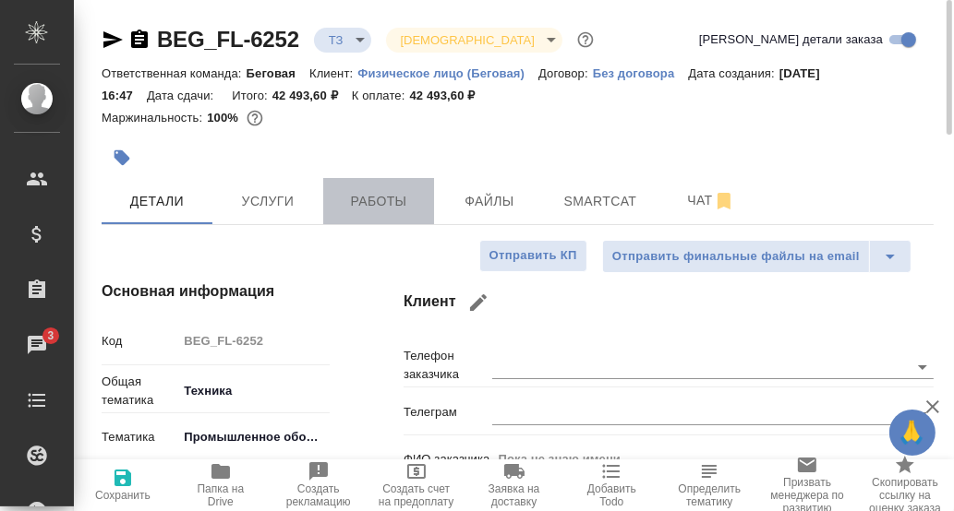
drag, startPoint x: 370, startPoint y: 204, endPoint x: 637, endPoint y: 254, distance: 271.4
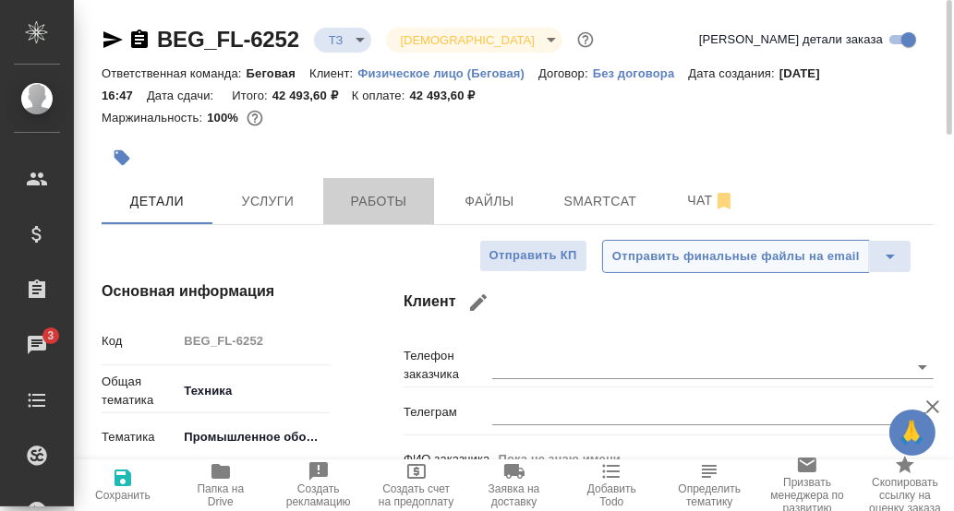
click at [371, 204] on span "Работы" at bounding box center [378, 201] width 89 height 23
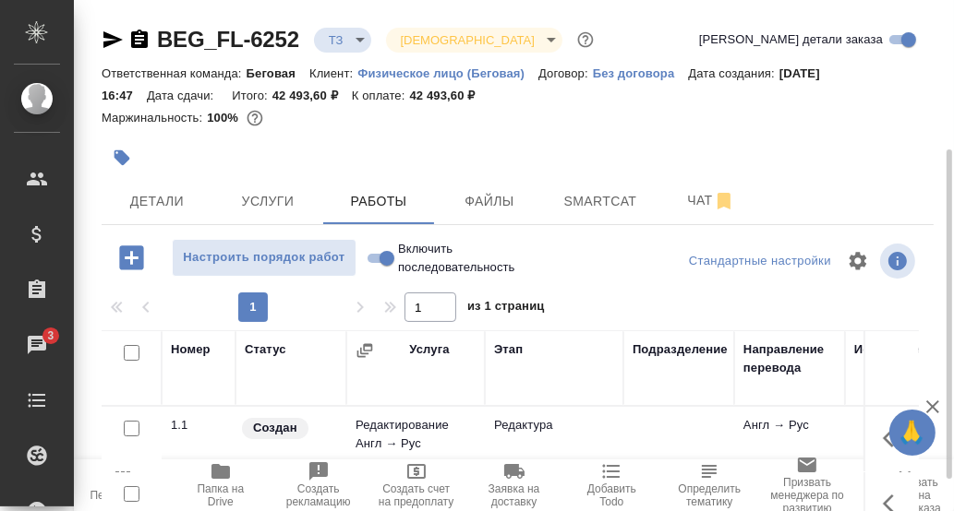
scroll to position [184, 0]
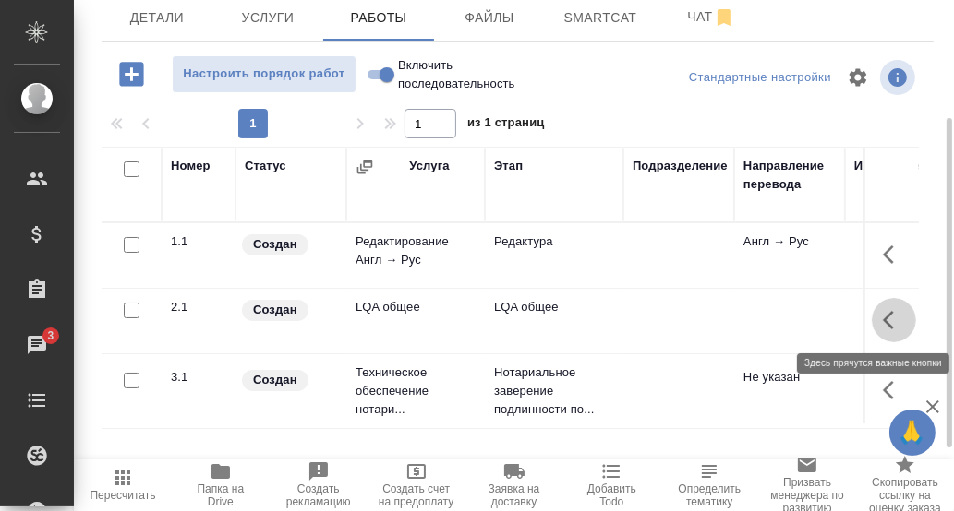
click at [892, 322] on icon "button" at bounding box center [894, 320] width 22 height 22
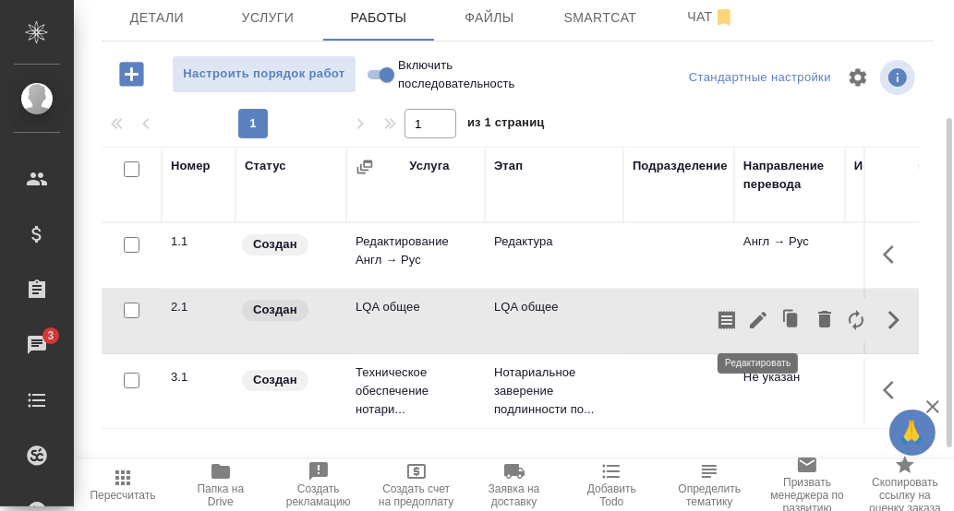
click at [758, 320] on icon "button" at bounding box center [758, 320] width 17 height 17
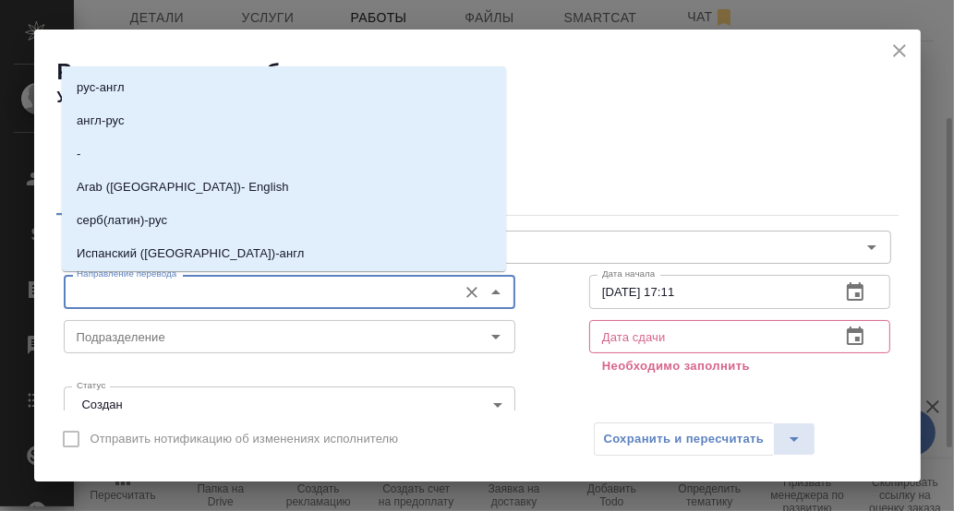
click at [170, 293] on input "Направление перевода" at bounding box center [258, 292] width 379 height 22
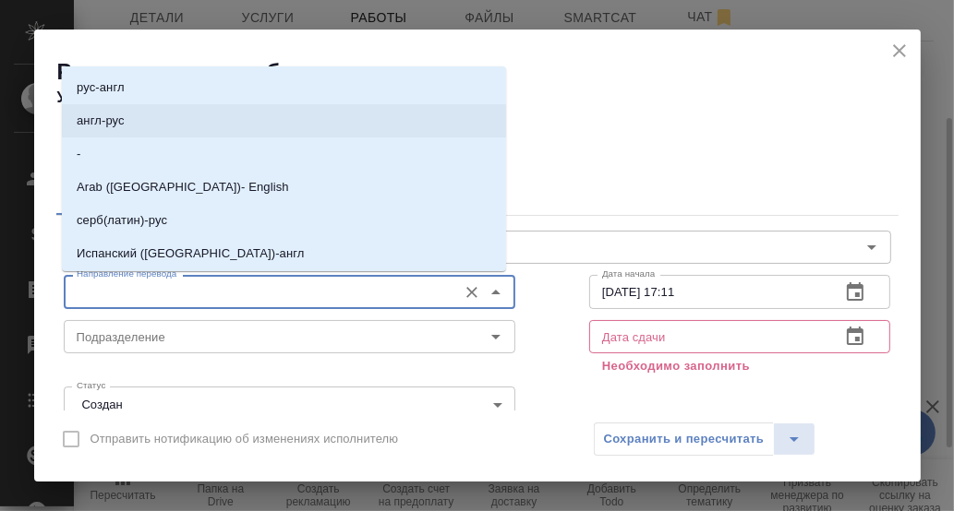
click at [124, 123] on p "англ-рус" at bounding box center [101, 121] width 48 height 18
type input "англ-рус"
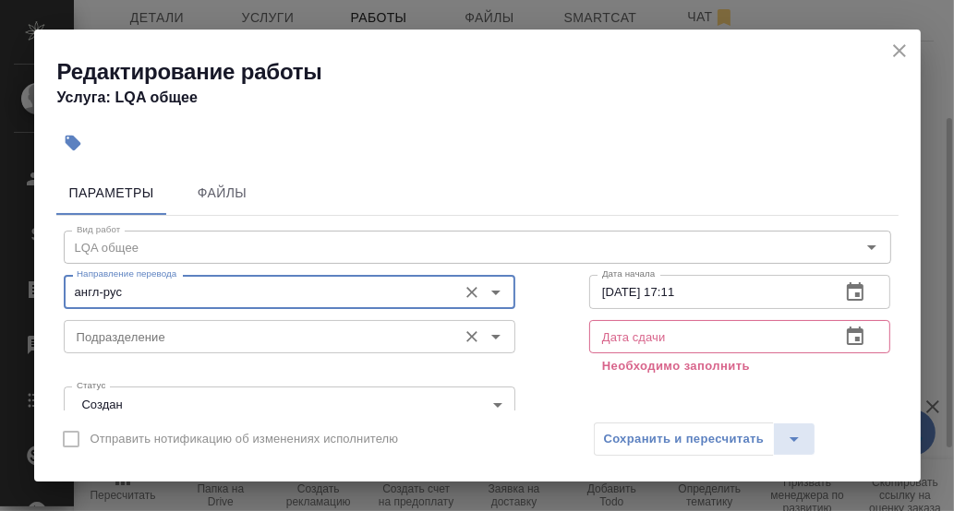
click at [137, 331] on input "Подразделение" at bounding box center [258, 337] width 379 height 22
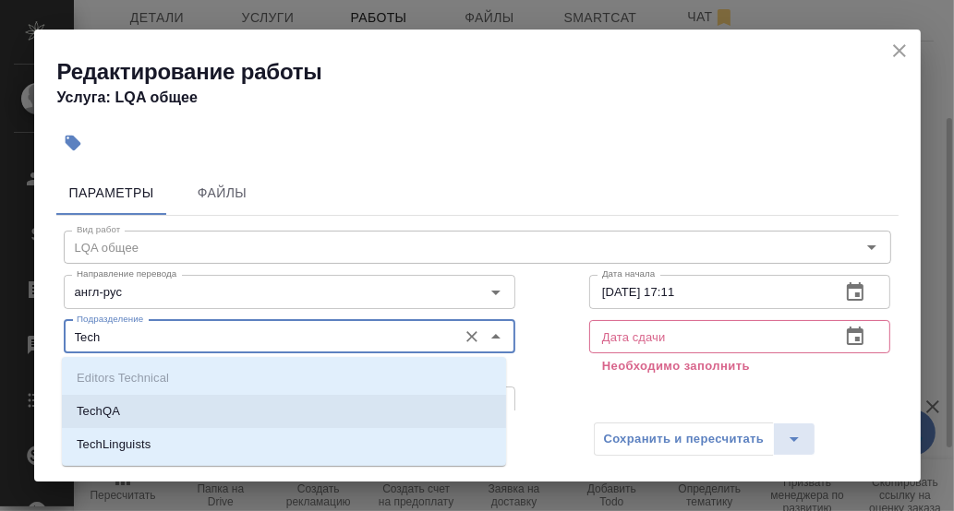
click at [128, 411] on li "TechQA" at bounding box center [284, 411] width 444 height 33
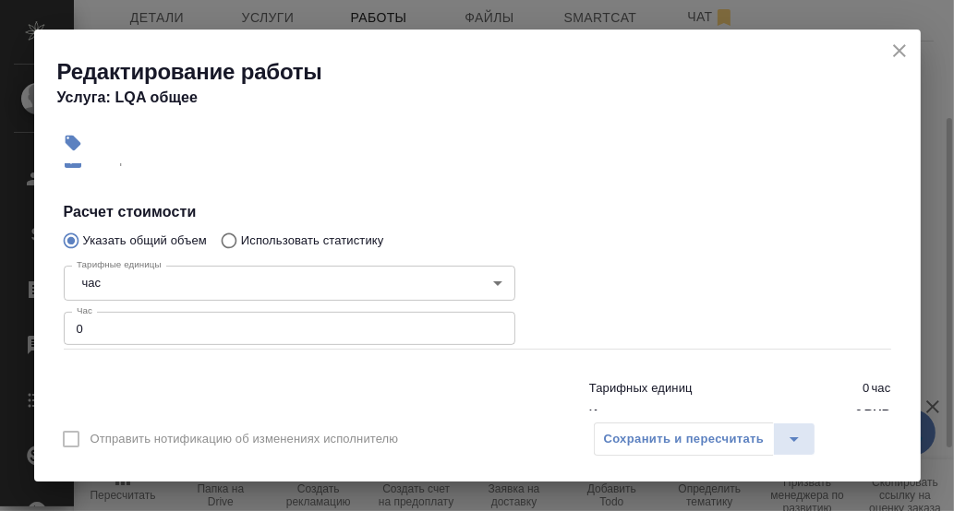
scroll to position [277, 0]
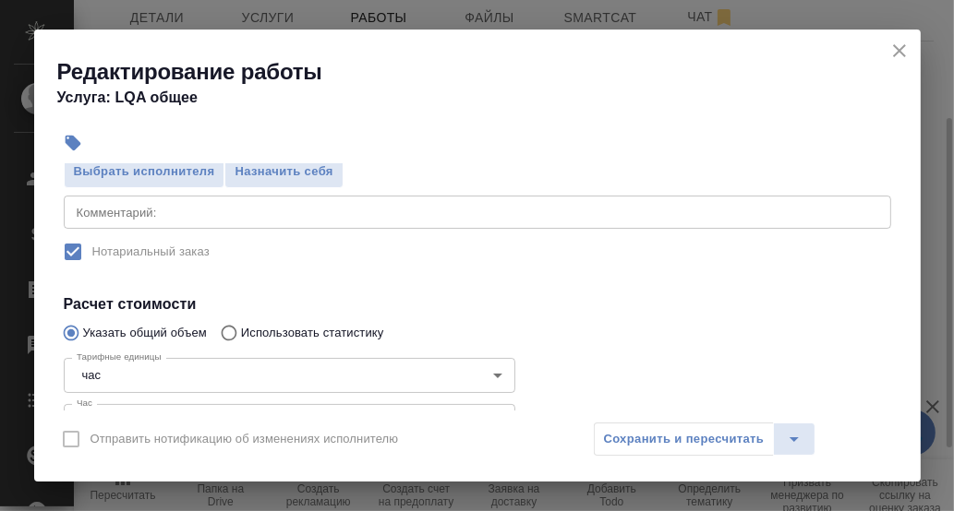
type input "TechQA"
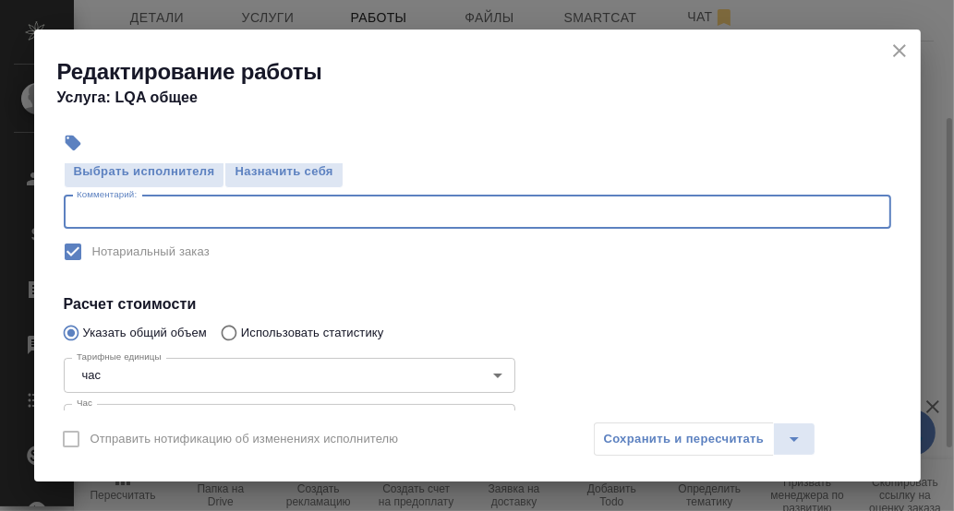
click at [125, 216] on textarea at bounding box center [477, 212] width 801 height 14
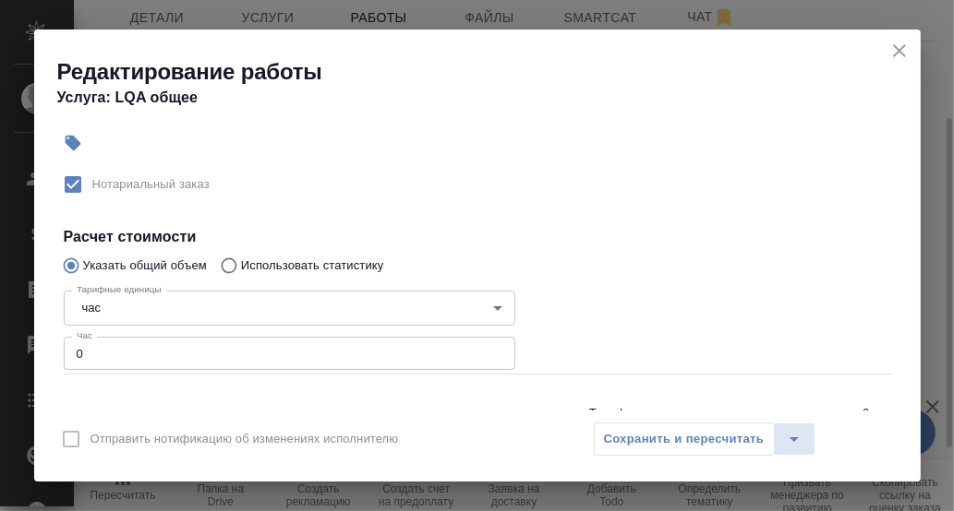
scroll to position [417, 0]
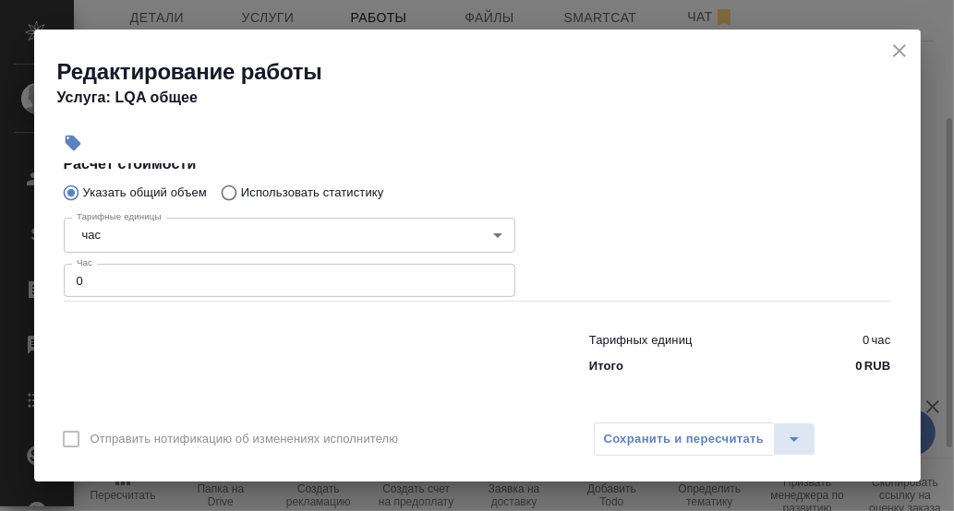
type textarea "Определение пригодности к редактуре"
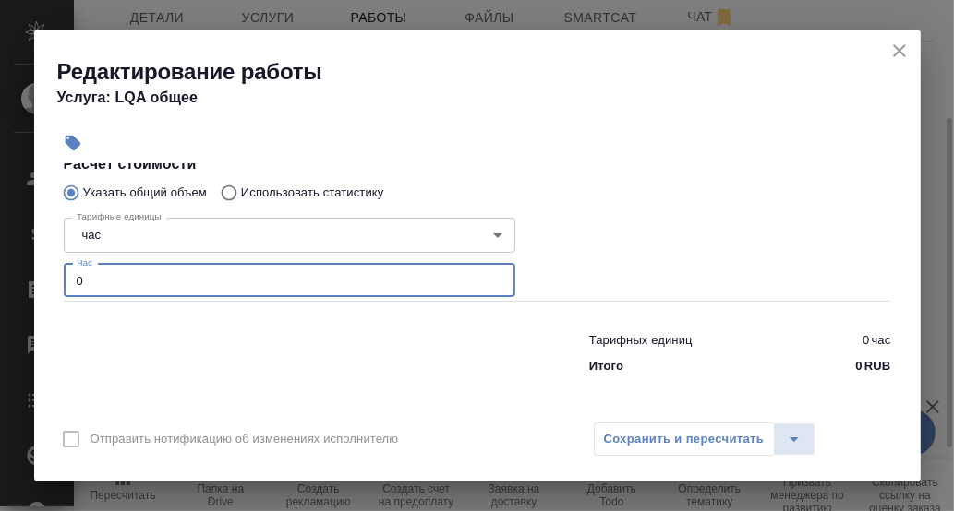
click at [98, 279] on input "0" at bounding box center [289, 280] width 451 height 33
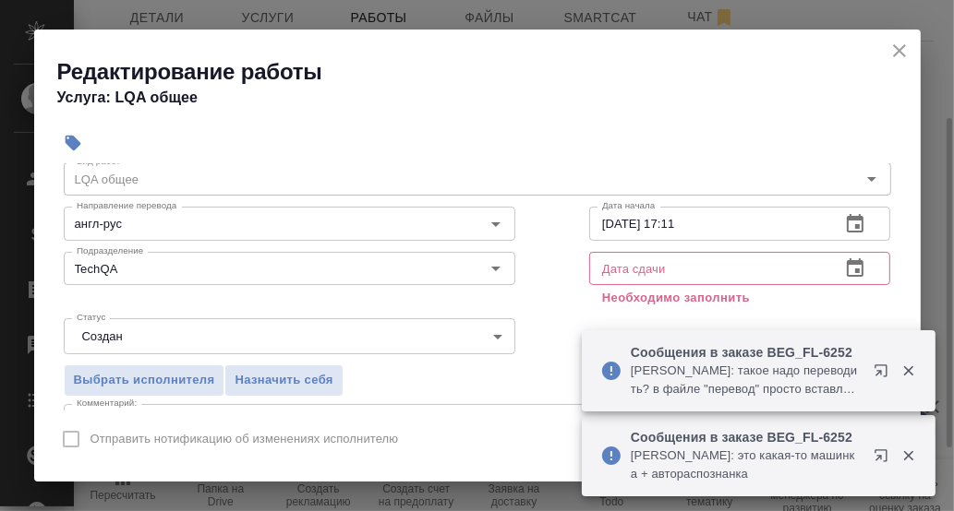
scroll to position [48, 0]
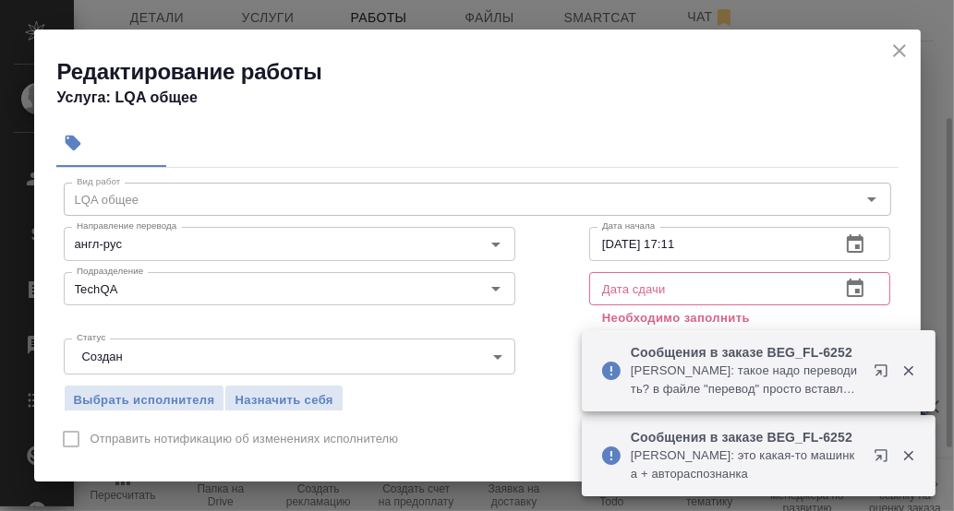
type input "0.2"
click at [844, 239] on icon "button" at bounding box center [855, 245] width 22 height 22
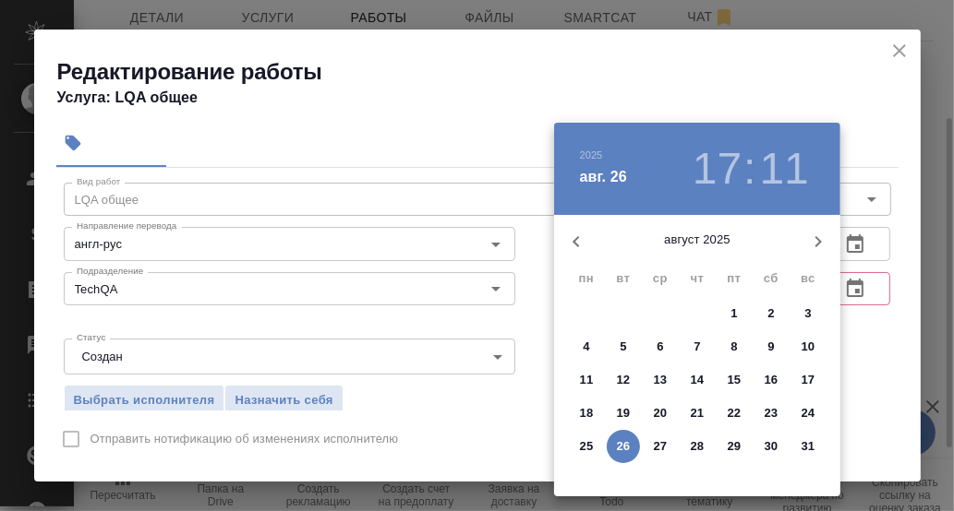
click at [881, 250] on div at bounding box center [477, 255] width 954 height 511
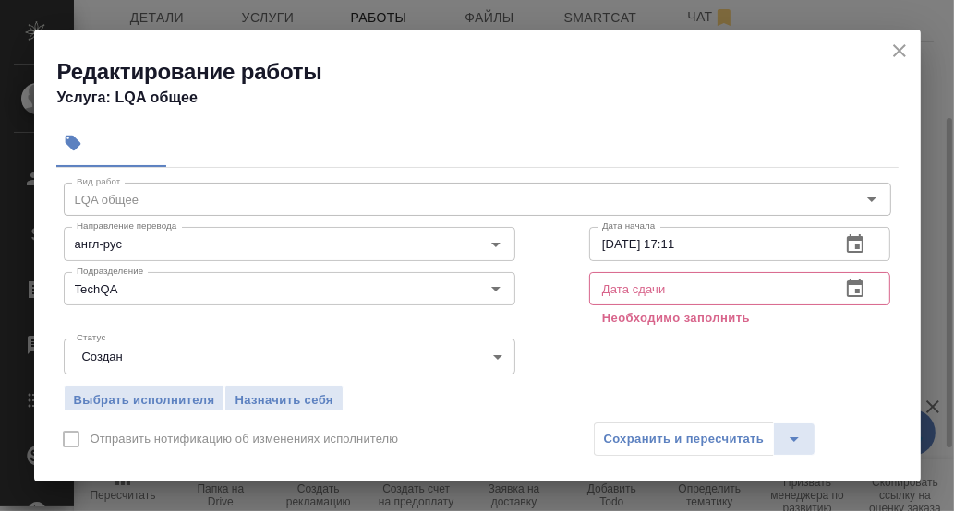
click at [847, 238] on icon "button" at bounding box center [855, 243] width 17 height 18
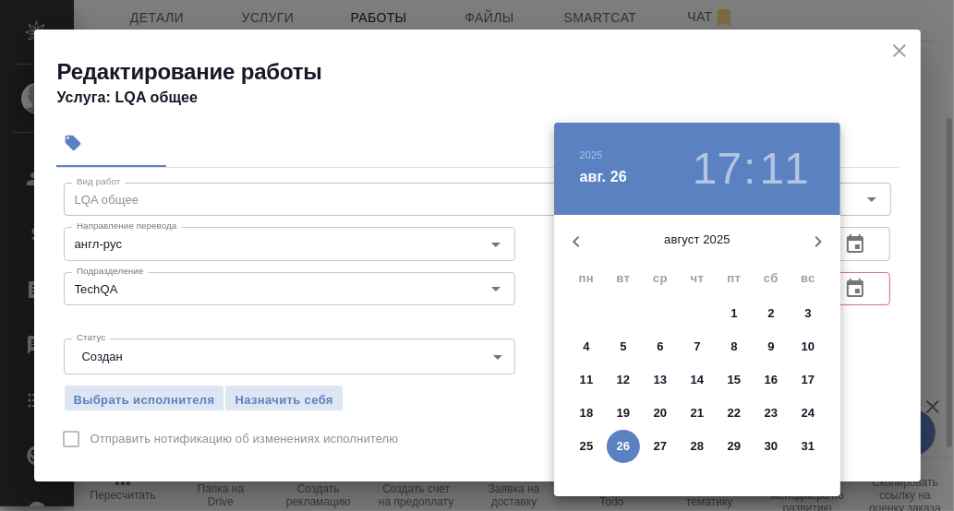
click at [887, 248] on div at bounding box center [477, 255] width 954 height 511
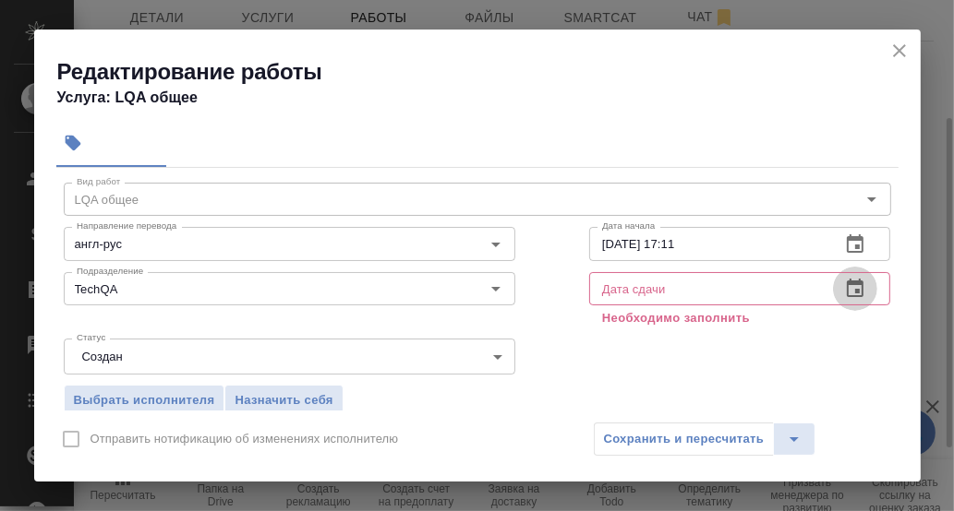
click at [847, 289] on icon "button" at bounding box center [855, 289] width 22 height 22
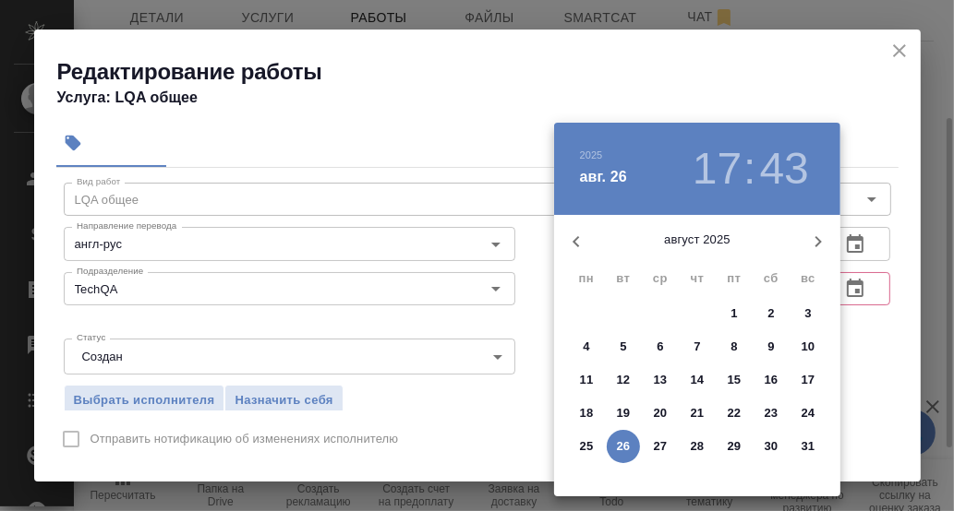
click at [619, 446] on p "26" at bounding box center [624, 447] width 14 height 18
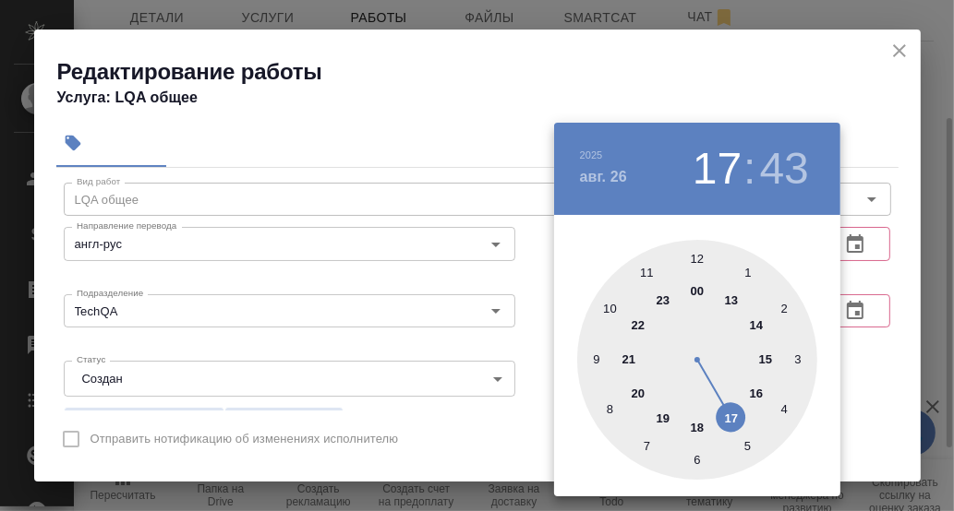
click at [729, 418] on div at bounding box center [697, 360] width 240 height 240
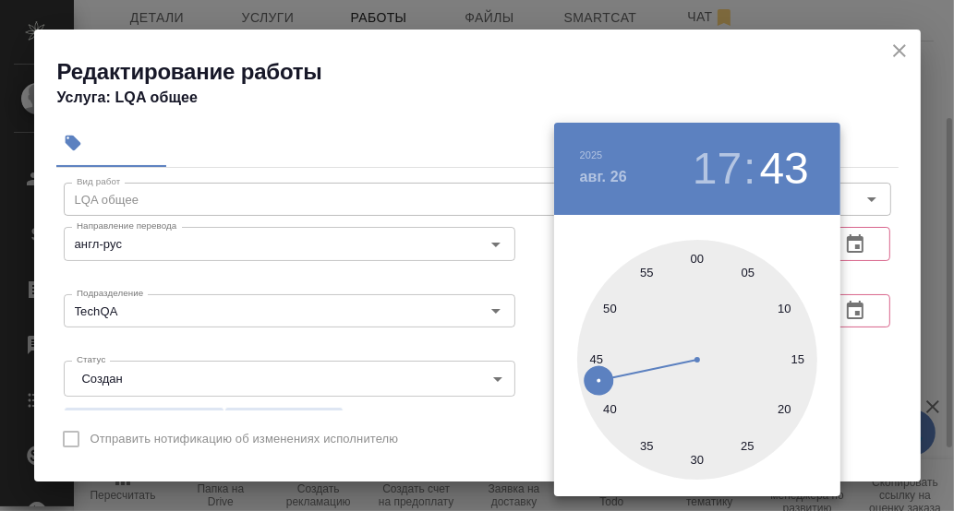
drag, startPoint x: 696, startPoint y: 456, endPoint x: 759, endPoint y: 432, distance: 67.2
click at [699, 455] on div at bounding box center [697, 360] width 240 height 240
type input "[DATE] 17:30"
click at [845, 364] on div at bounding box center [477, 255] width 954 height 511
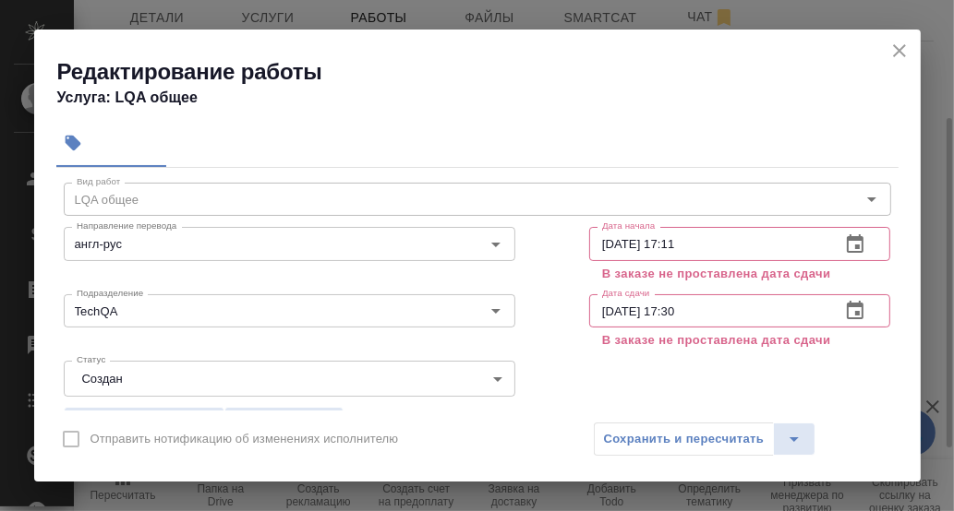
click at [898, 49] on icon "close" at bounding box center [899, 50] width 13 height 13
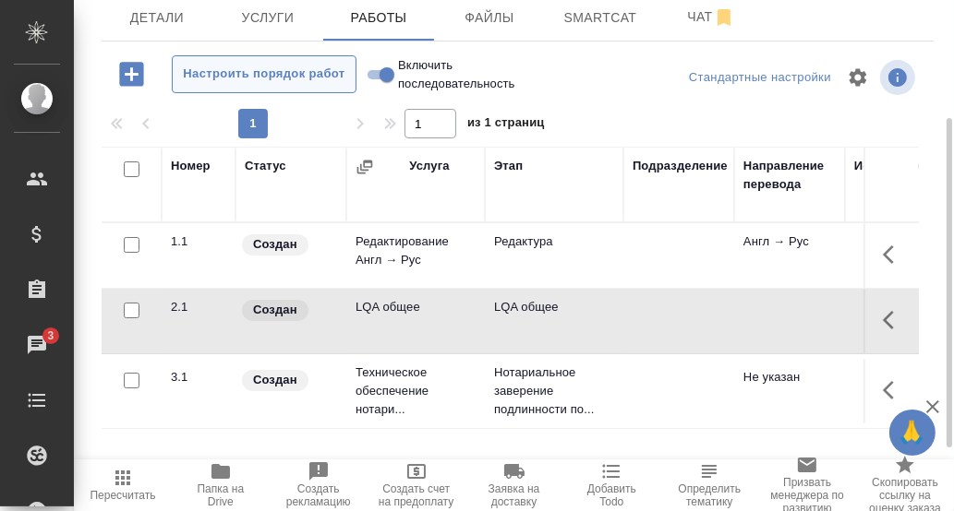
scroll to position [0, 0]
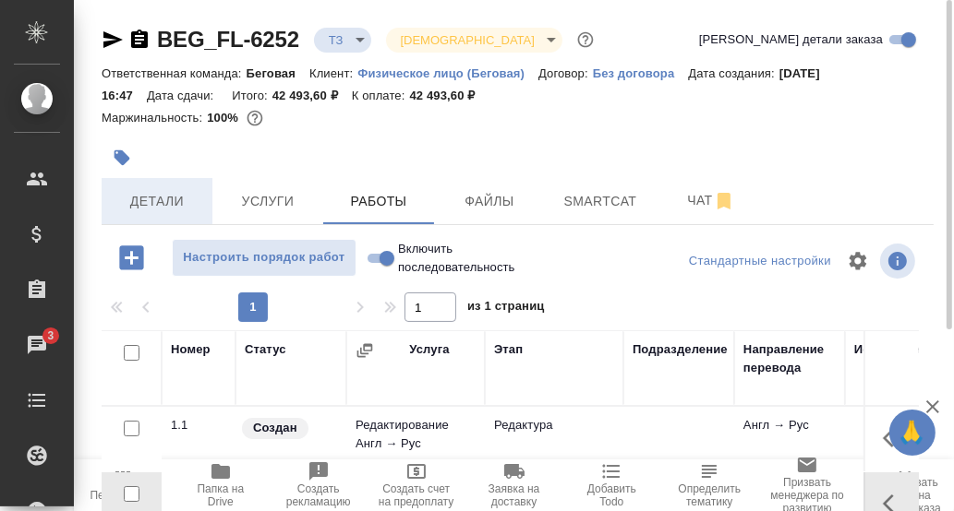
click at [155, 198] on span "Детали" at bounding box center [157, 201] width 89 height 23
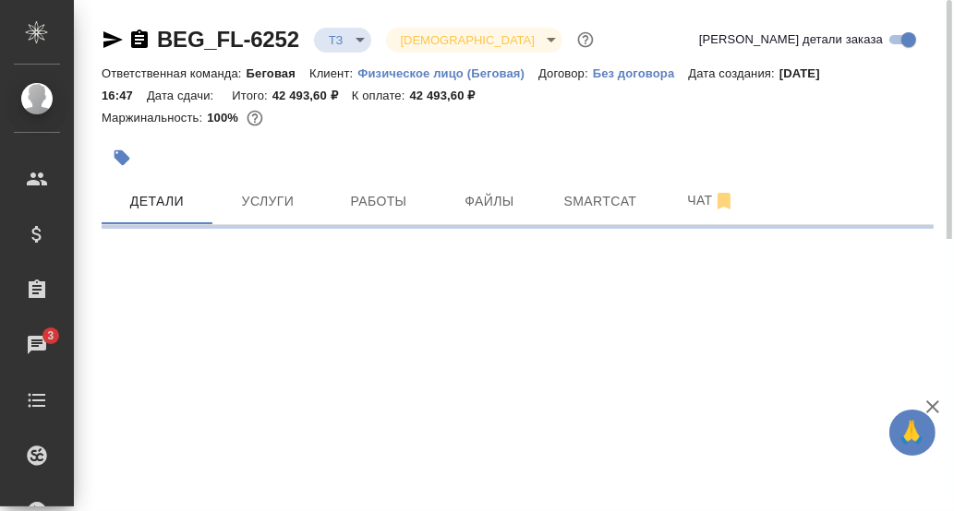
select select "RU"
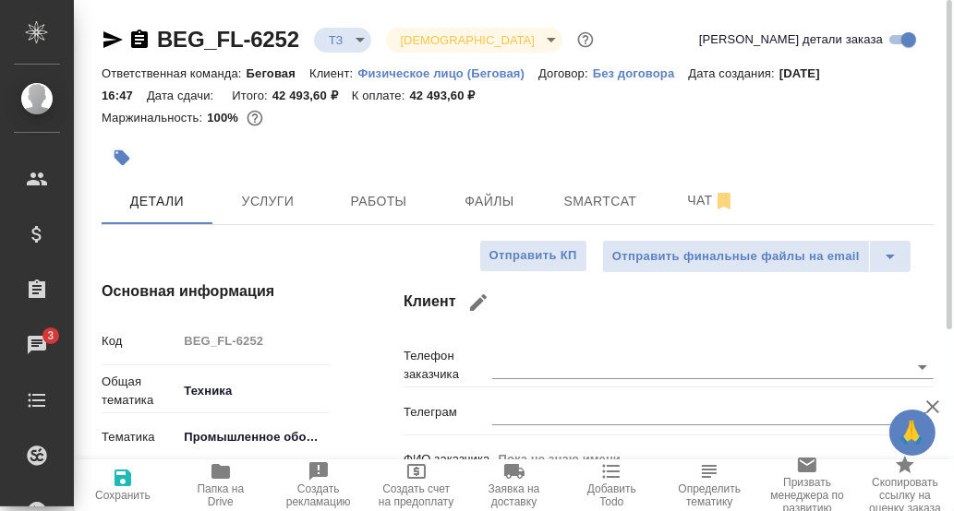
type textarea "x"
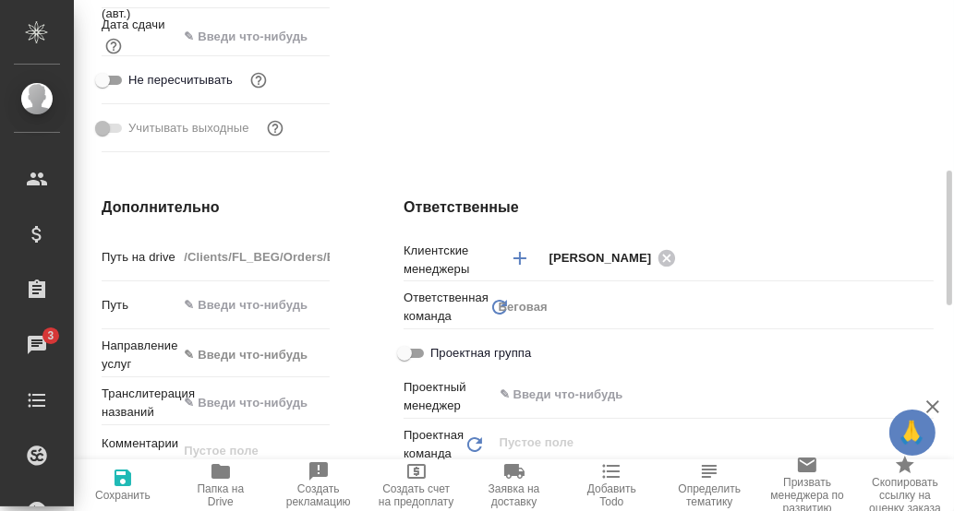
scroll to position [368, 0]
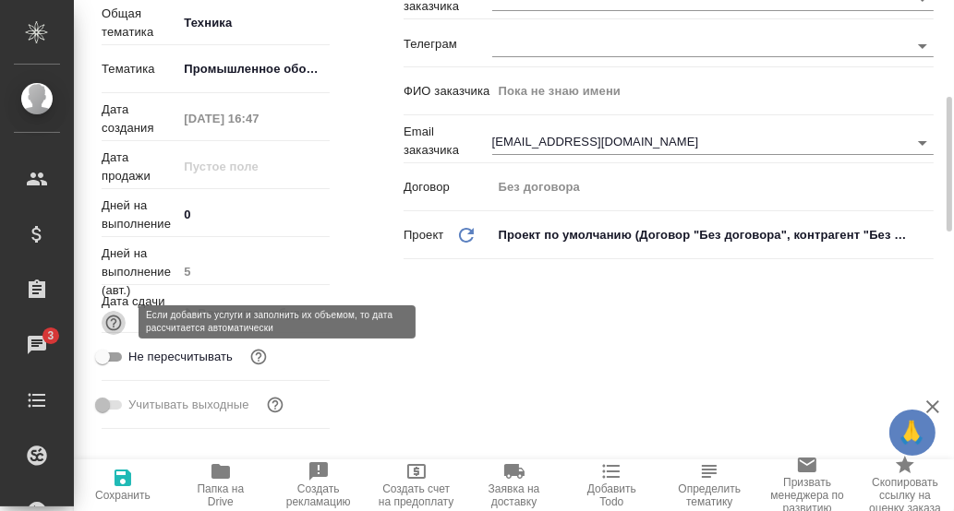
click at [118, 322] on icon "button" at bounding box center [113, 323] width 18 height 18
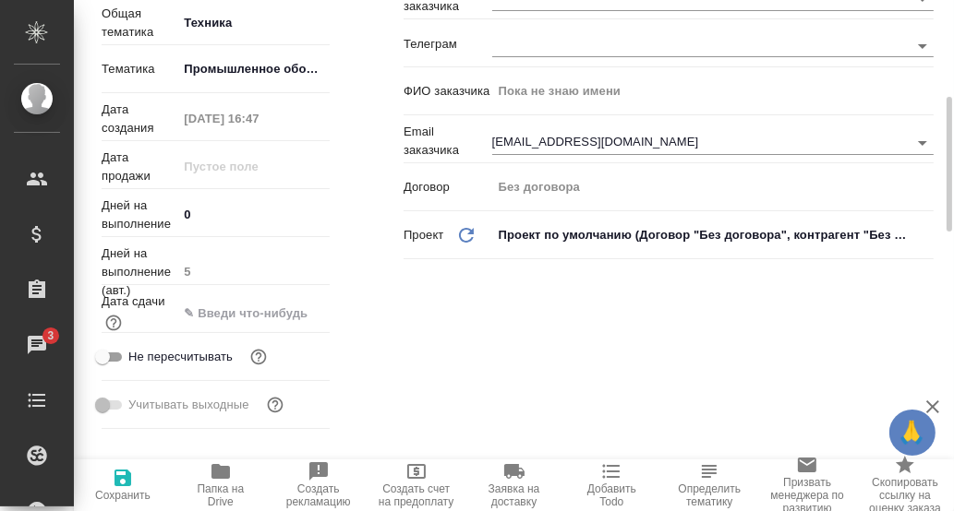
click at [225, 317] on input "text" at bounding box center [253, 313] width 152 height 27
click at [278, 312] on icon "button" at bounding box center [276, 311] width 17 height 18
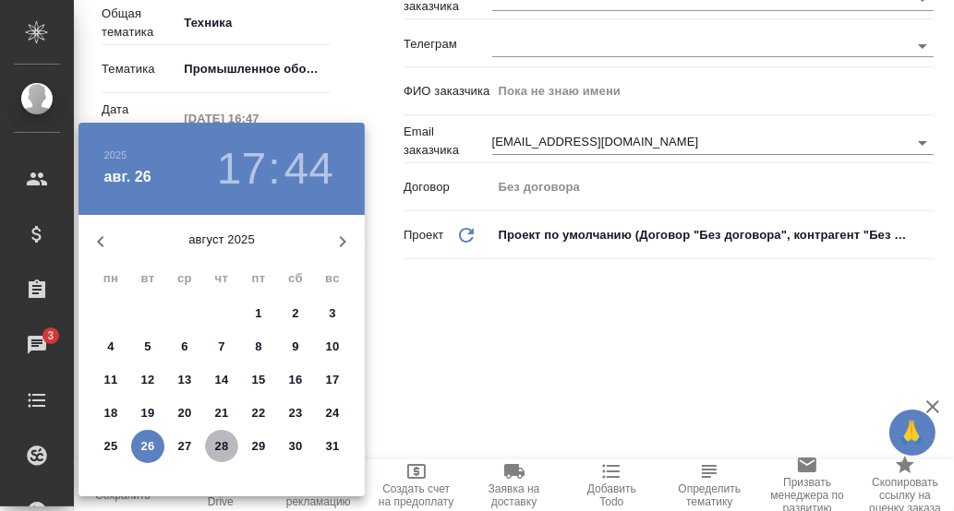
click at [223, 445] on p "28" at bounding box center [222, 447] width 14 height 18
type input "28.08.2025 17:44"
type textarea "x"
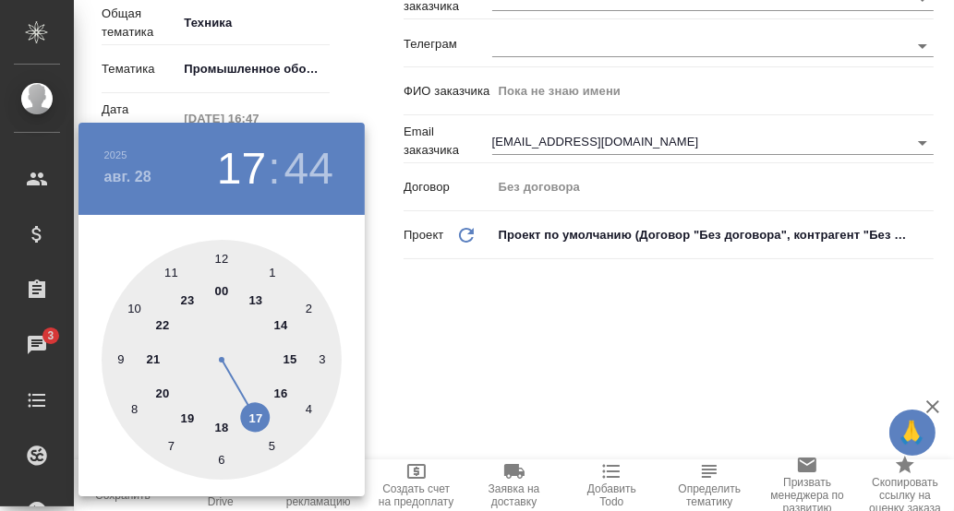
click at [221, 428] on div at bounding box center [222, 360] width 240 height 240
type input "28.08.2025 18:44"
type textarea "x"
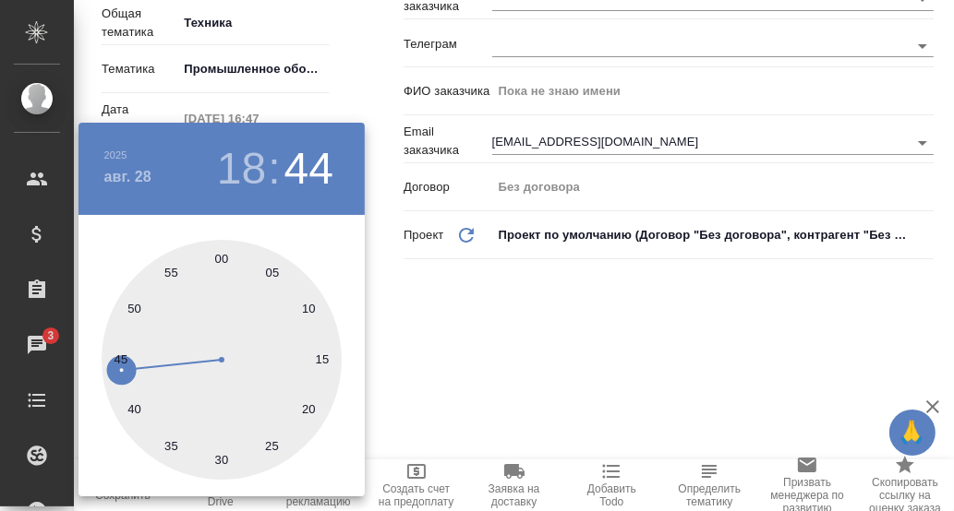
drag, startPoint x: 222, startPoint y: 258, endPoint x: 312, endPoint y: 285, distance: 94.4
click at [222, 258] on div at bounding box center [222, 360] width 240 height 240
type input "[DATE] 18:00"
type textarea "x"
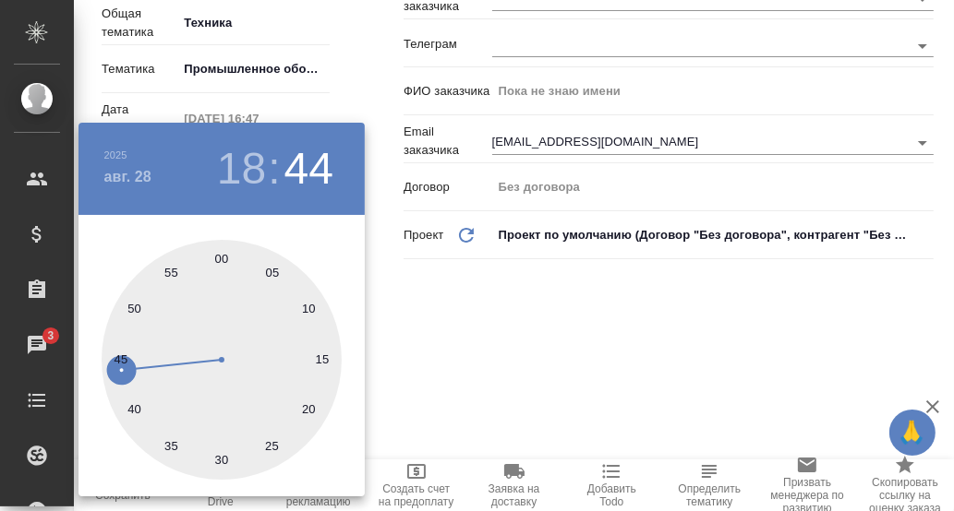
type textarea "x"
click at [472, 324] on div at bounding box center [477, 255] width 954 height 511
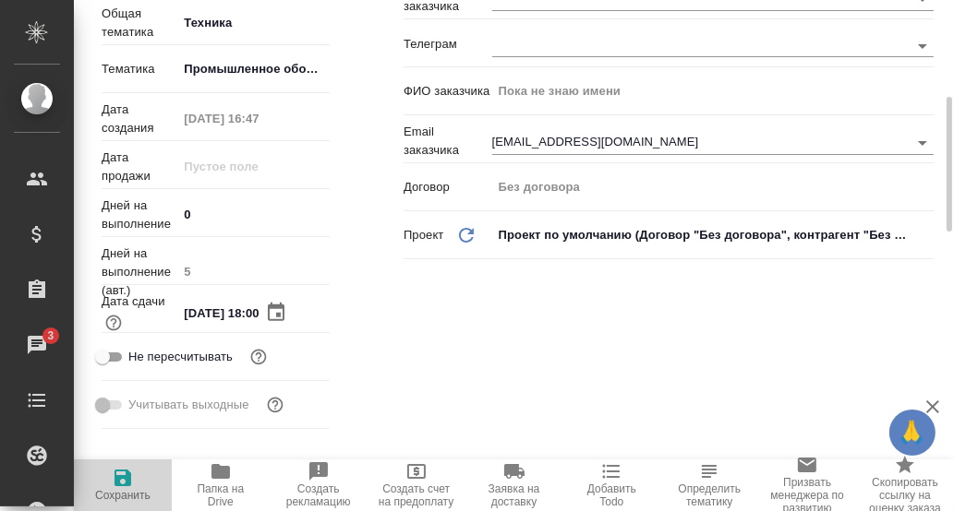
drag, startPoint x: 127, startPoint y: 476, endPoint x: 325, endPoint y: 392, distance: 214.7
click at [128, 475] on icon "button" at bounding box center [122, 478] width 17 height 17
type textarea "x"
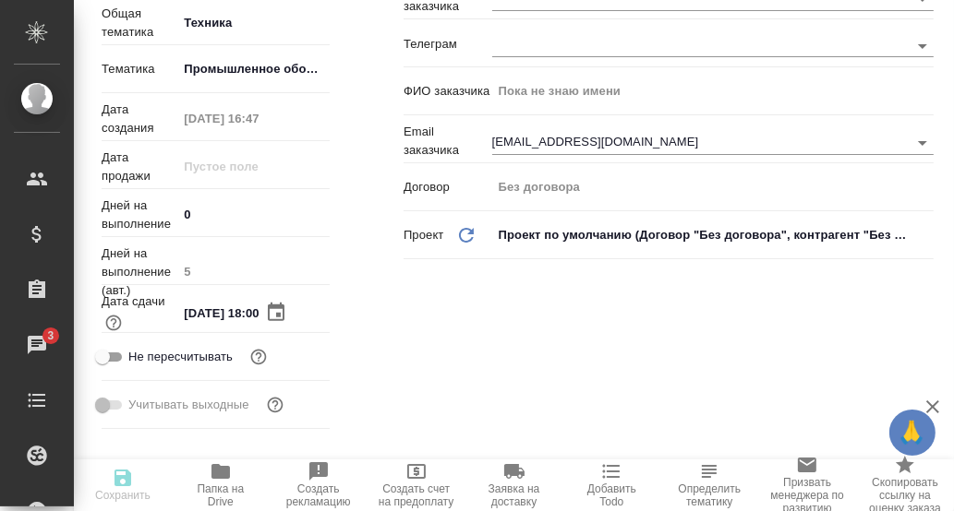
type textarea "x"
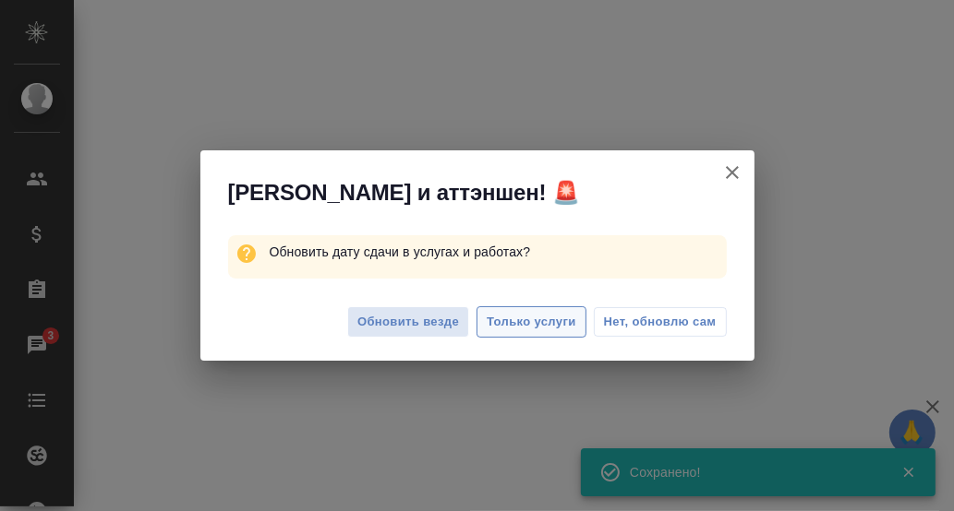
select select "RU"
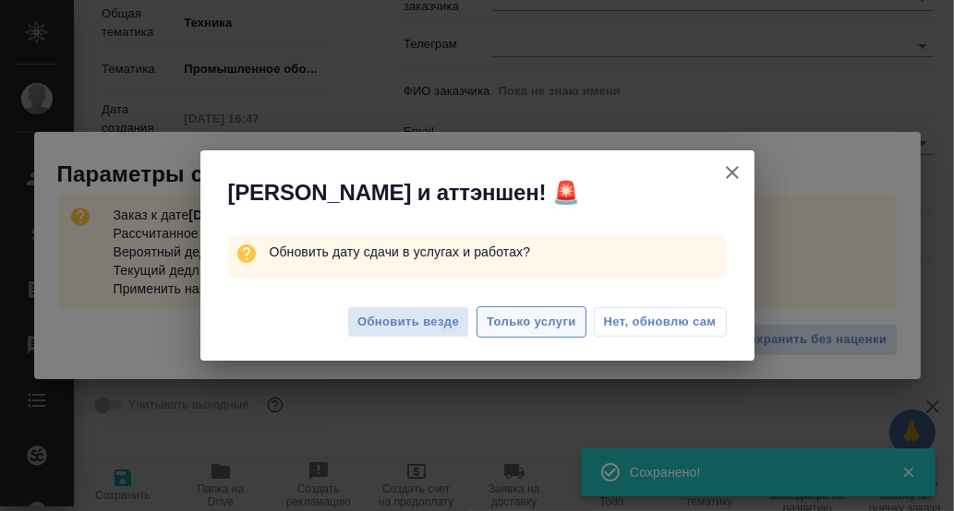
type textarea "x"
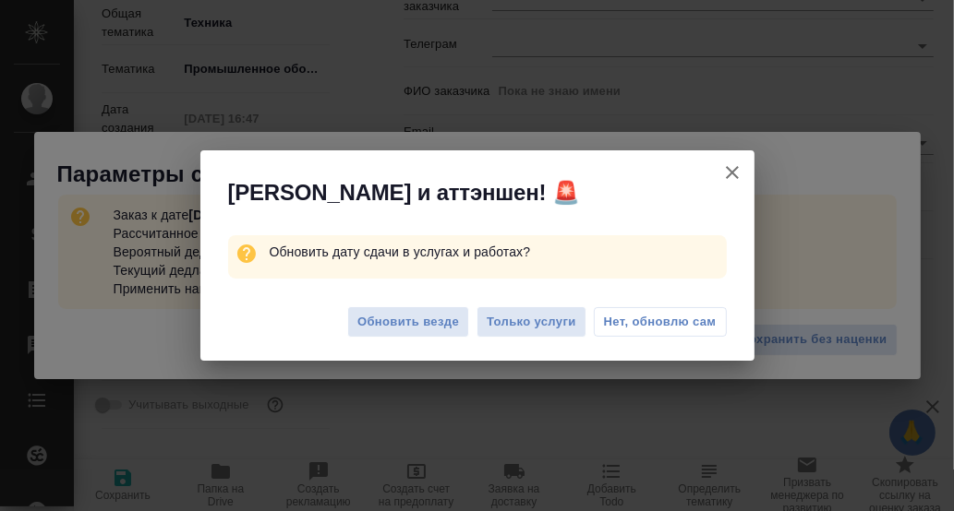
click at [627, 320] on span "Нет, обновлю сам" at bounding box center [660, 322] width 113 height 18
type textarea "x"
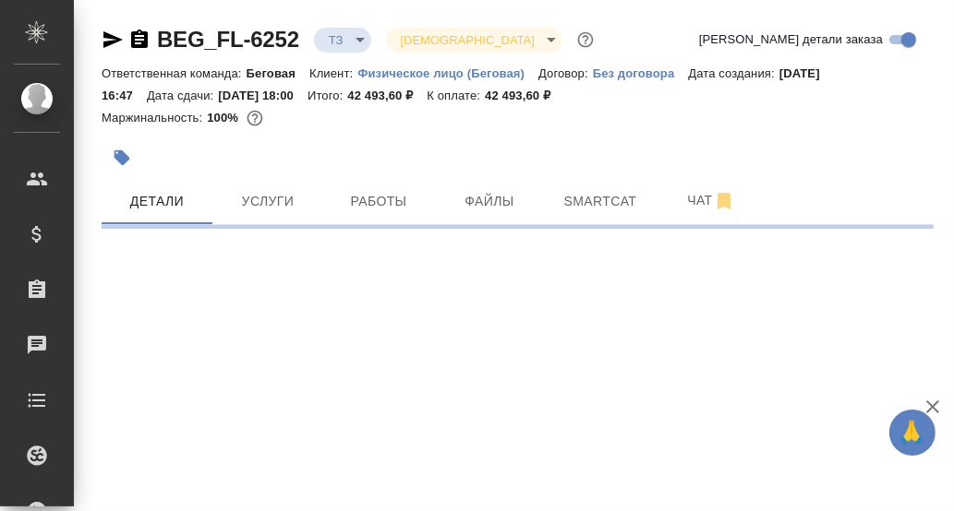
select select "RU"
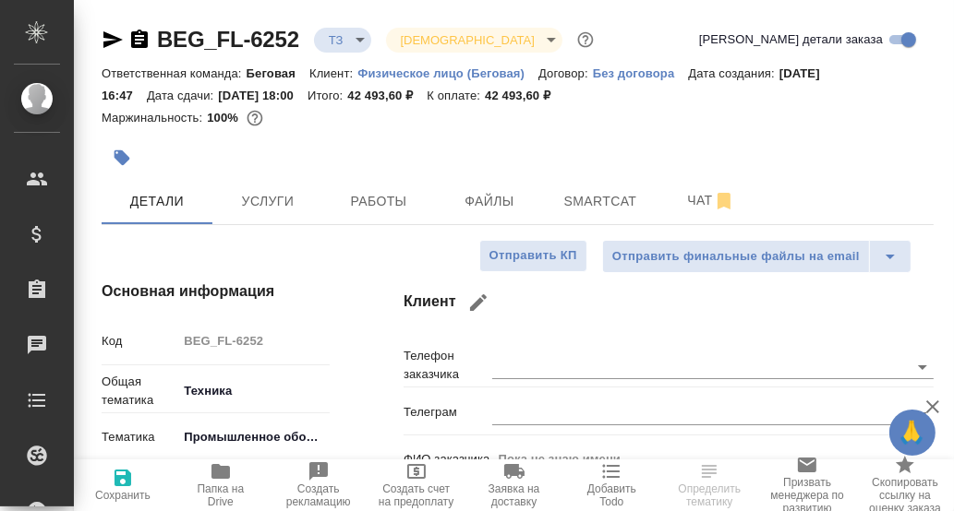
type textarea "x"
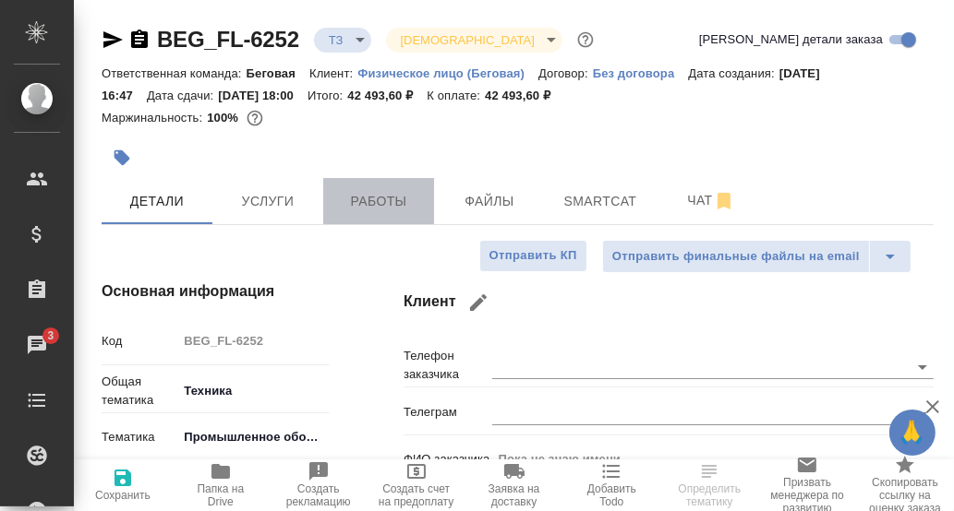
click at [395, 206] on span "Работы" at bounding box center [378, 201] width 89 height 23
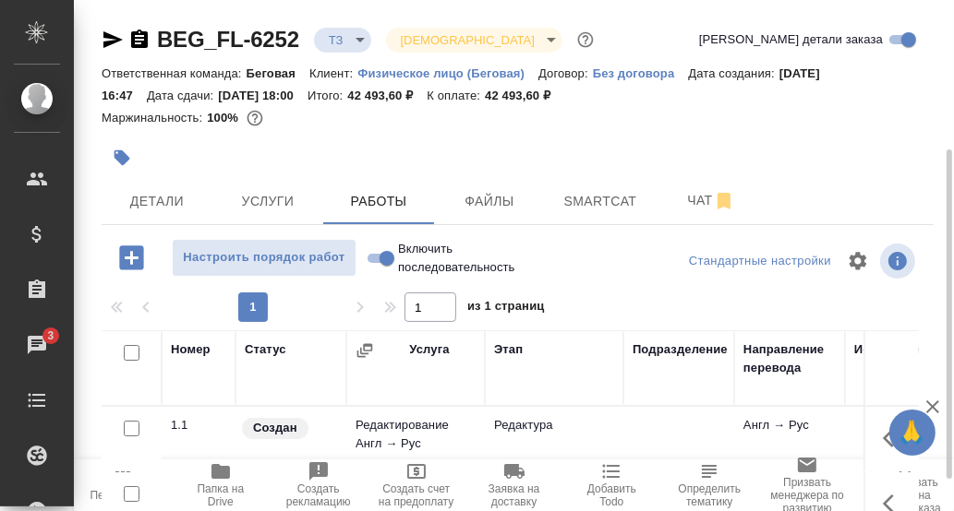
scroll to position [276, 0]
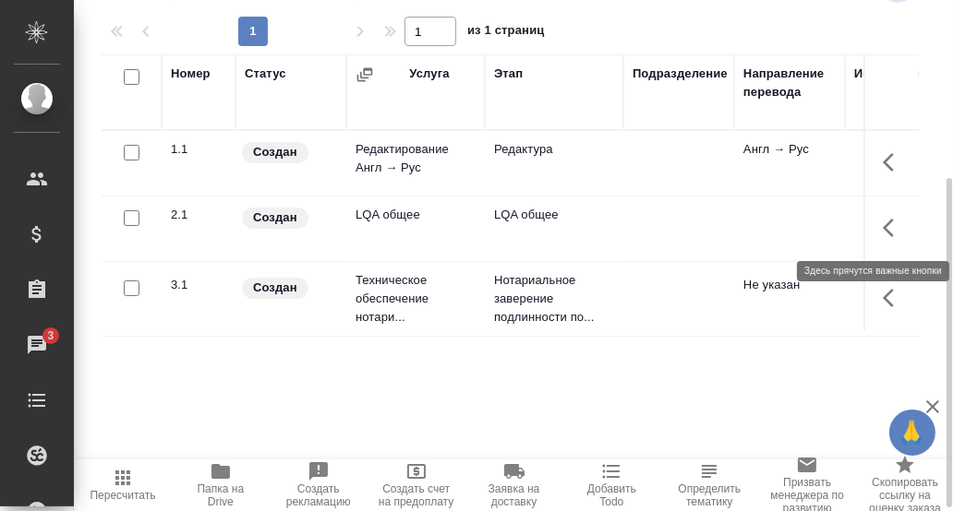
click at [895, 226] on icon "button" at bounding box center [894, 228] width 22 height 22
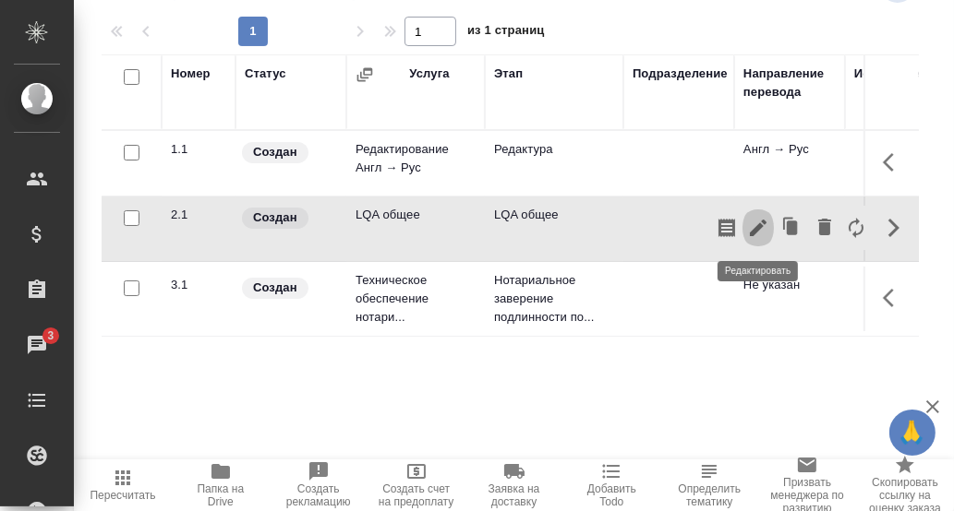
click at [758, 226] on icon "button" at bounding box center [758, 228] width 17 height 17
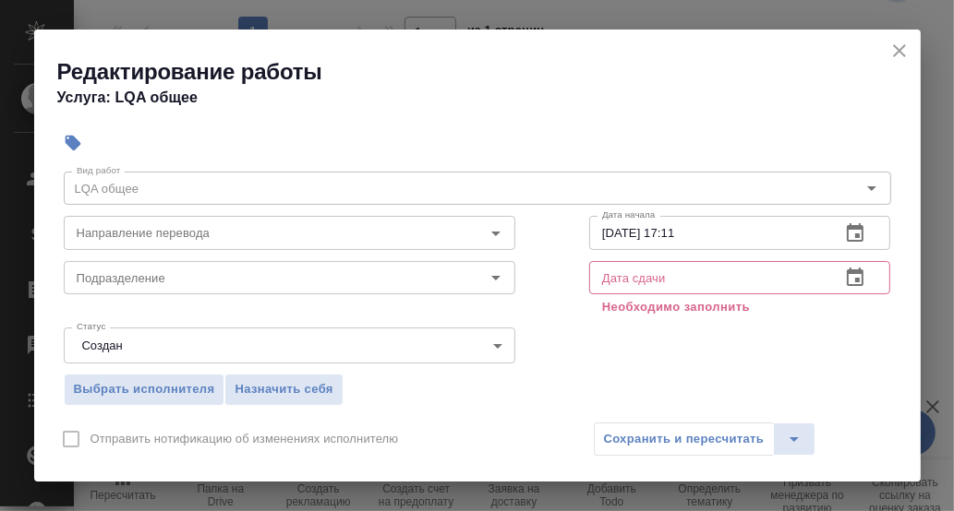
scroll to position [91, 0]
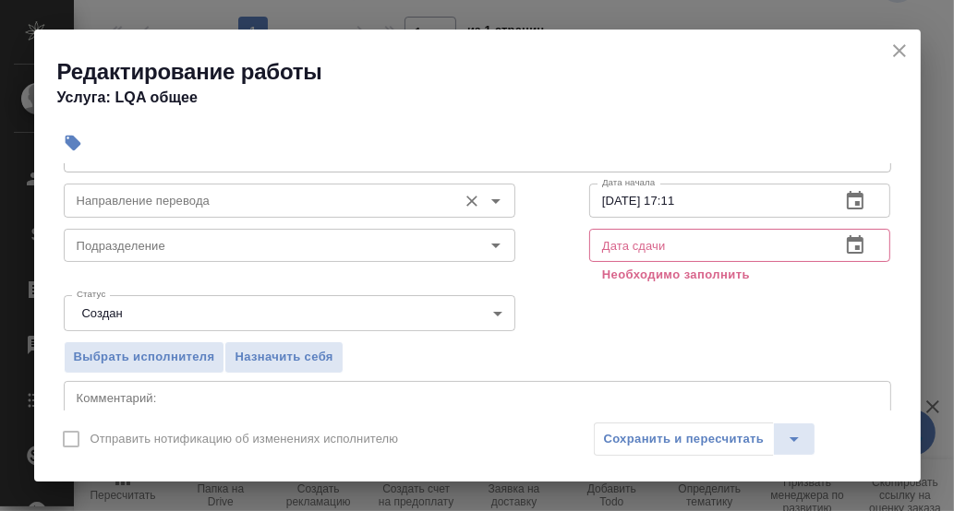
click at [170, 197] on input "Направление перевода" at bounding box center [258, 200] width 379 height 22
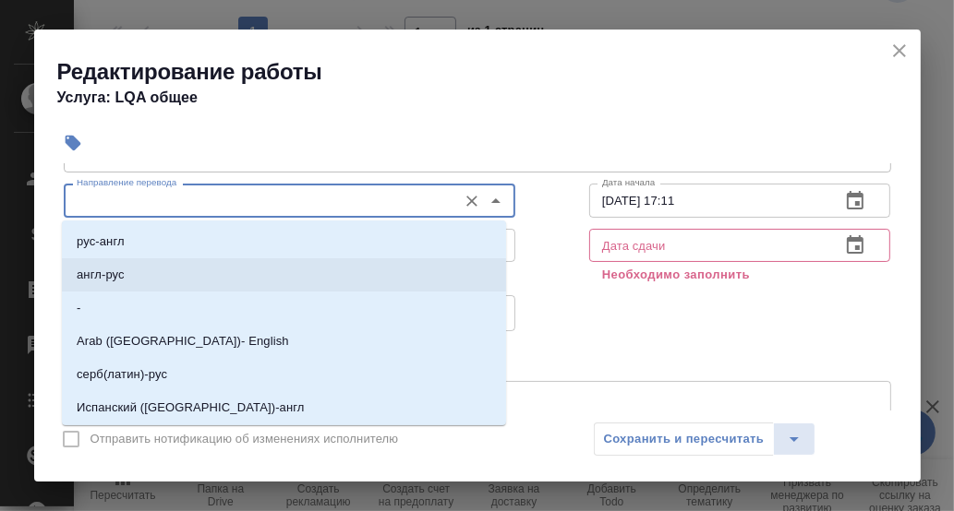
click at [120, 280] on p "англ-рус" at bounding box center [101, 275] width 48 height 18
type input "англ-рус"
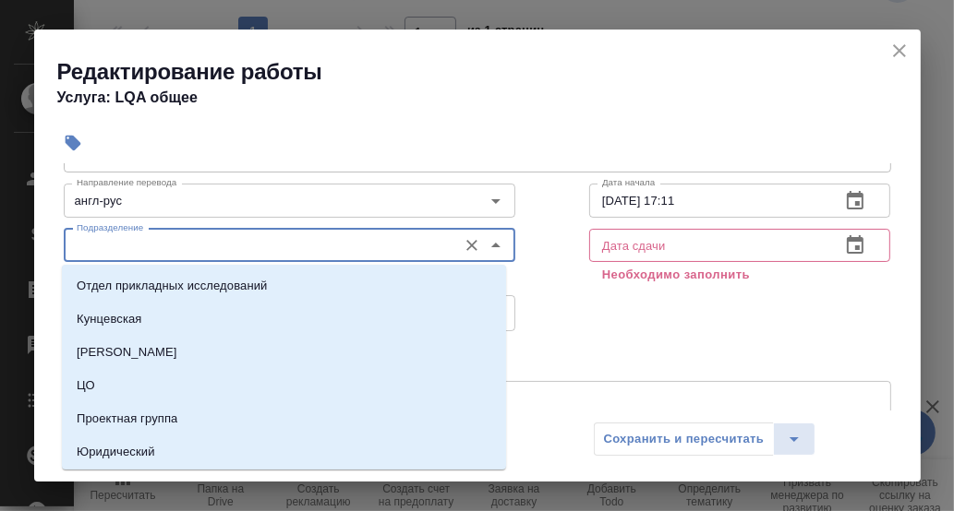
click at [126, 246] on input "Подразделение" at bounding box center [258, 245] width 379 height 22
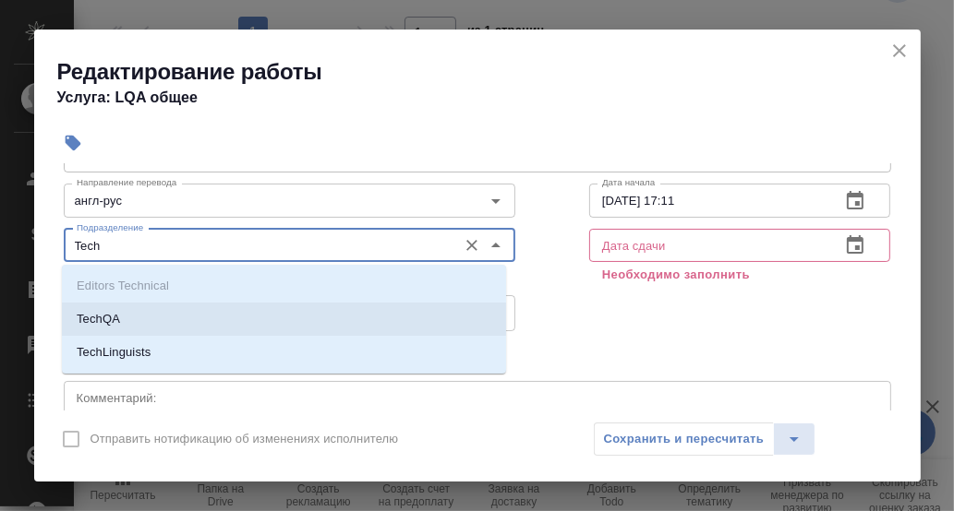
click at [122, 318] on li "TechQA" at bounding box center [284, 319] width 444 height 33
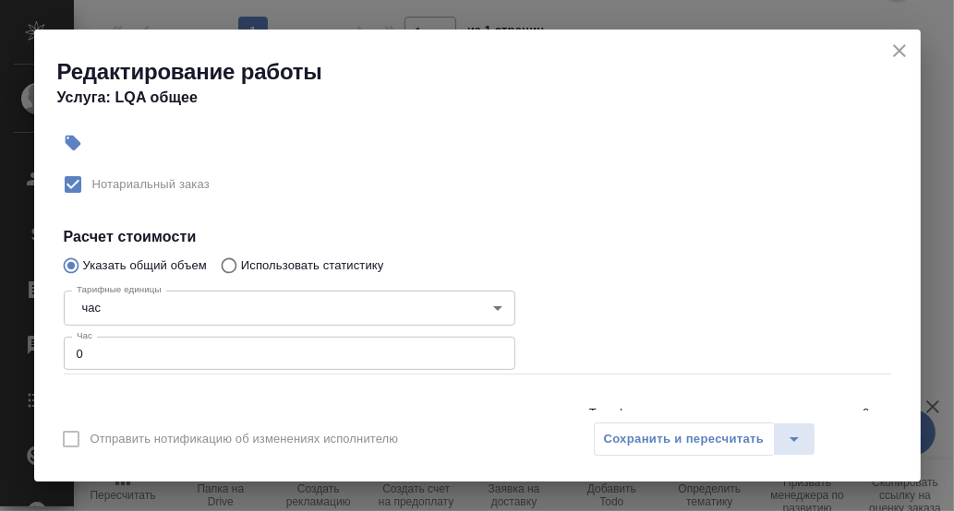
scroll to position [369, 0]
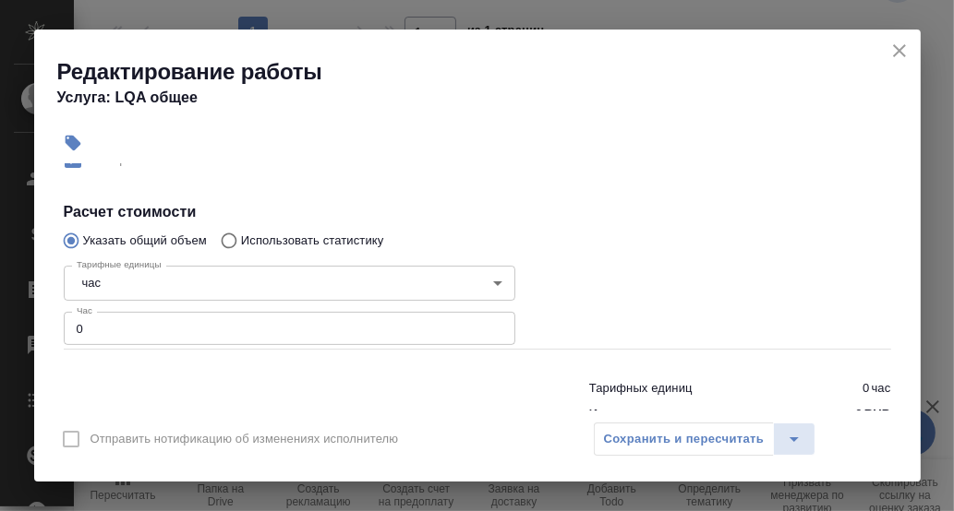
type input "TechQA"
click at [108, 338] on input "0" at bounding box center [289, 328] width 451 height 33
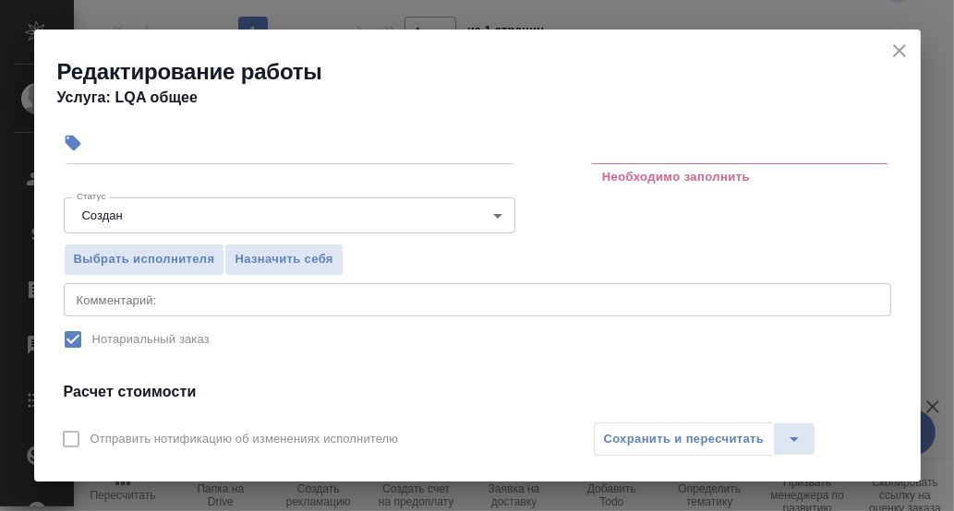
scroll to position [185, 0]
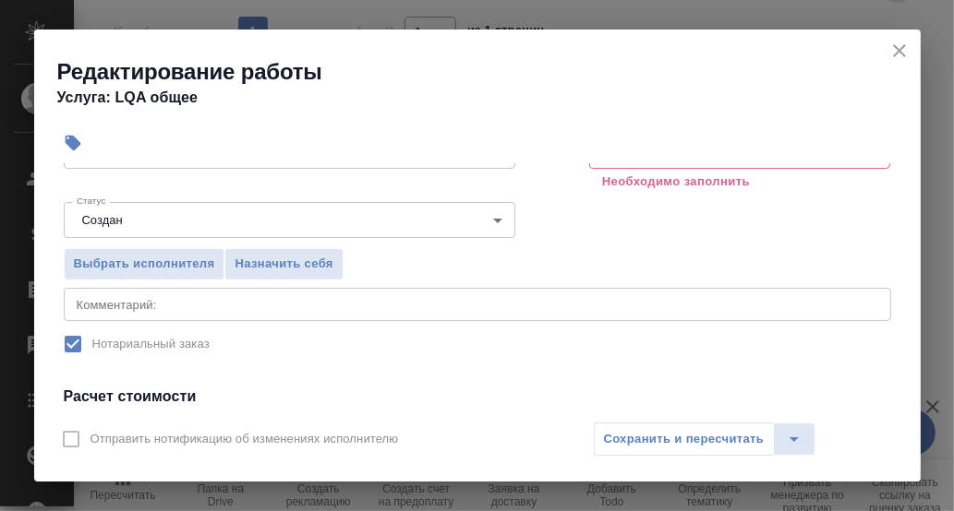
type input "0.2"
click at [116, 310] on div "x Комментарий:" at bounding box center [477, 304] width 827 height 33
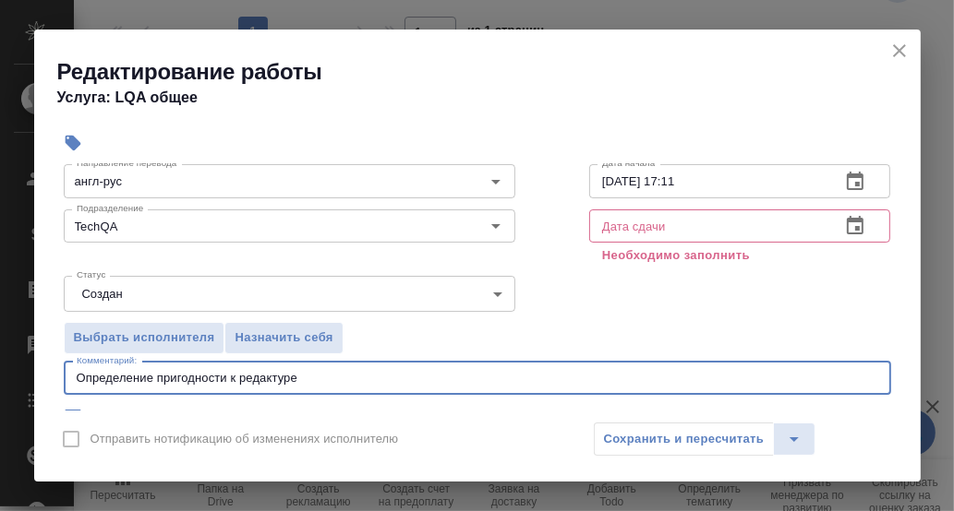
scroll to position [91, 0]
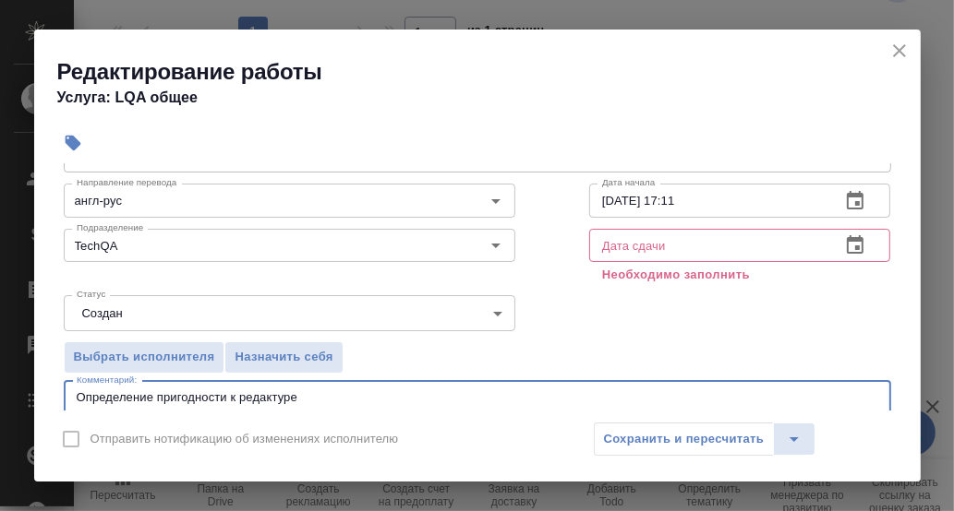
type textarea "Определение пригодности к редактуре"
click at [847, 246] on icon "button" at bounding box center [855, 244] width 17 height 18
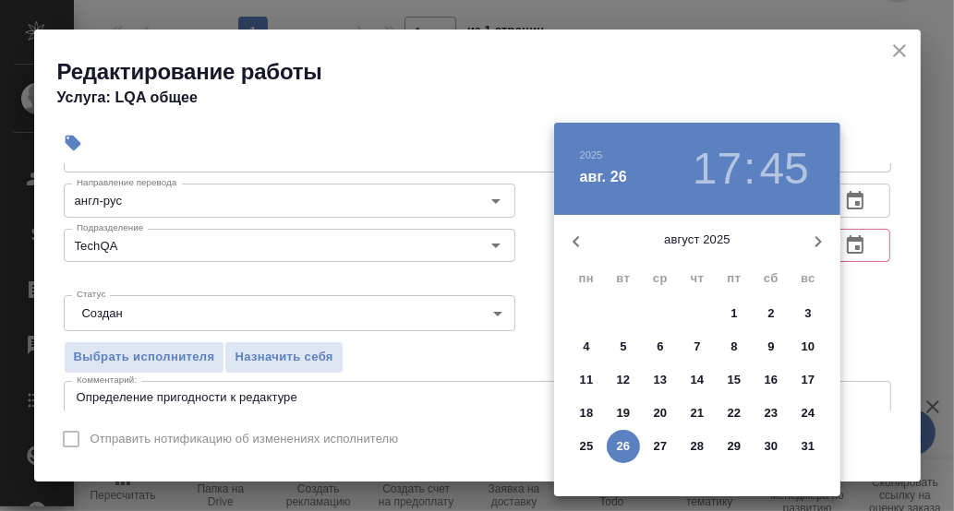
click at [623, 441] on p "26" at bounding box center [624, 447] width 14 height 18
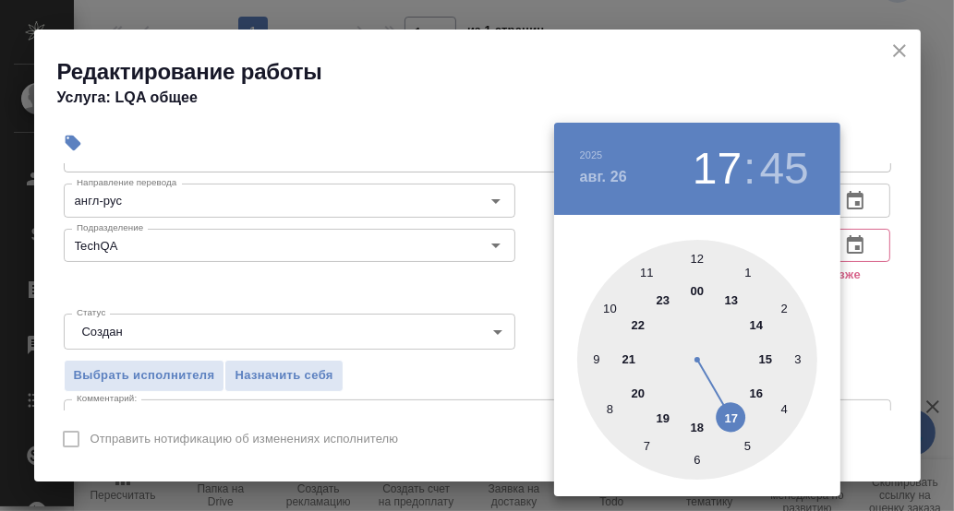
click at [732, 417] on div at bounding box center [697, 360] width 240 height 240
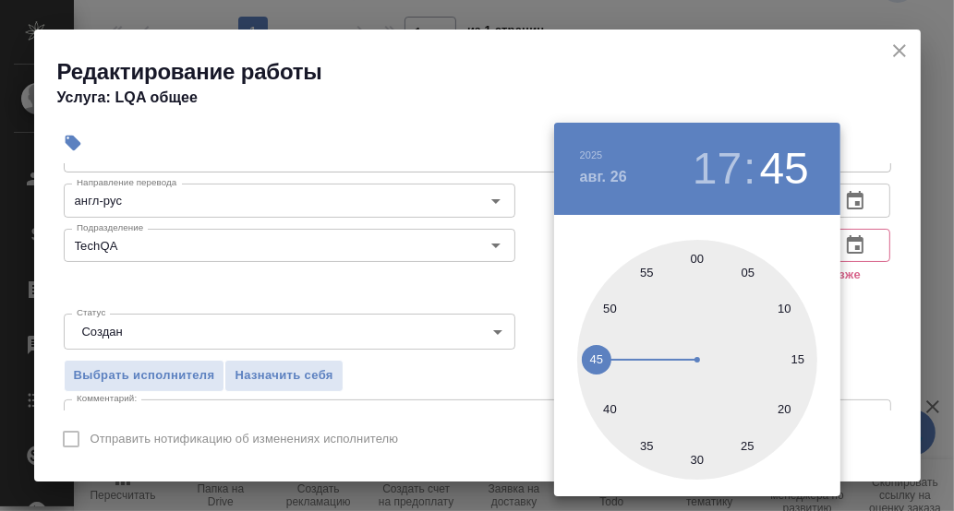
drag, startPoint x: 699, startPoint y: 461, endPoint x: 731, endPoint y: 460, distance: 32.3
click at [703, 461] on div at bounding box center [697, 360] width 240 height 240
click at [695, 462] on div at bounding box center [697, 360] width 240 height 240
click at [874, 329] on div at bounding box center [477, 255] width 954 height 511
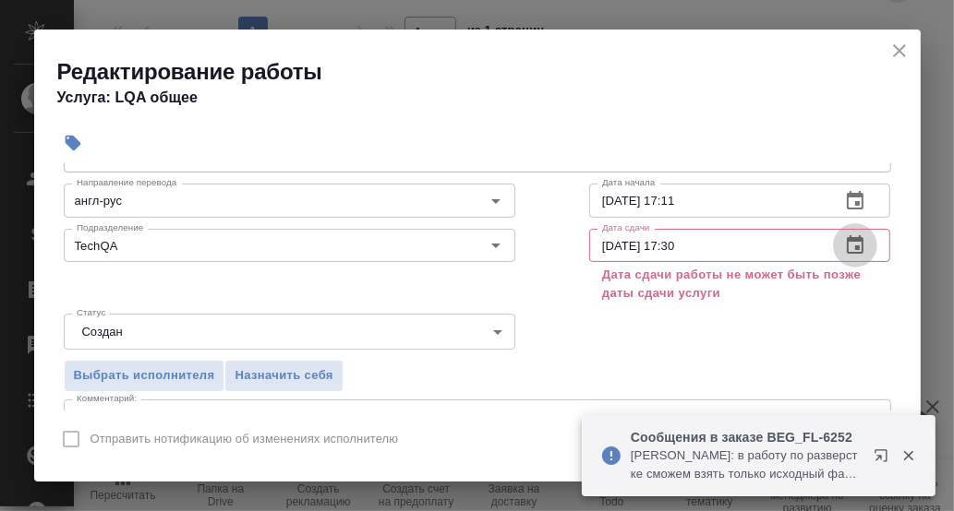
click at [844, 245] on icon "button" at bounding box center [855, 245] width 22 height 22
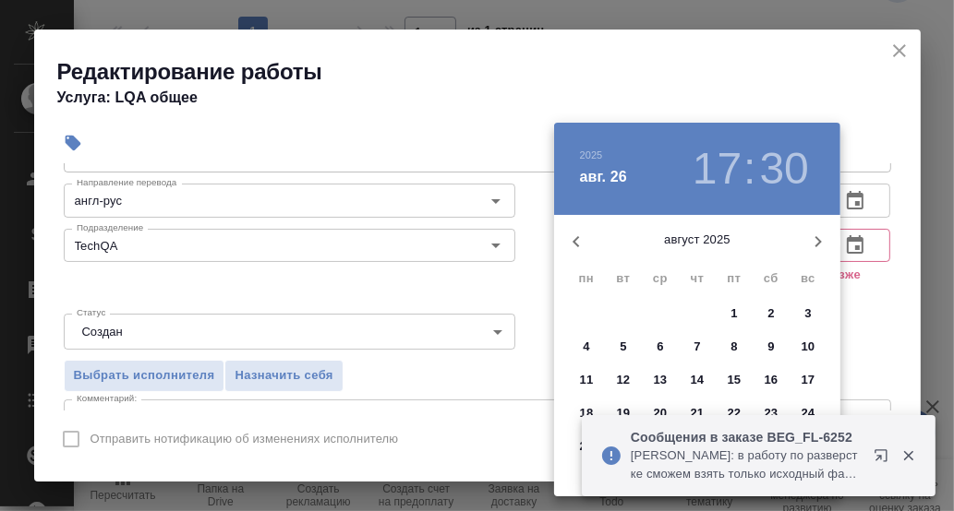
click at [861, 300] on div at bounding box center [477, 255] width 954 height 511
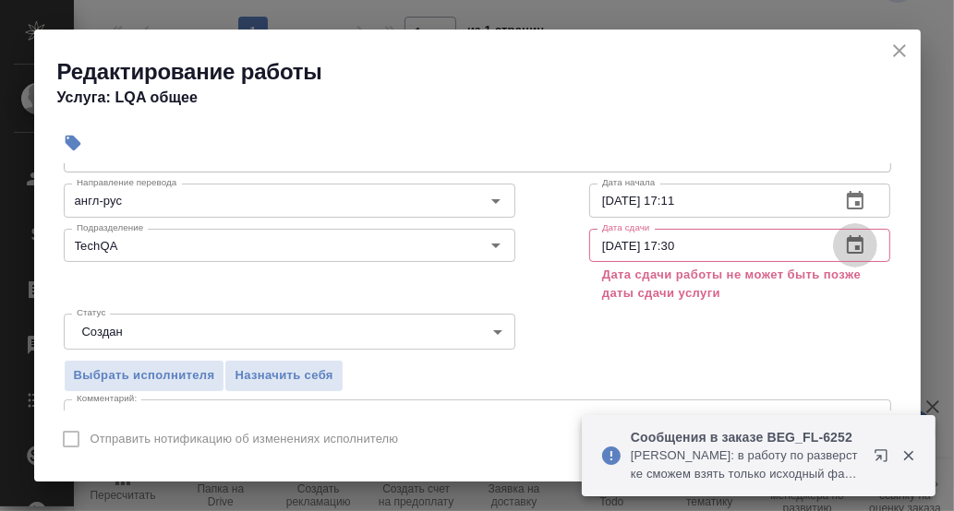
click at [844, 244] on icon "button" at bounding box center [855, 245] width 22 height 22
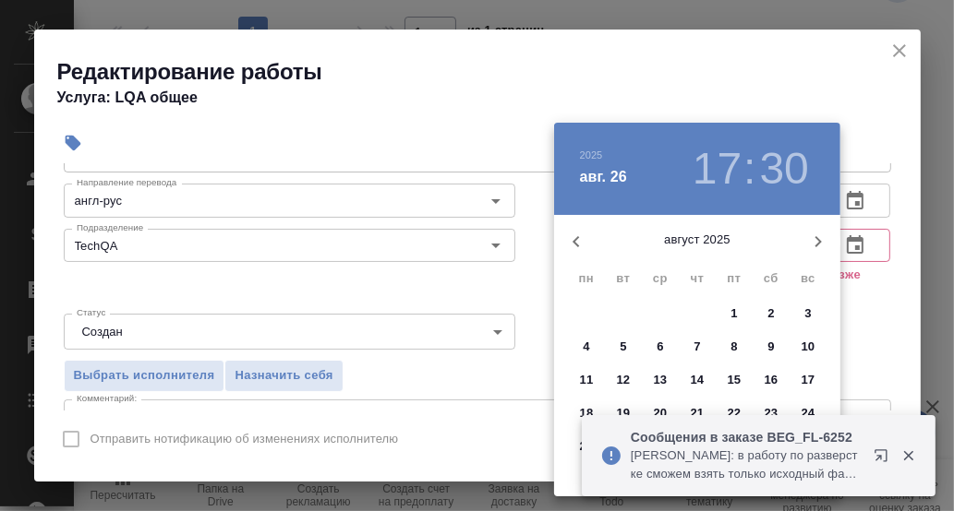
click at [907, 457] on icon "button" at bounding box center [908, 456] width 10 height 10
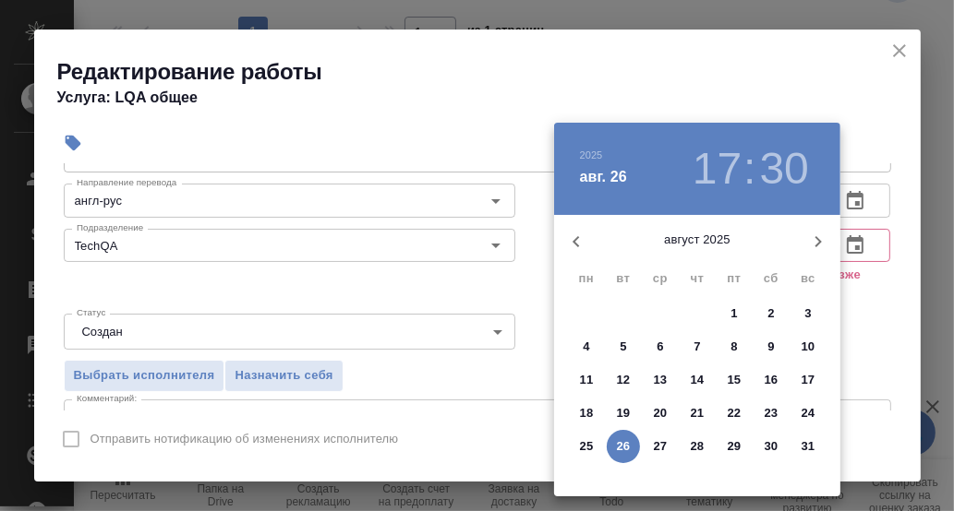
click at [620, 445] on p "26" at bounding box center [624, 447] width 14 height 18
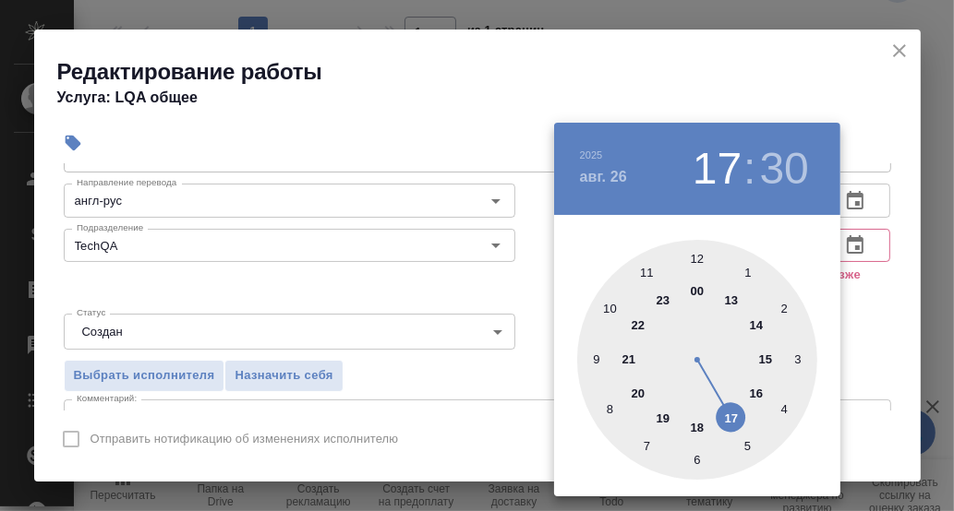
click at [769, 357] on div at bounding box center [697, 360] width 240 height 240
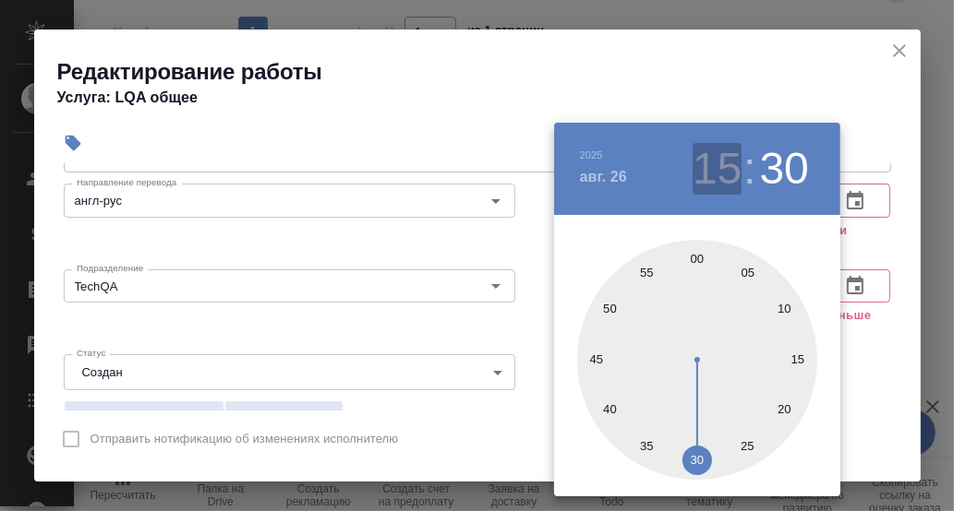
click at [718, 160] on h3 "15" at bounding box center [716, 169] width 49 height 52
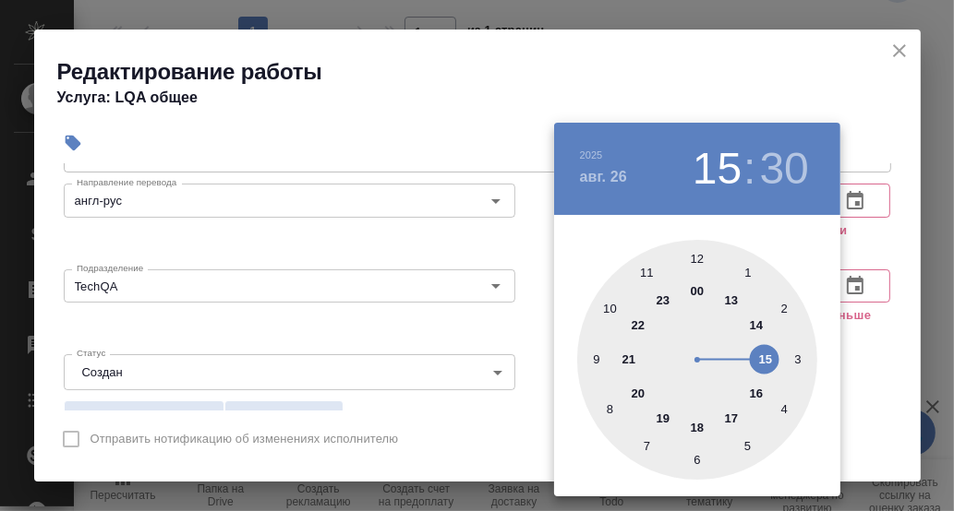
click at [730, 420] on div at bounding box center [697, 360] width 240 height 240
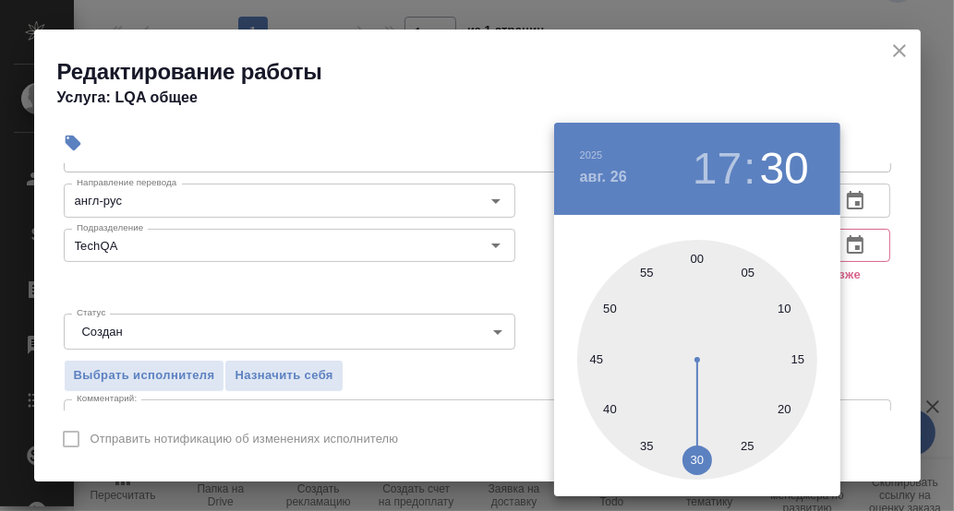
click at [794, 357] on div at bounding box center [697, 360] width 240 height 240
click at [859, 352] on div at bounding box center [477, 255] width 954 height 511
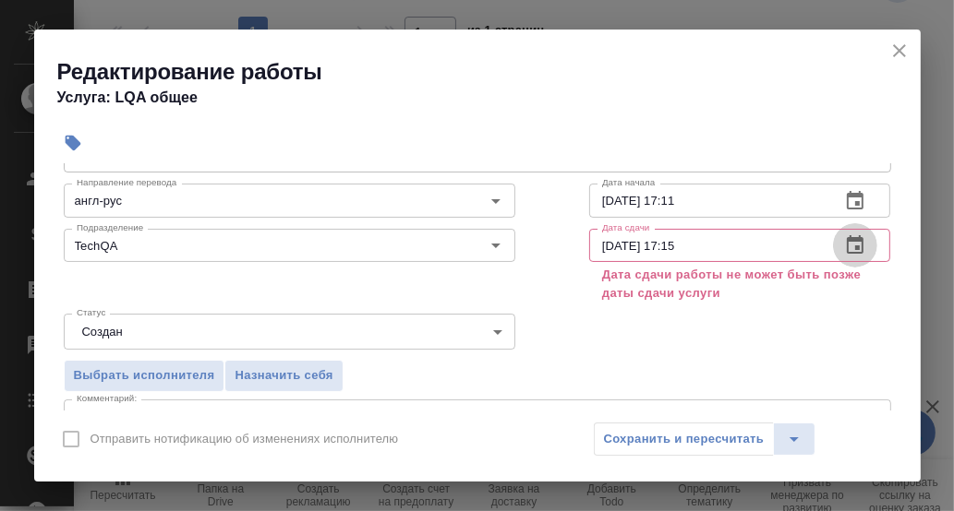
click at [847, 245] on icon "button" at bounding box center [855, 244] width 17 height 18
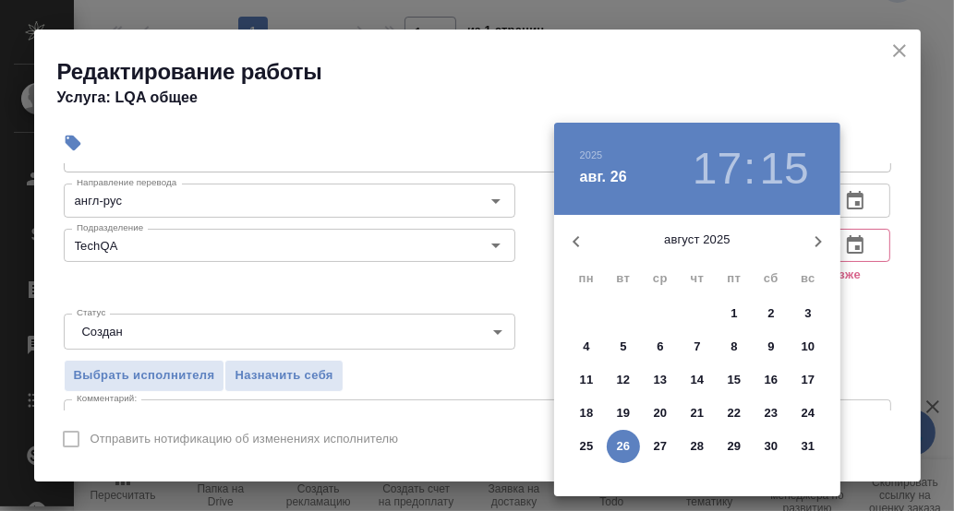
click at [621, 445] on p "26" at bounding box center [624, 447] width 14 height 18
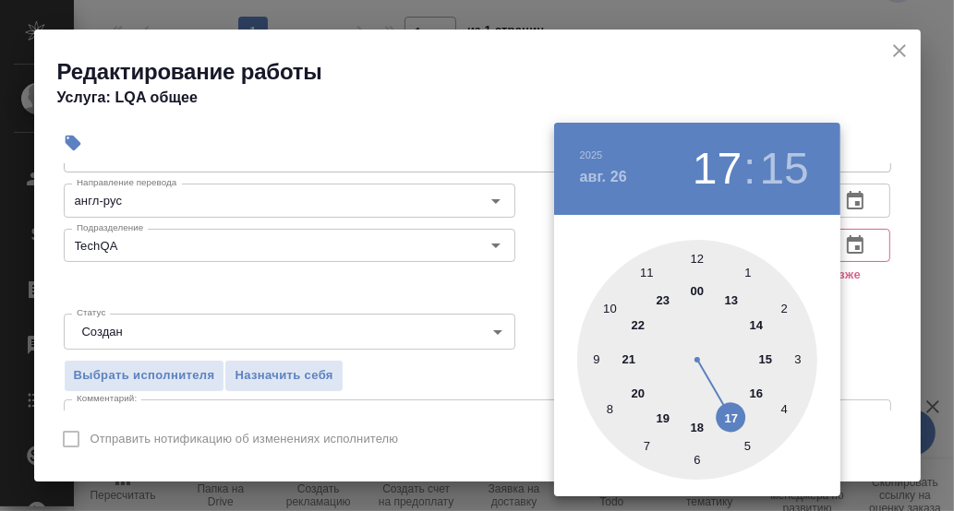
click at [734, 419] on div at bounding box center [697, 360] width 240 height 240
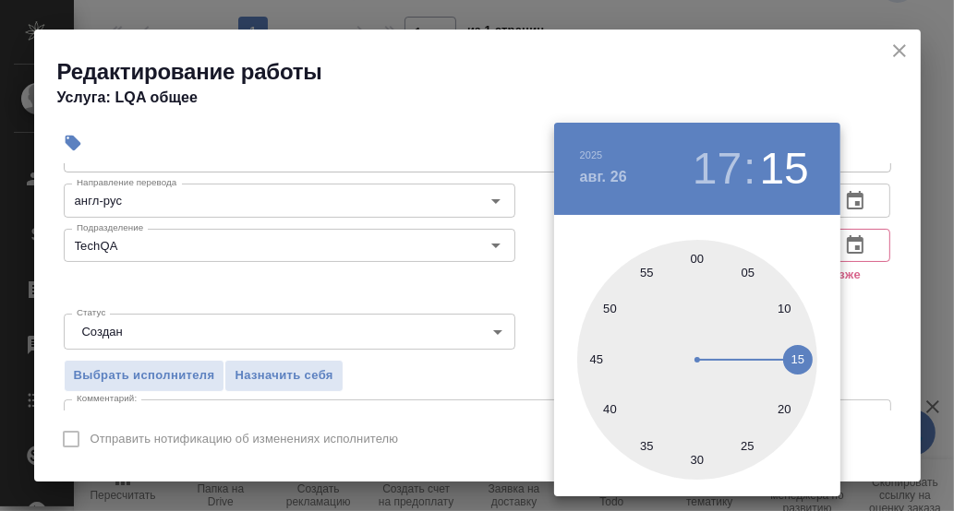
drag, startPoint x: 784, startPoint y: 311, endPoint x: 810, endPoint y: 318, distance: 26.6
click at [786, 312] on div at bounding box center [697, 360] width 240 height 240
type input "[DATE] 17:10"
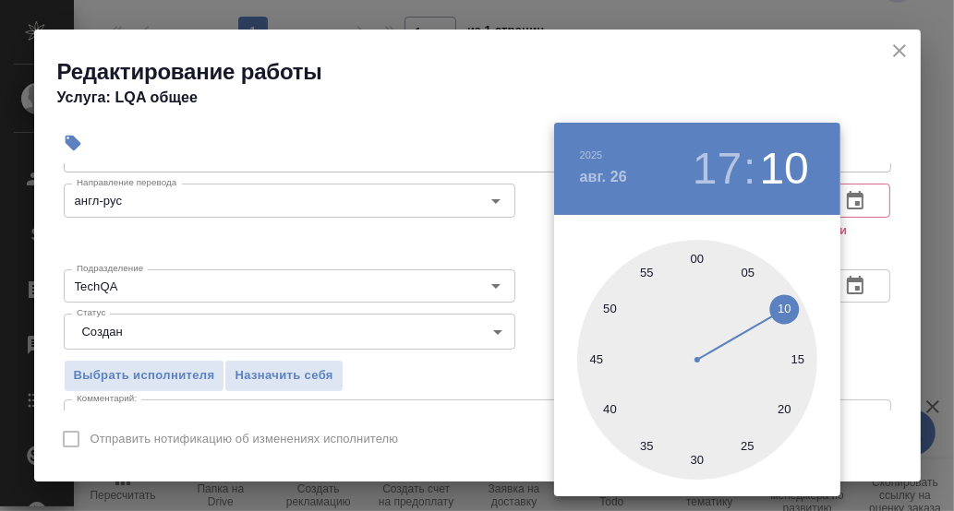
drag, startPoint x: 839, startPoint y: 322, endPoint x: 875, endPoint y: 322, distance: 36.0
click at [848, 322] on div "[DATE] 17 : 10 00 05 10 15 20 25 30 35 40 45 50 55" at bounding box center [477, 255] width 954 height 511
click at [872, 327] on div at bounding box center [477, 255] width 954 height 511
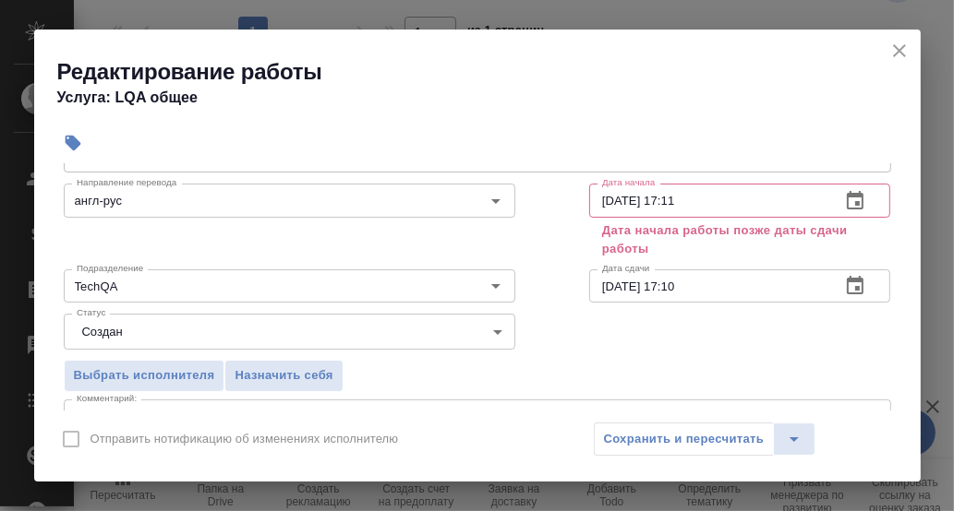
click at [845, 198] on icon "button" at bounding box center [855, 201] width 22 height 22
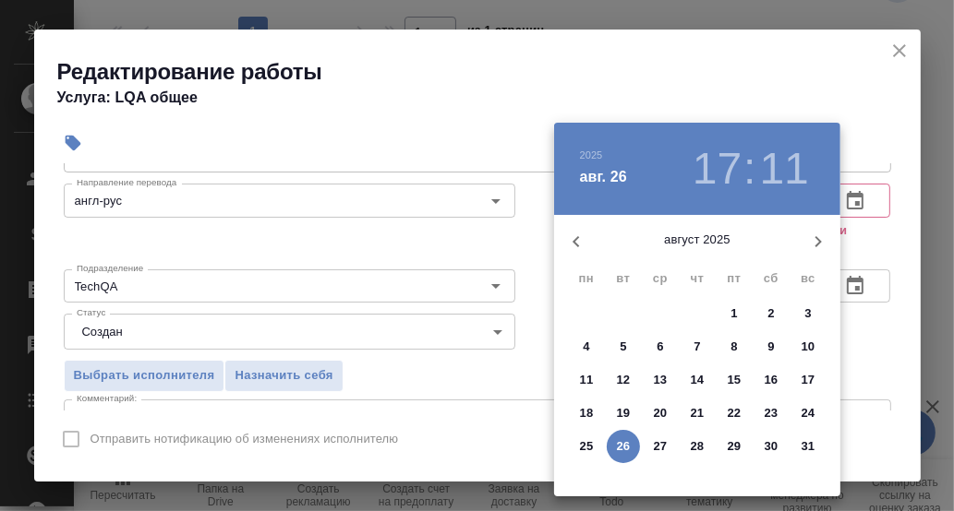
click at [621, 449] on p "26" at bounding box center [624, 447] width 14 height 18
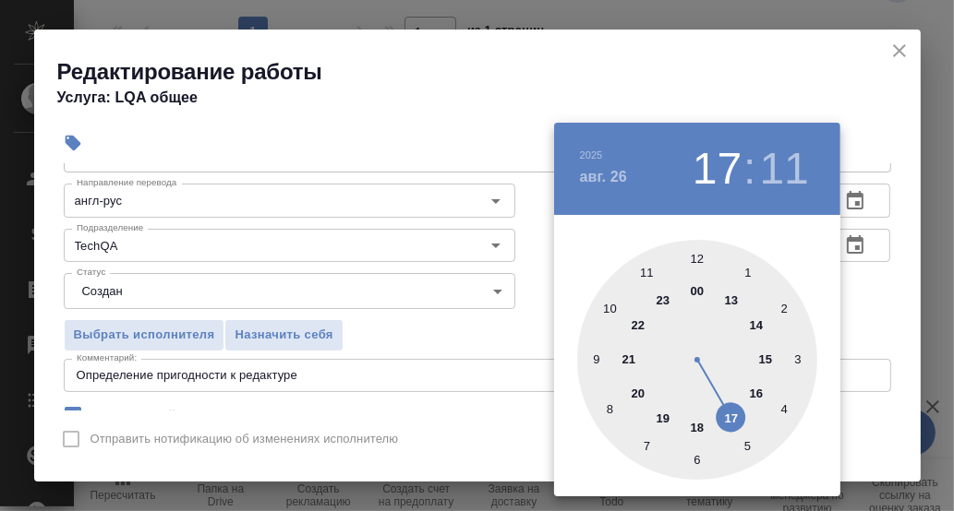
drag, startPoint x: 731, startPoint y: 419, endPoint x: 731, endPoint y: 403, distance: 16.6
click at [731, 418] on div at bounding box center [697, 360] width 240 height 240
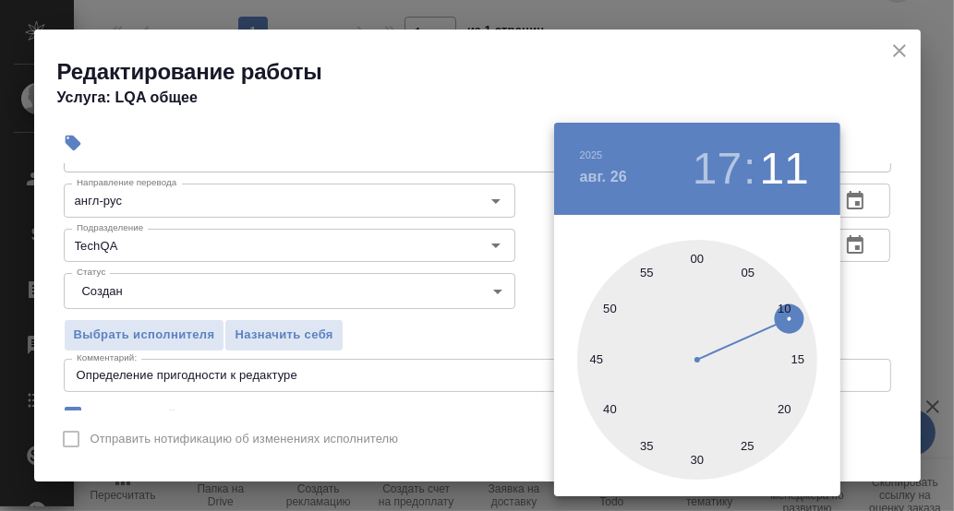
drag, startPoint x: 700, startPoint y: 257, endPoint x: 786, endPoint y: 282, distance: 89.4
click at [700, 257] on div at bounding box center [697, 360] width 240 height 240
type input "[DATE] 17:00"
click at [873, 282] on div at bounding box center [477, 255] width 954 height 511
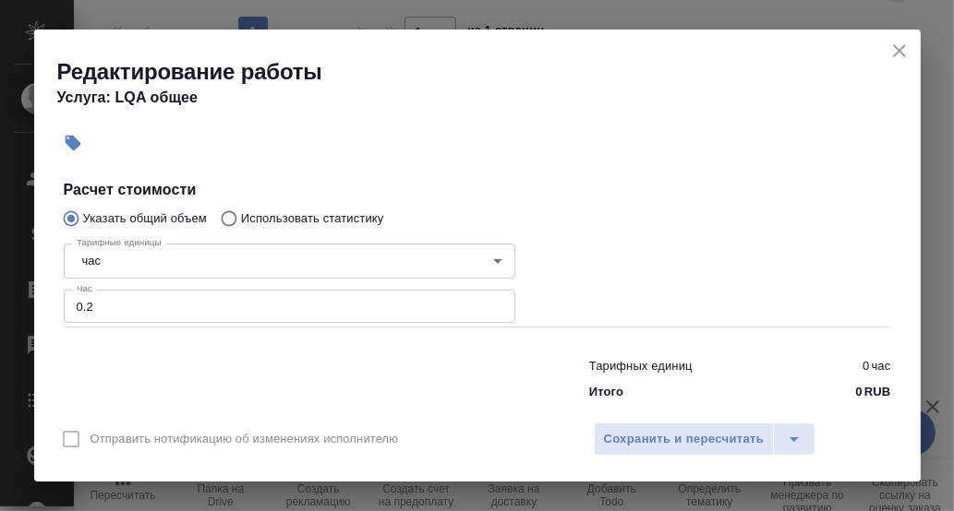
scroll to position [185, 0]
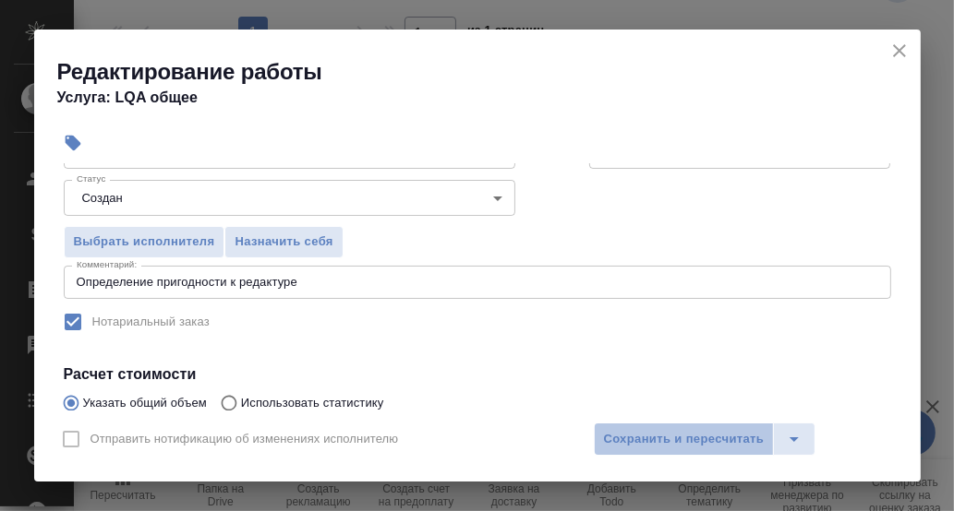
drag, startPoint x: 677, startPoint y: 439, endPoint x: 864, endPoint y: 418, distance: 188.6
click at [679, 440] on span "Сохранить и пересчитать" at bounding box center [684, 439] width 161 height 21
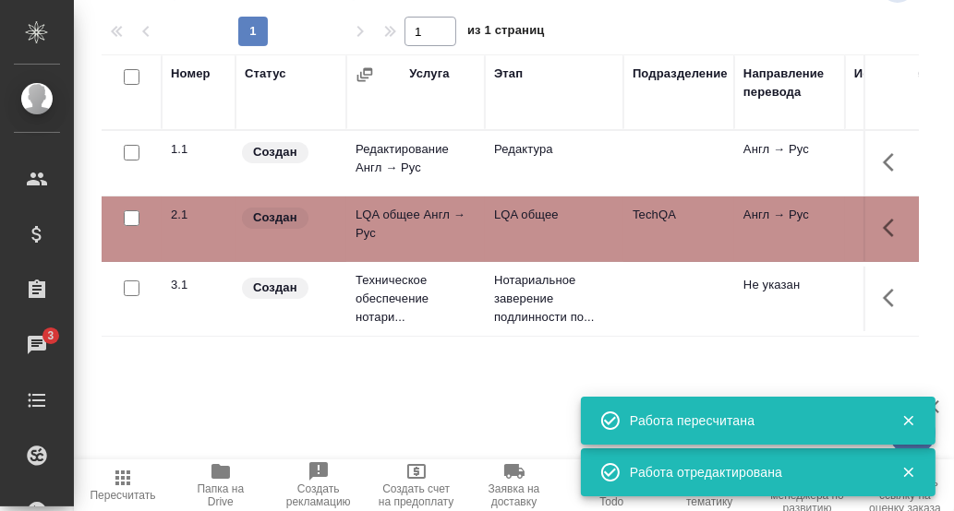
click at [890, 231] on icon "button" at bounding box center [888, 228] width 11 height 18
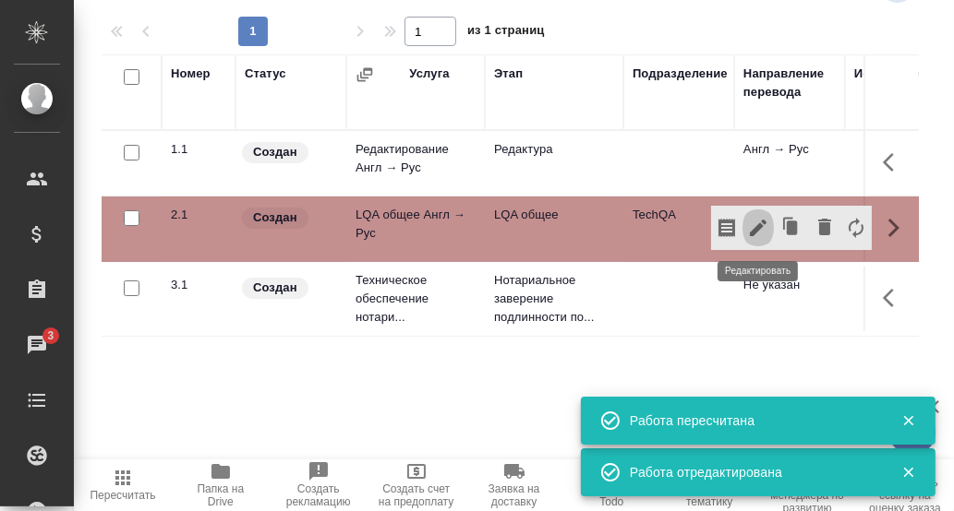
click at [754, 222] on icon "button" at bounding box center [758, 228] width 22 height 22
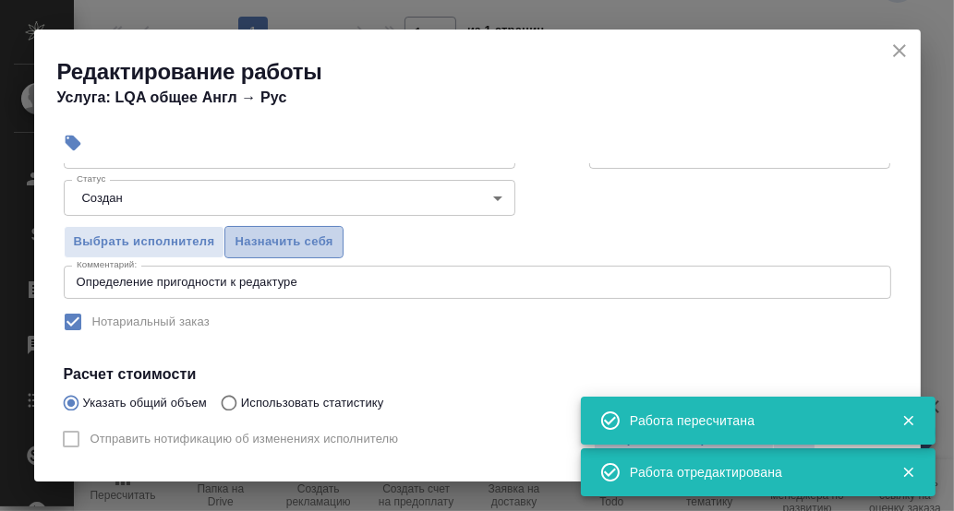
click at [269, 242] on span "Назначить себя" at bounding box center [283, 242] width 98 height 21
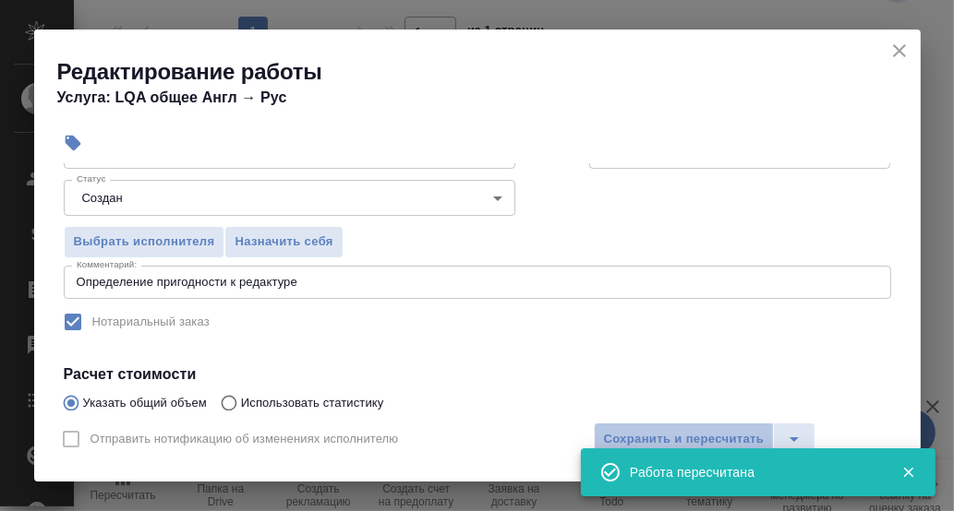
drag, startPoint x: 699, startPoint y: 431, endPoint x: 800, endPoint y: 406, distance: 104.6
click at [699, 430] on span "Сохранить и пересчитать" at bounding box center [684, 439] width 161 height 21
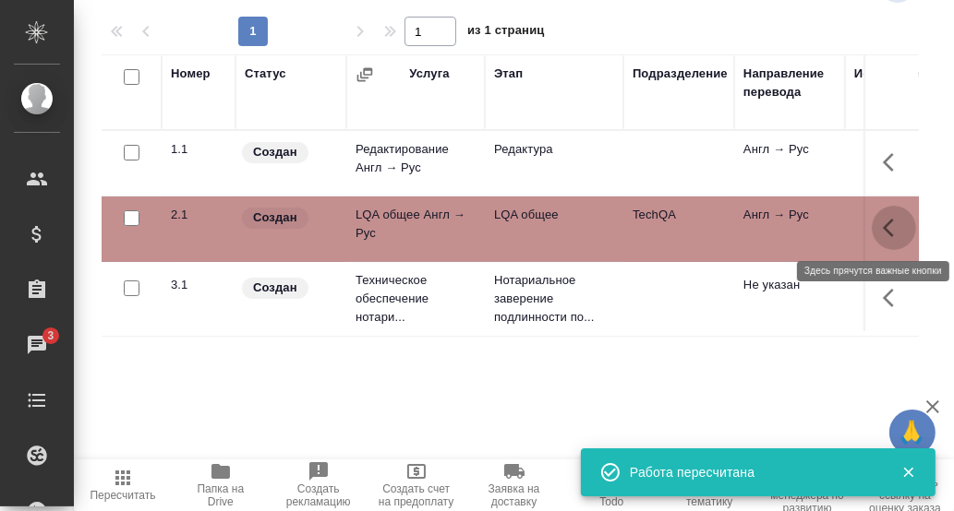
click at [890, 229] on icon "button" at bounding box center [894, 228] width 22 height 22
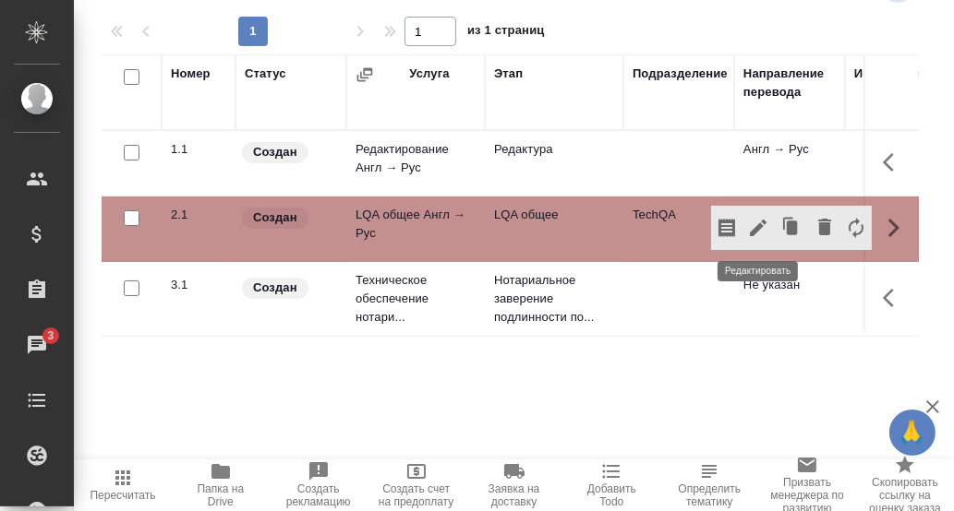
click at [747, 223] on icon "button" at bounding box center [758, 228] width 22 height 22
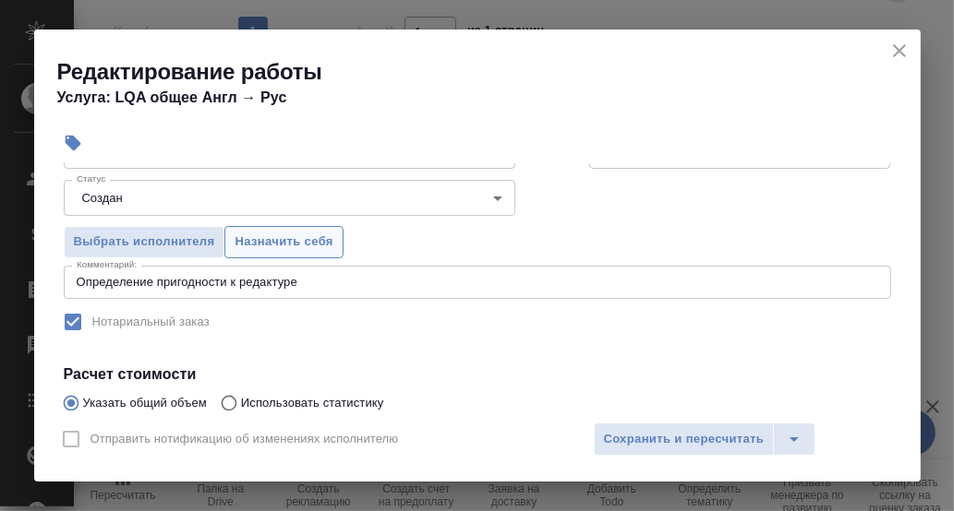
drag, startPoint x: 294, startPoint y: 228, endPoint x: 316, endPoint y: 255, distance: 34.8
click at [293, 229] on button "Назначить себя" at bounding box center [283, 242] width 118 height 32
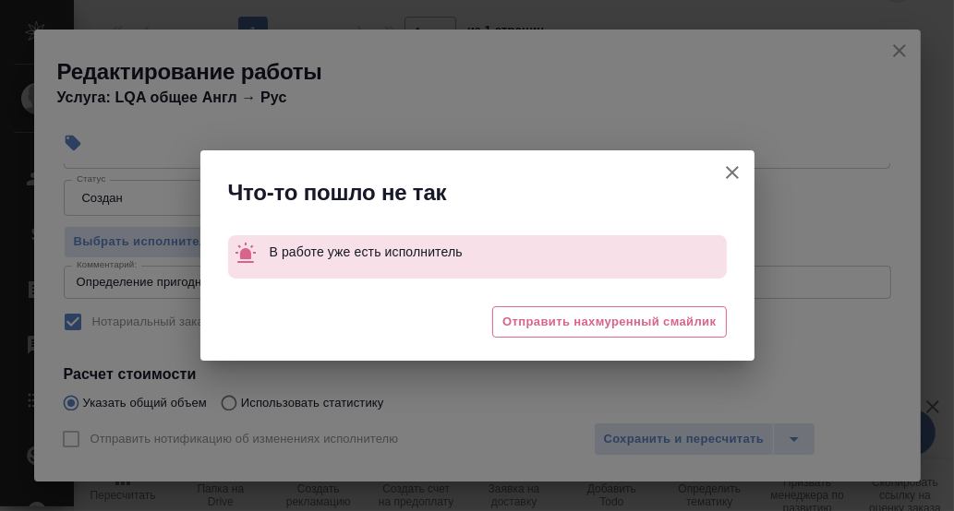
click at [736, 176] on icon "button" at bounding box center [732, 172] width 13 height 13
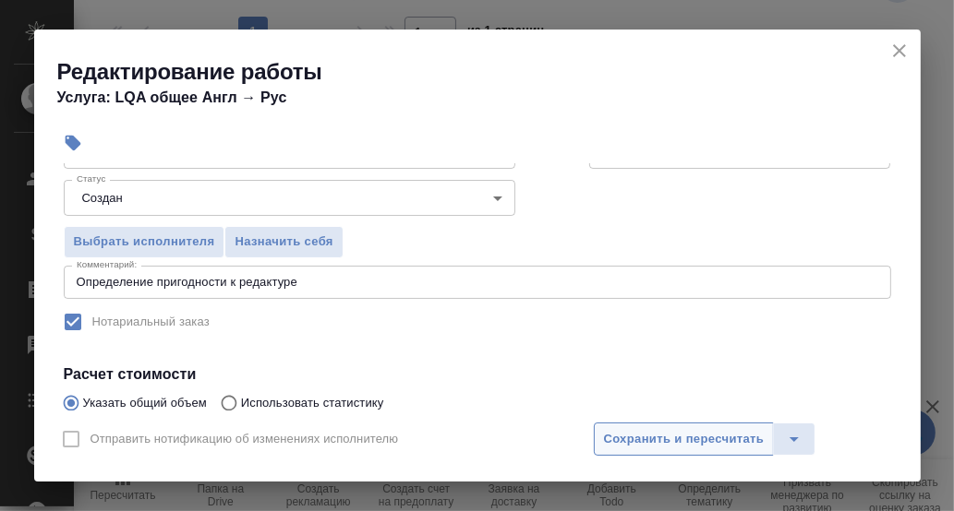
click at [645, 434] on span "Сохранить и пересчитать" at bounding box center [684, 439] width 161 height 21
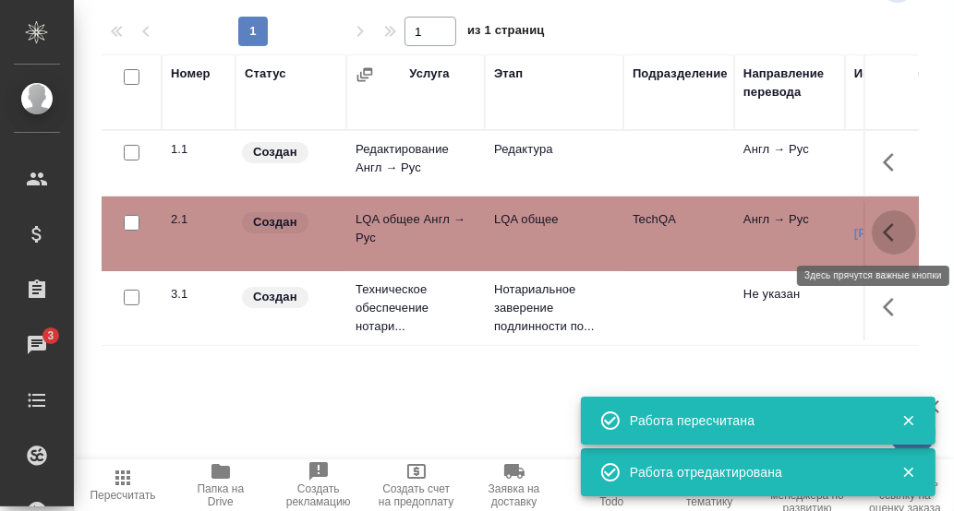
click at [886, 232] on icon "button" at bounding box center [888, 232] width 11 height 18
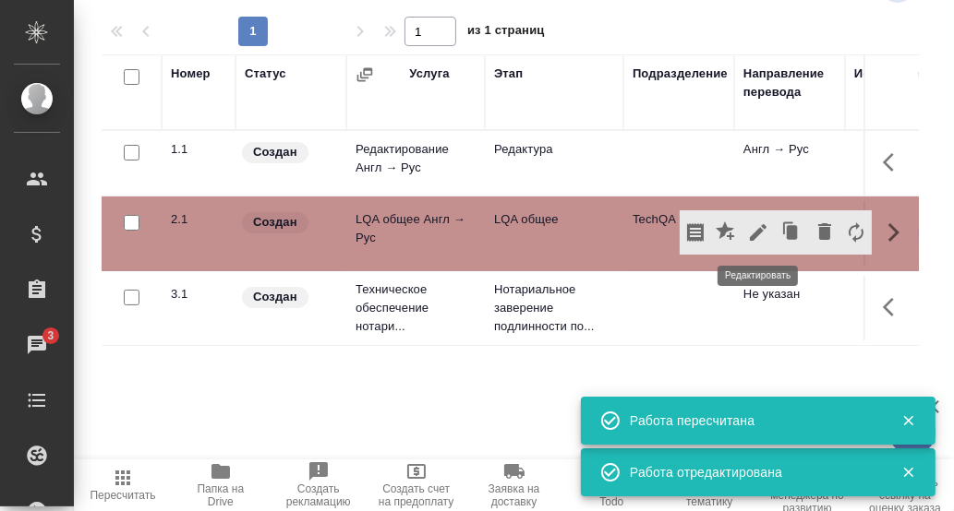
click at [764, 231] on icon "button" at bounding box center [758, 233] width 22 height 22
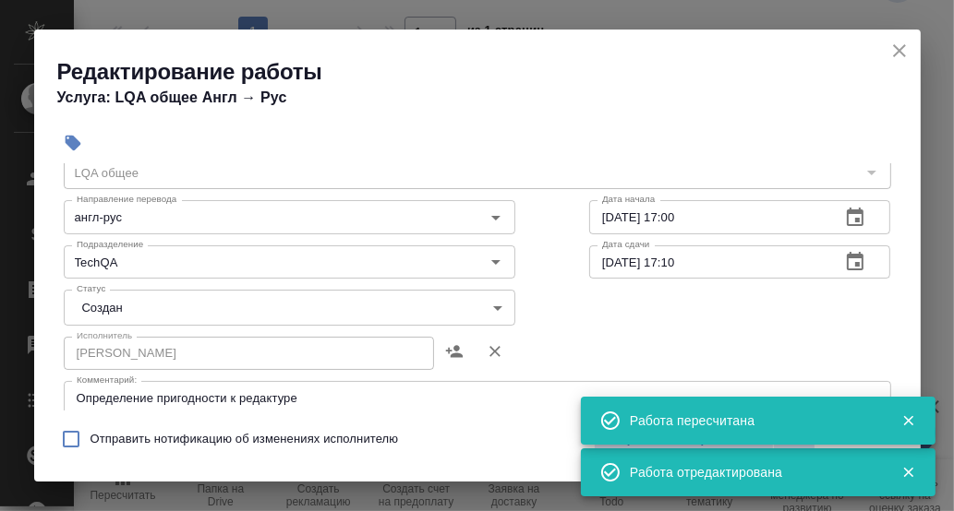
scroll to position [91, 0]
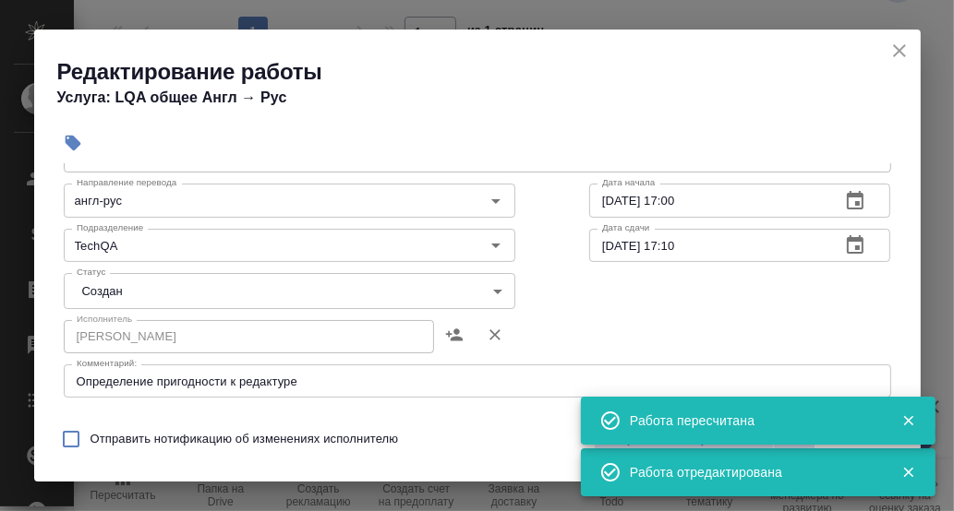
click at [490, 289] on body "🙏 .cls-1 fill:#fff; AWATERA [PERSON_NAME] d.rumyantseva Клиенты Спецификации За…" at bounding box center [477, 255] width 954 height 511
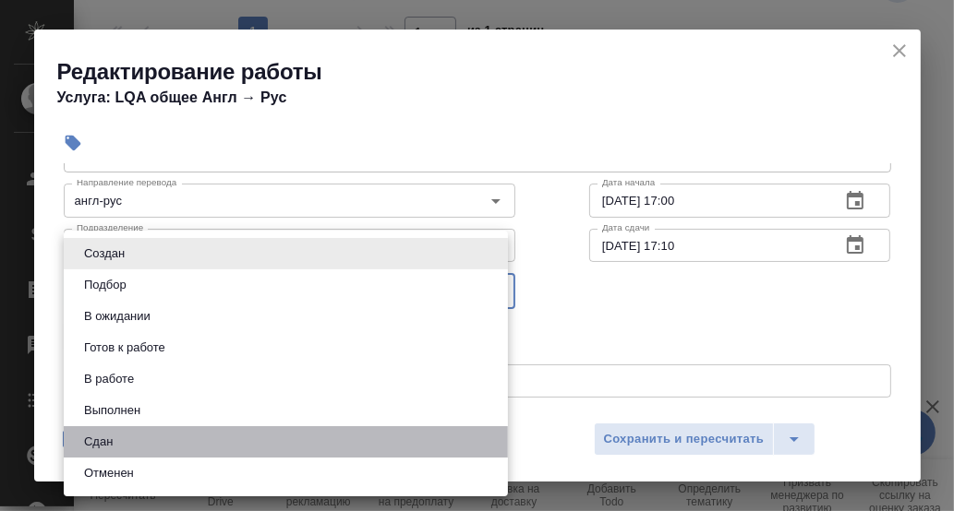
click at [133, 444] on li "Сдан" at bounding box center [286, 442] width 444 height 31
type input "closed"
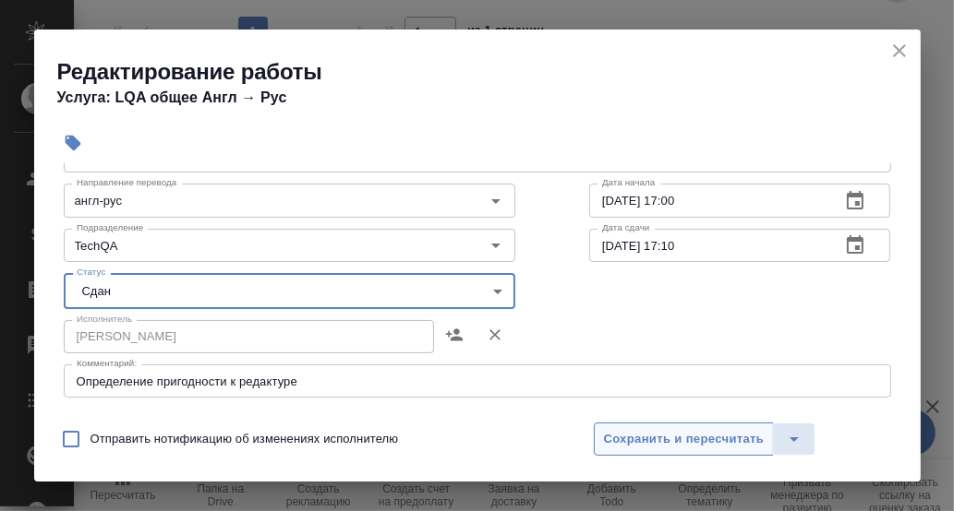
click at [668, 439] on span "Сохранить и пересчитать" at bounding box center [684, 439] width 161 height 21
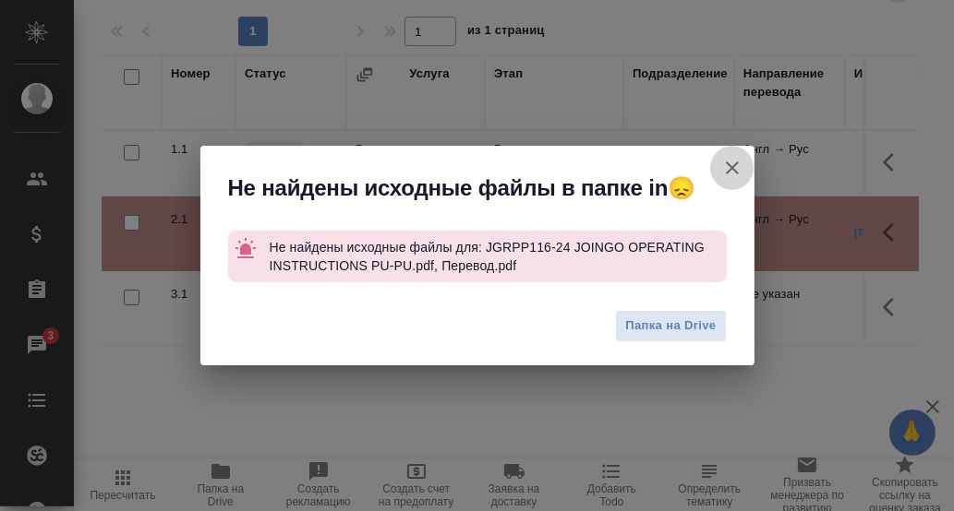
drag, startPoint x: 739, startPoint y: 168, endPoint x: 703, endPoint y: 172, distance: 36.2
click at [739, 169] on icon "button" at bounding box center [732, 168] width 22 height 22
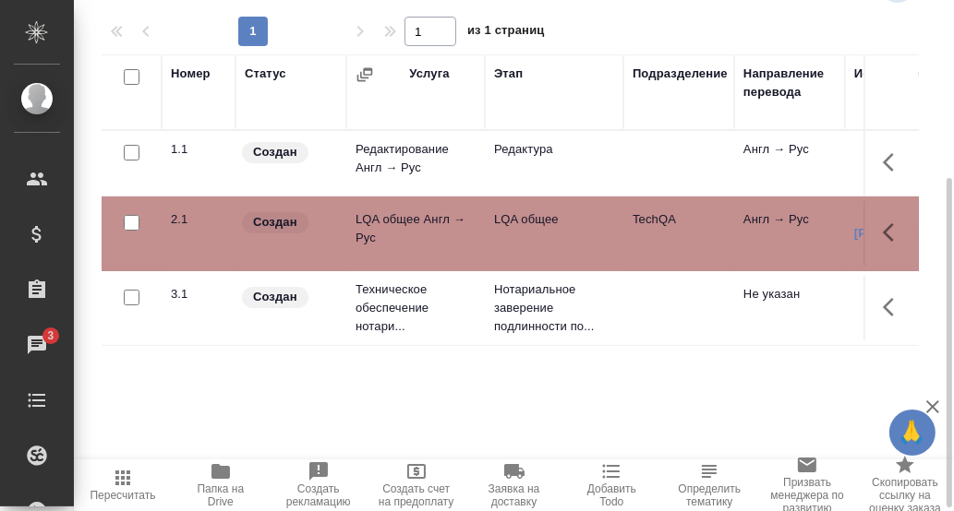
scroll to position [0, 0]
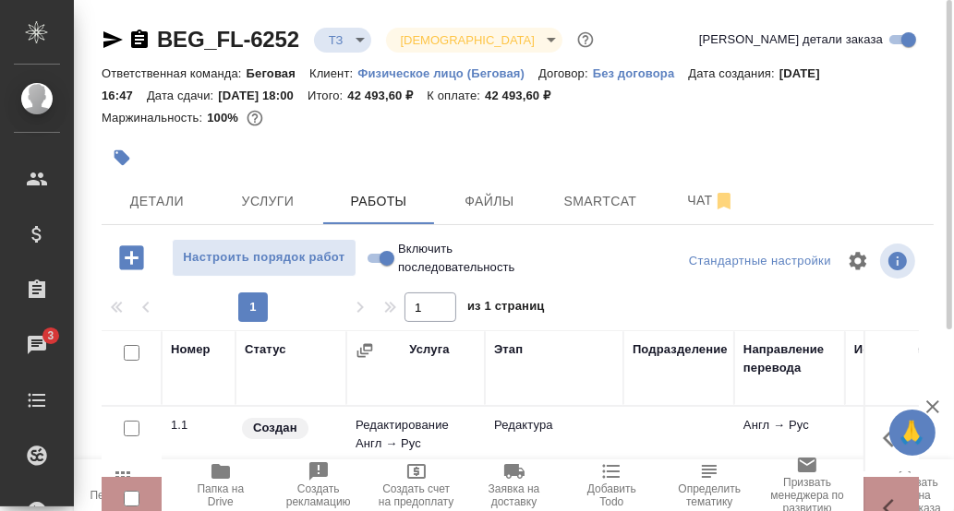
drag, startPoint x: 366, startPoint y: 258, endPoint x: 395, endPoint y: 265, distance: 30.2
click at [368, 259] on input "Включить последовательность" at bounding box center [387, 258] width 66 height 22
checkbox input "true"
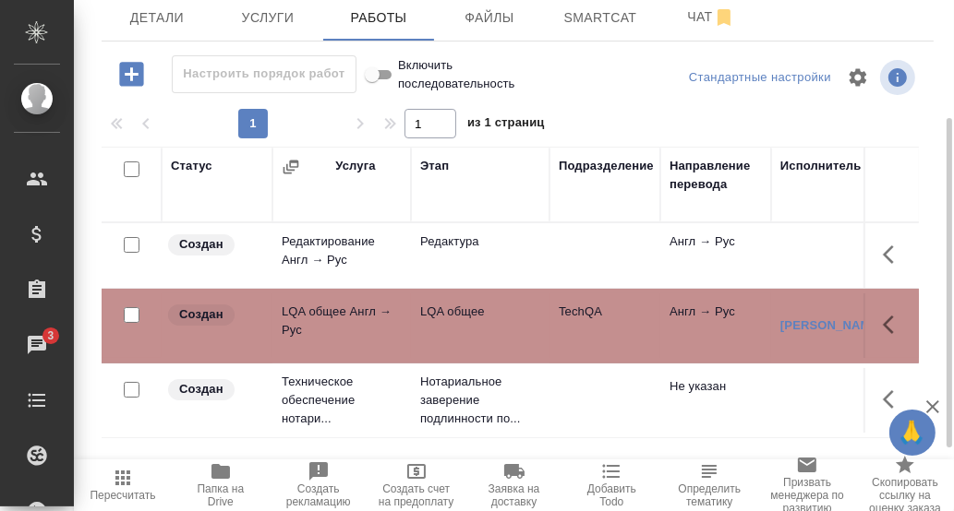
scroll to position [276, 0]
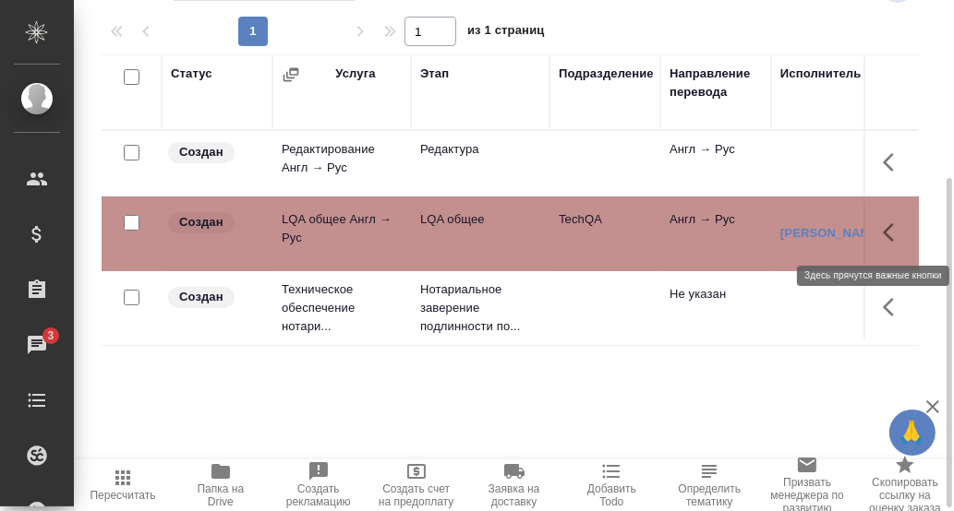
drag, startPoint x: 890, startPoint y: 232, endPoint x: 873, endPoint y: 244, distance: 20.5
click at [890, 234] on icon "button" at bounding box center [894, 233] width 22 height 22
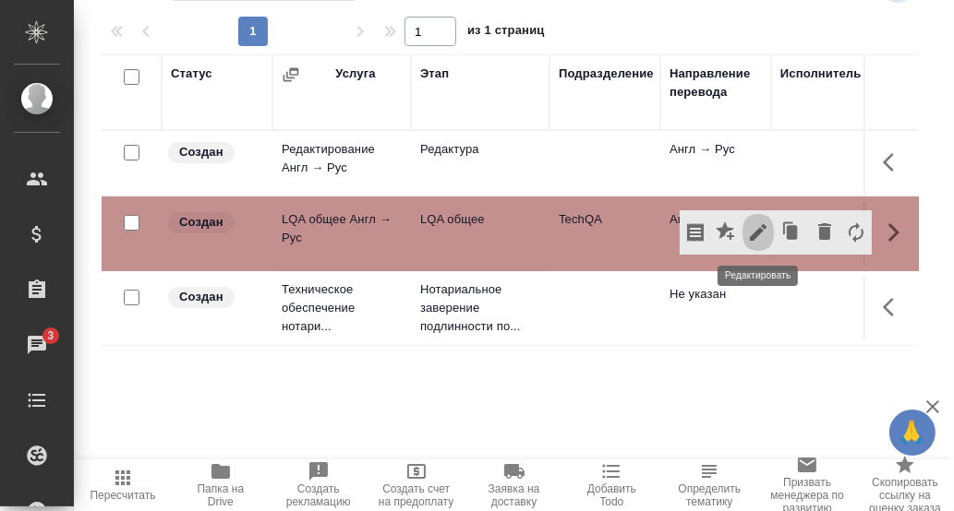
click at [759, 231] on icon "button" at bounding box center [758, 232] width 17 height 17
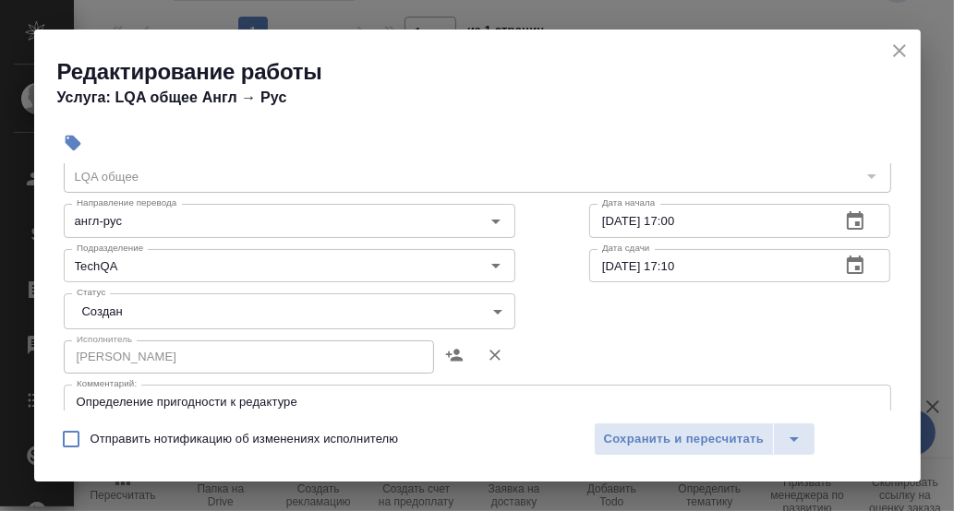
scroll to position [91, 0]
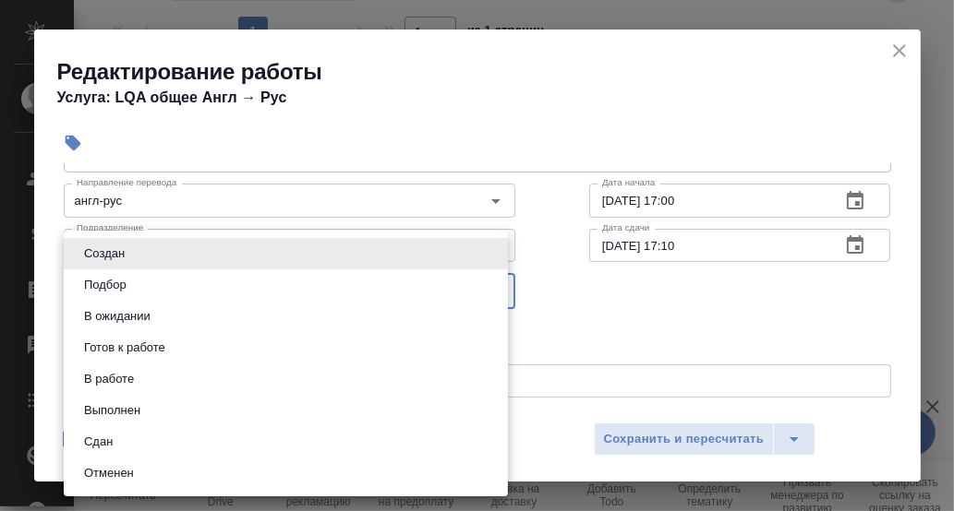
click at [493, 295] on body "🙏 .cls-1 fill:#fff; AWATERA [PERSON_NAME] d.rumyantseva Клиенты Спецификации За…" at bounding box center [477, 255] width 954 height 511
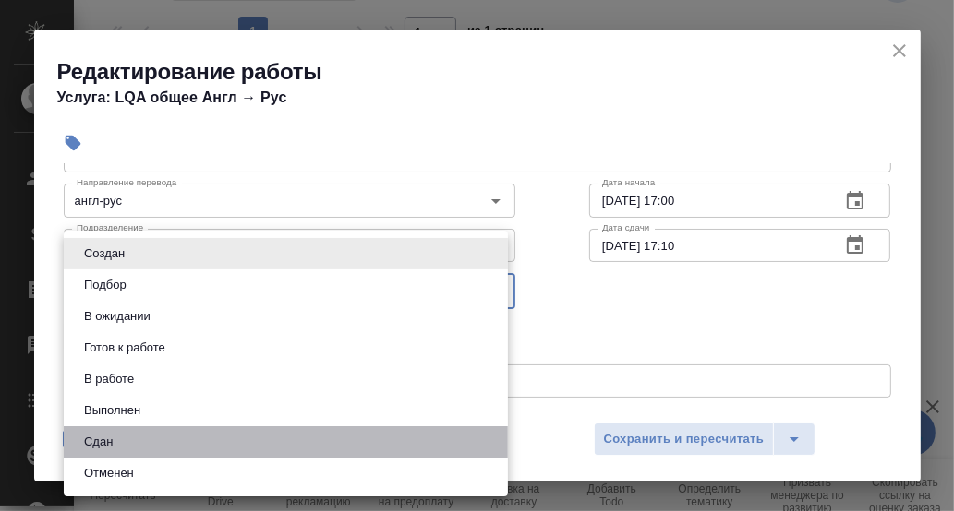
drag, startPoint x: 129, startPoint y: 438, endPoint x: 233, endPoint y: 425, distance: 104.2
click at [129, 437] on li "Сдан" at bounding box center [286, 442] width 444 height 31
type input "closed"
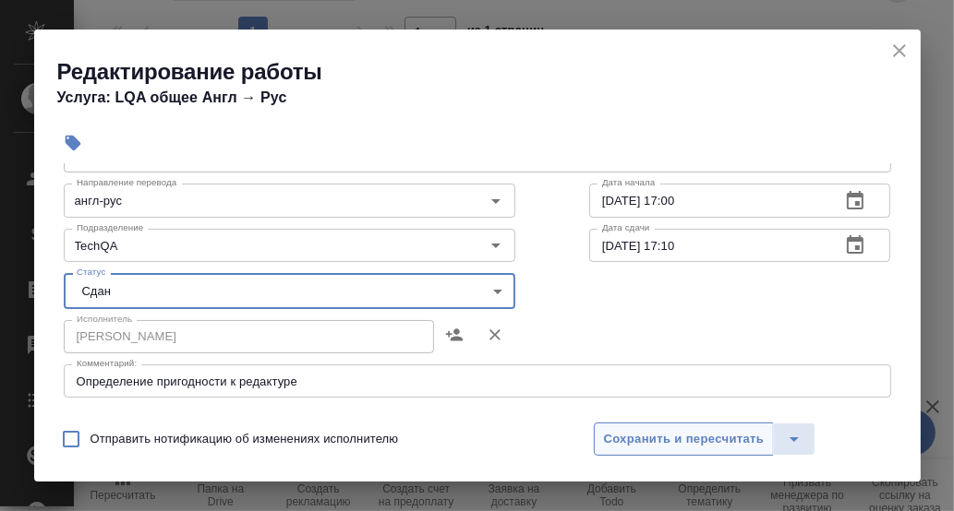
drag, startPoint x: 657, startPoint y: 437, endPoint x: 633, endPoint y: 429, distance: 25.1
click at [655, 435] on span "Сохранить и пересчитать" at bounding box center [684, 439] width 161 height 21
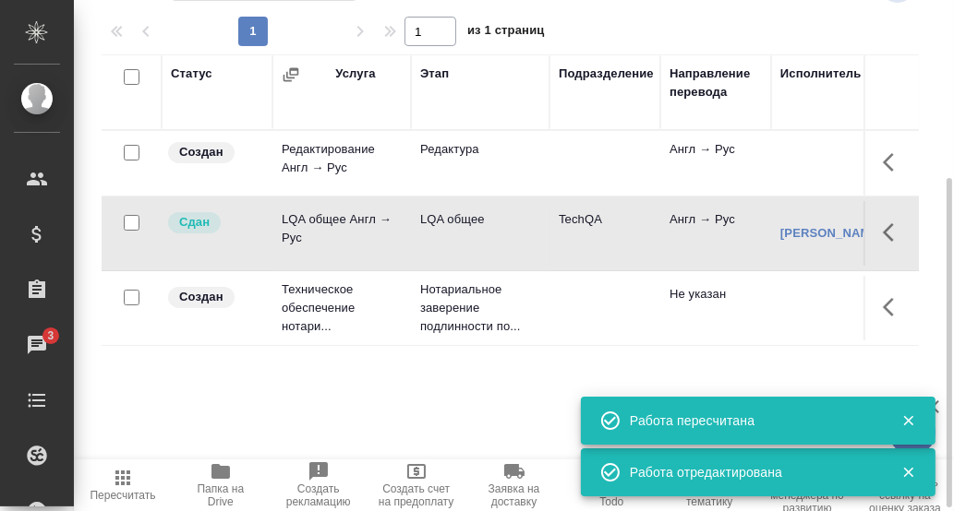
scroll to position [0, 0]
